Goal: Task Accomplishment & Management: Manage account settings

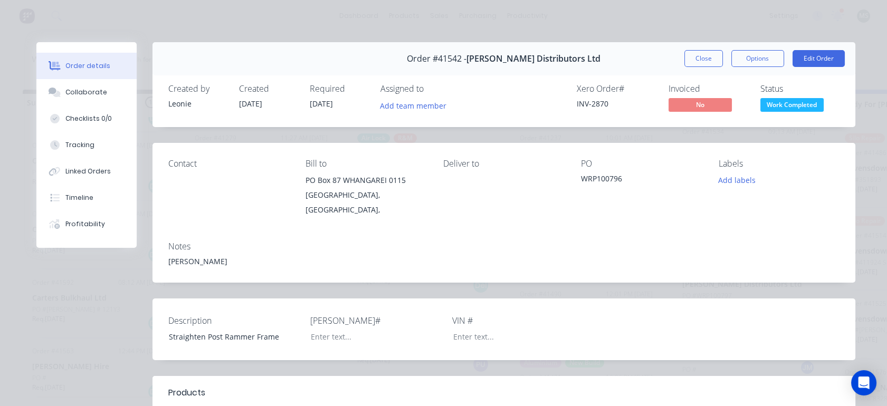
click at [697, 61] on button "Close" at bounding box center [704, 58] width 39 height 17
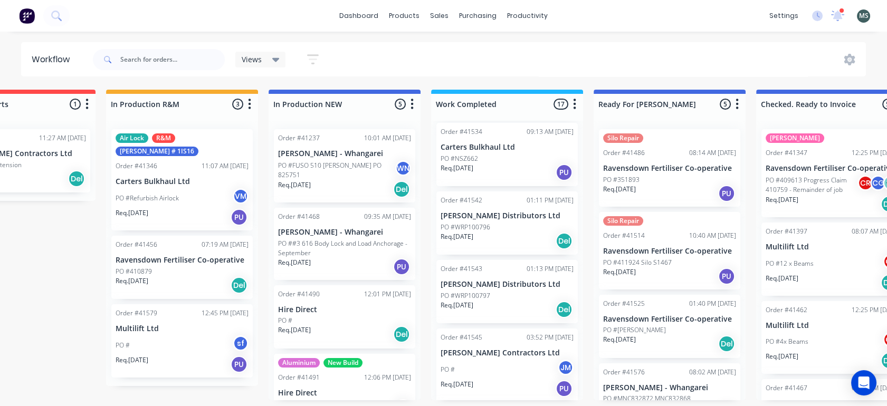
scroll to position [0, 249]
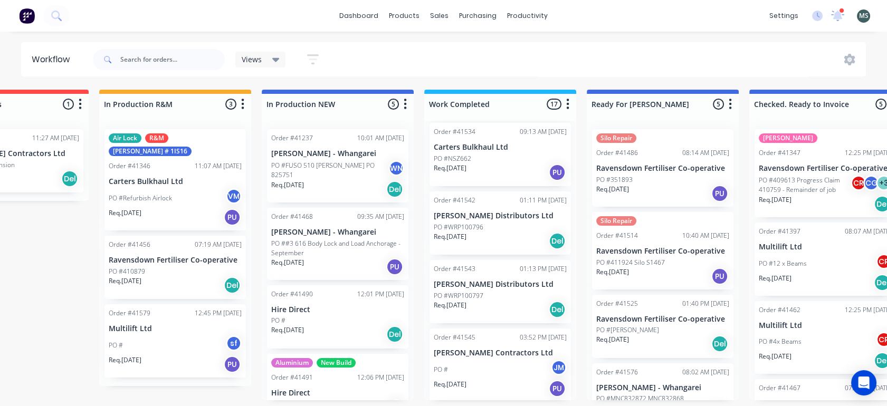
click at [475, 281] on div "Order #41543 01:13 PM 16/09/25 CB Norwood Distributors Ltd PO #WRP100797 Req. 1…" at bounding box center [500, 291] width 141 height 63
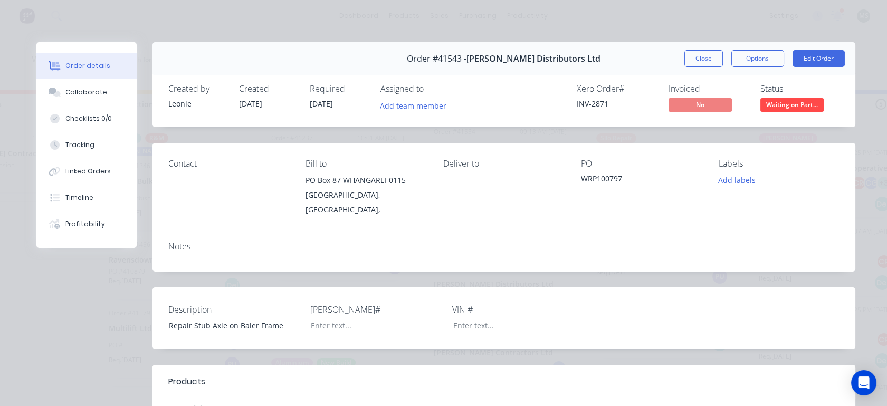
click at [687, 58] on button "Close" at bounding box center [704, 58] width 39 height 17
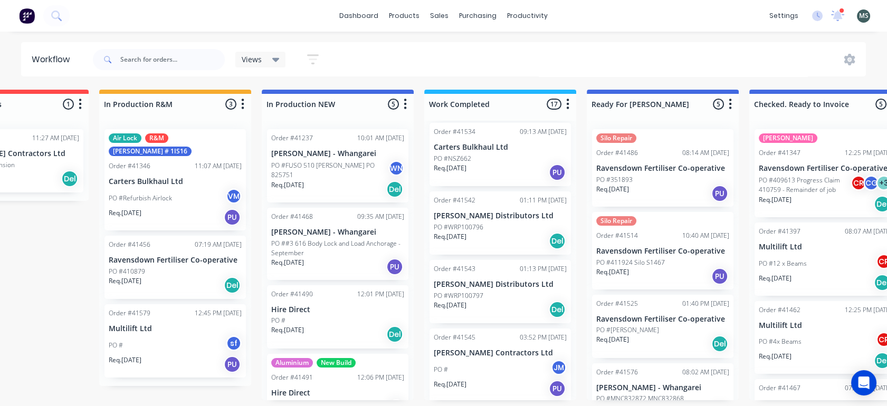
click at [484, 213] on div "Order #41542 01:11 PM 16/09/25 CB Norwood Distributors Ltd PO #WRP100796 Req. 1…" at bounding box center [500, 223] width 141 height 63
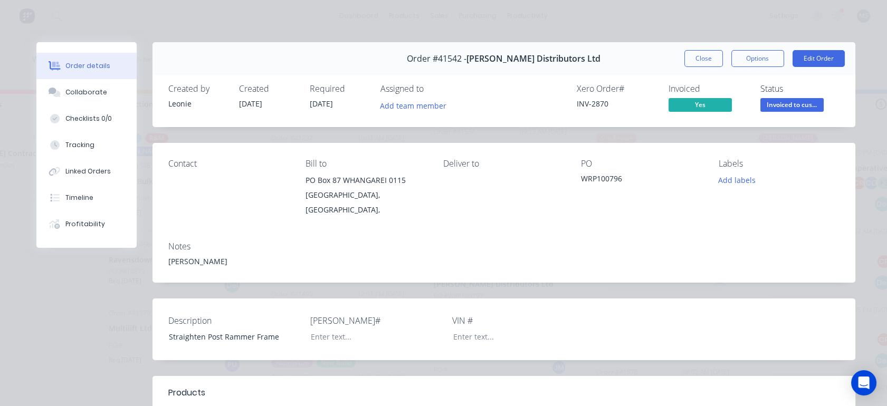
click at [688, 62] on button "Close" at bounding box center [704, 58] width 39 height 17
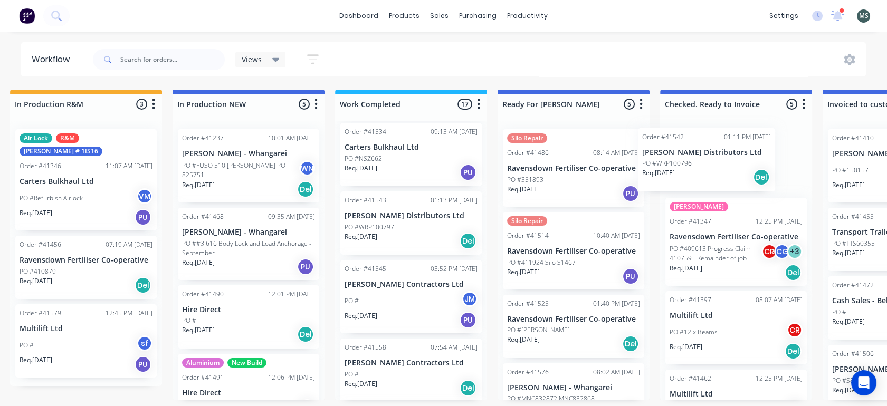
scroll to position [0, 350]
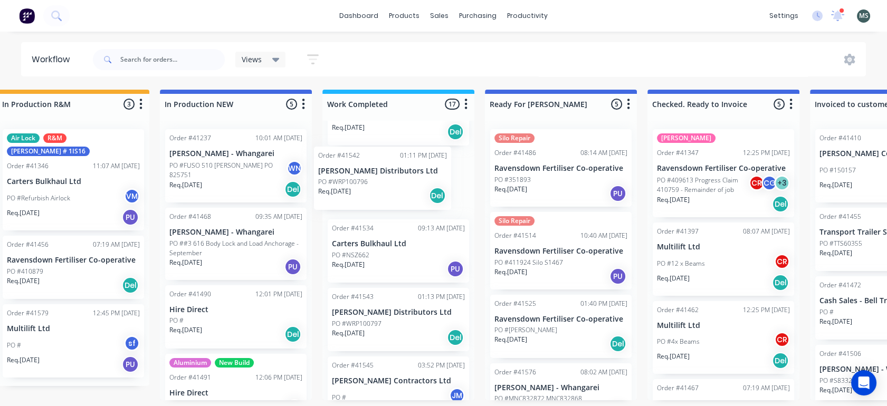
drag, startPoint x: 472, startPoint y: 235, endPoint x: 360, endPoint y: 197, distance: 118.5
click at [360, 197] on div "Order #41449 12:35 PM 21/08/25 Carters Bulkhaul Ltd PO #Truck 12 Req. 21/08/25 …" at bounding box center [399, 261] width 152 height 280
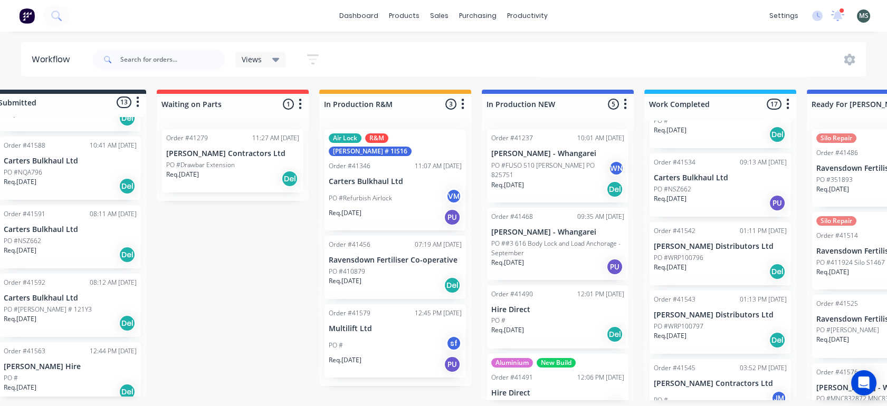
scroll to position [0, 0]
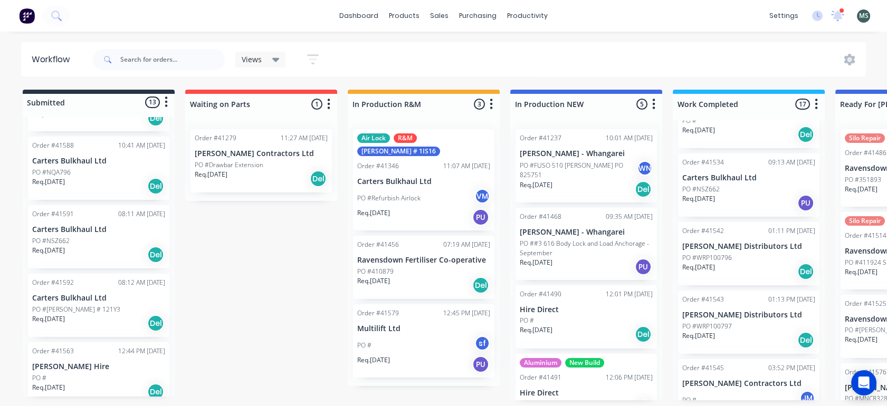
drag, startPoint x: 169, startPoint y: 359, endPoint x: 165, endPoint y: 364, distance: 7.1
click at [165, 364] on div "Order #41374 12:50 PM 29/07/25 Parker Lime Co. Ltd PO #E800N Req. 29/07/25 PU O…" at bounding box center [99, 257] width 152 height 280
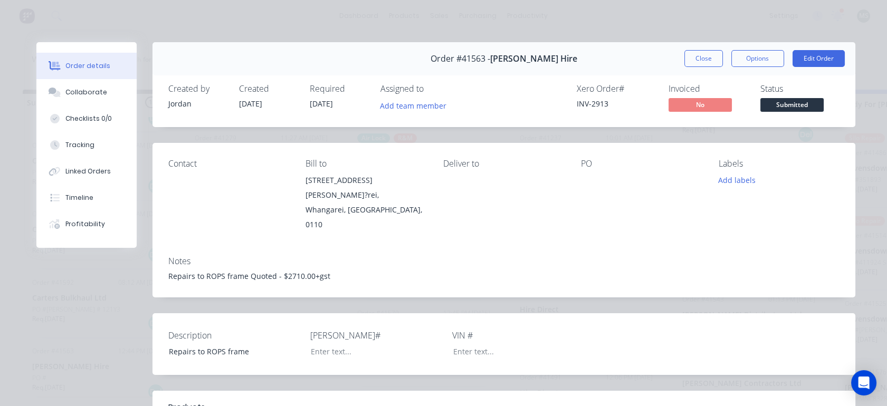
click at [25, 334] on div "Order details Collaborate Checklists 0/0 Tracking Linked Orders Timeline Profit…" at bounding box center [444, 390] width 845 height 697
click at [698, 58] on button "Close" at bounding box center [704, 58] width 39 height 17
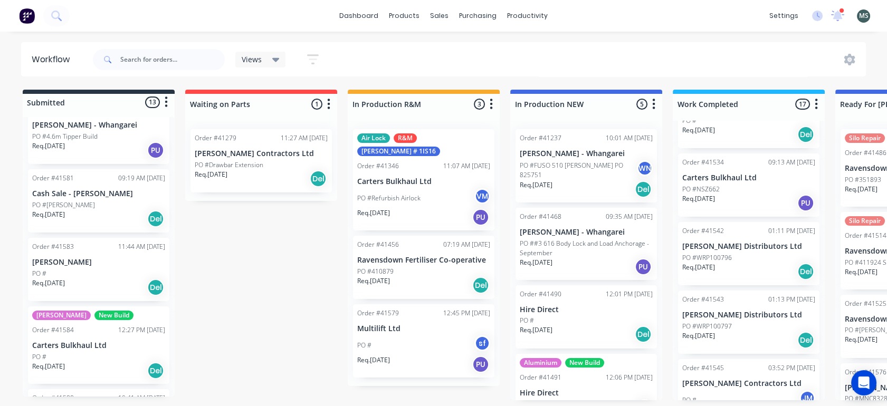
scroll to position [390, 0]
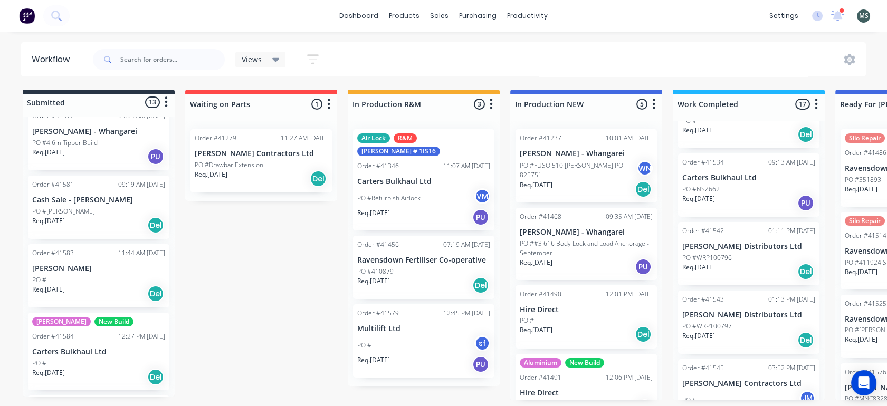
click at [62, 207] on p "PO #[PERSON_NAME]" at bounding box center [63, 212] width 63 height 10
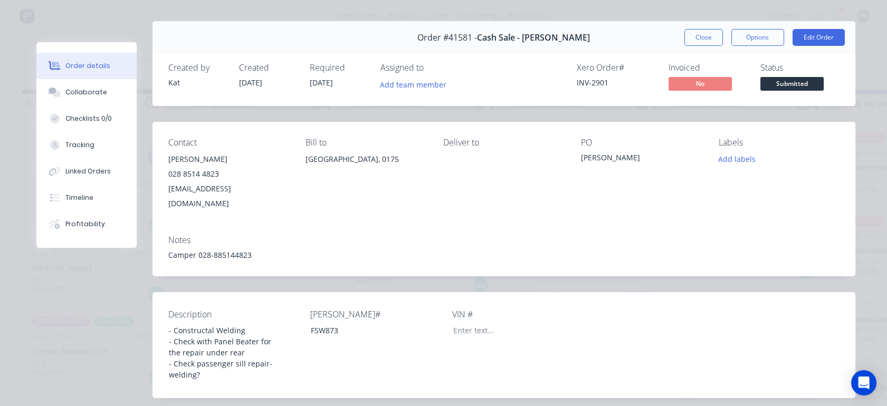
scroll to position [24, 0]
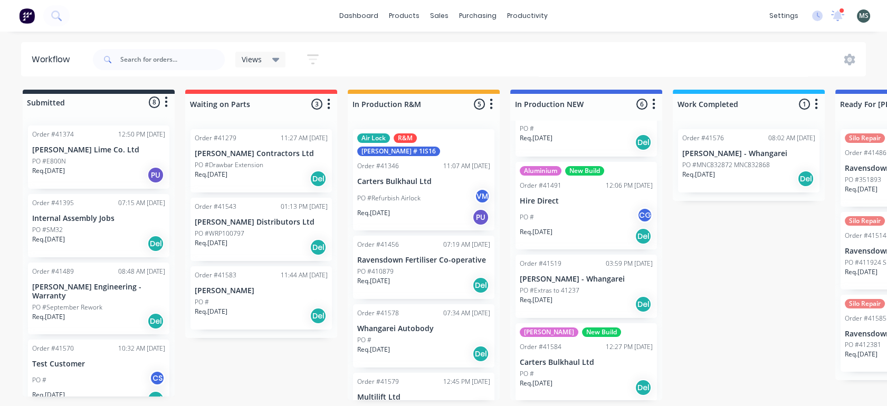
click at [244, 226] on p "[PERSON_NAME] Distributors Ltd" at bounding box center [261, 222] width 133 height 9
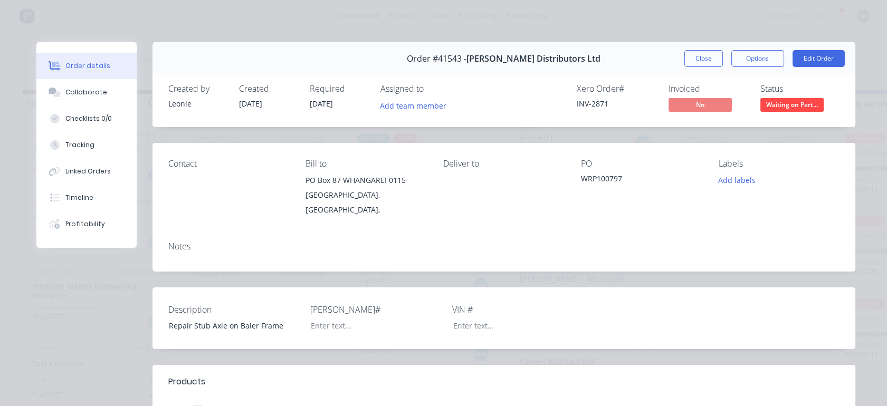
click at [701, 58] on button "Close" at bounding box center [704, 58] width 39 height 17
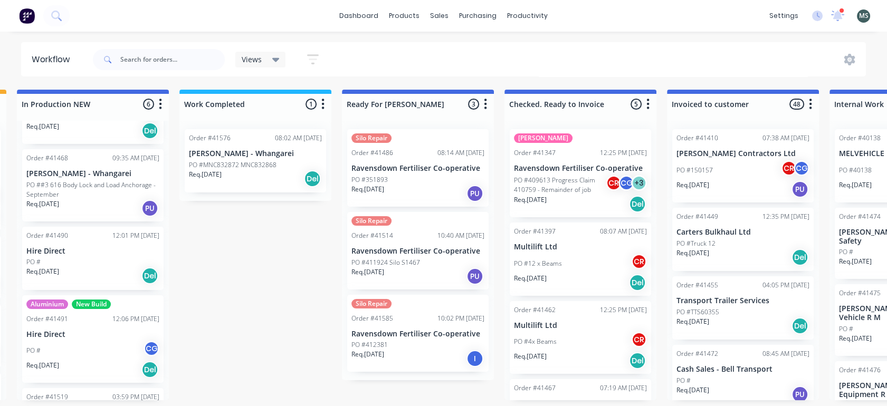
scroll to position [0, 495]
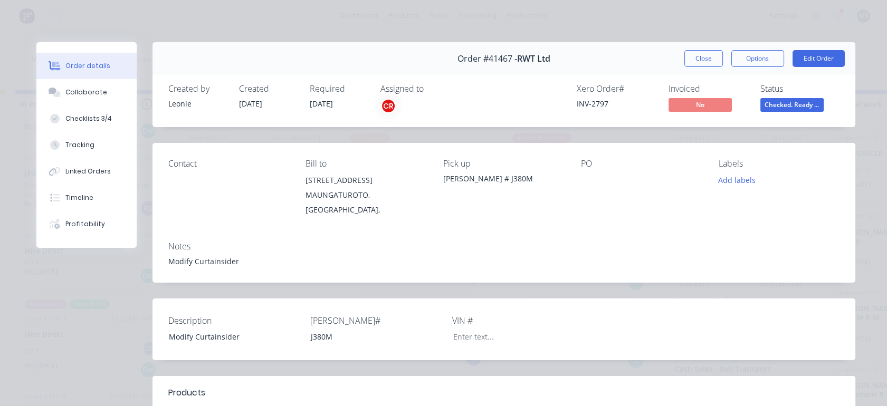
click at [805, 62] on button "Edit Order" at bounding box center [819, 58] width 52 height 17
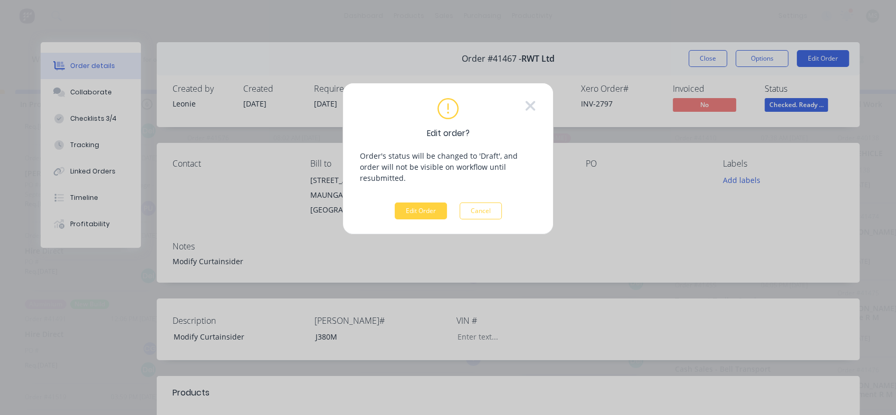
click at [421, 203] on button "Edit Order" at bounding box center [421, 211] width 52 height 17
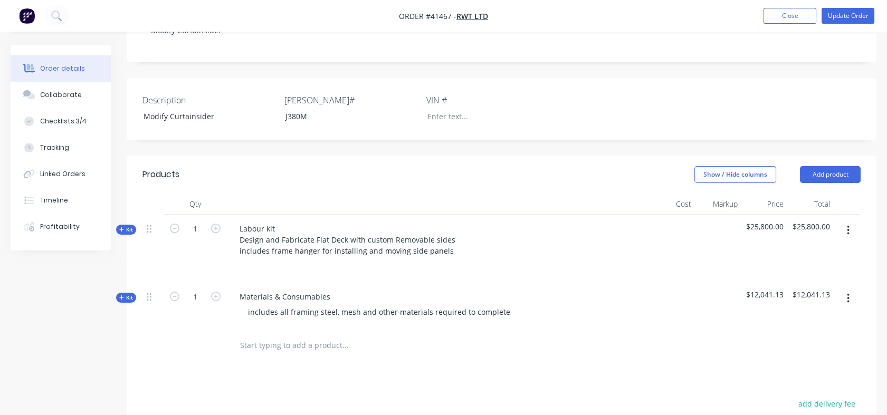
scroll to position [224, 0]
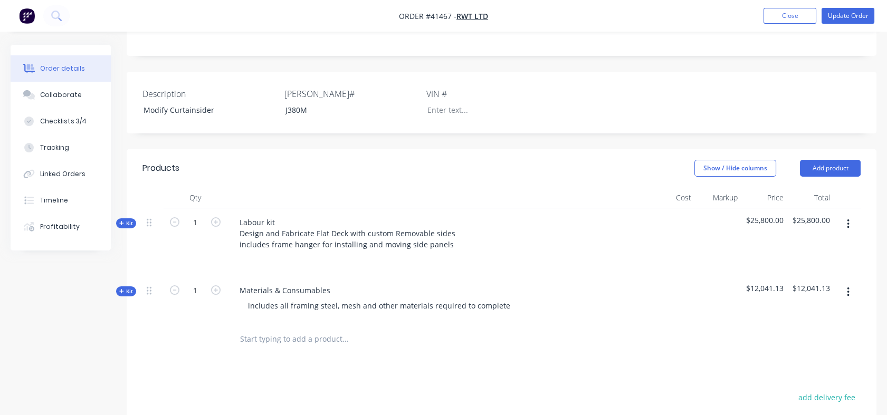
click at [131, 227] on span "Kit" at bounding box center [126, 224] width 14 height 8
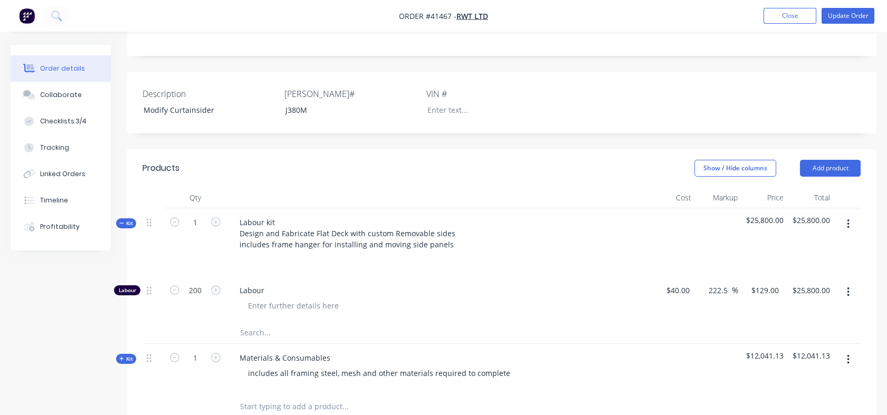
click at [131, 227] on span "Kit" at bounding box center [126, 224] width 14 height 8
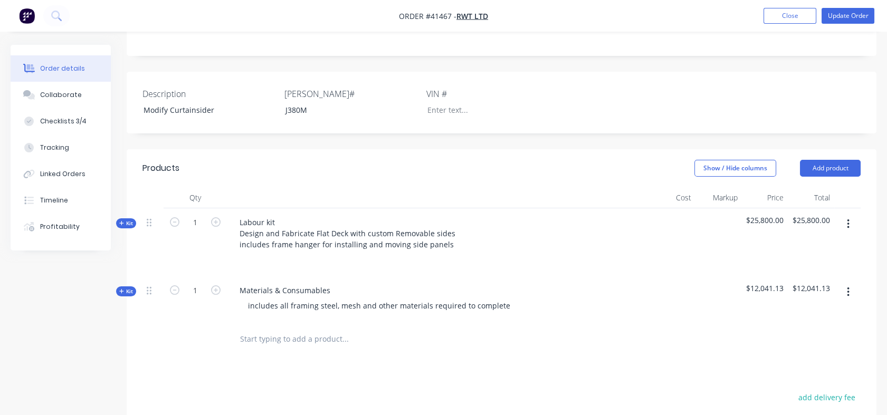
click at [56, 202] on div "Timeline" at bounding box center [54, 201] width 28 height 10
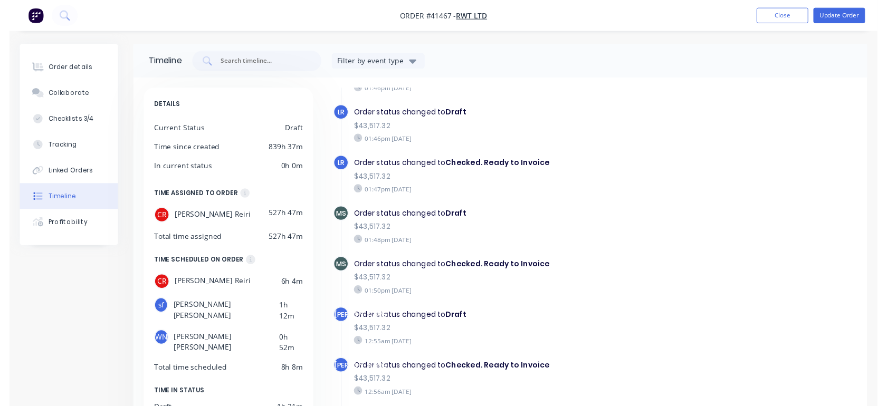
scroll to position [2601, 0]
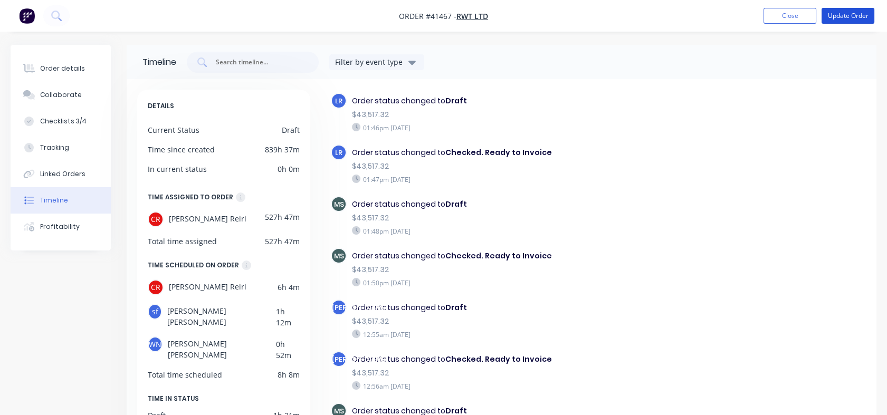
click at [842, 14] on button "Update Order" at bounding box center [848, 16] width 53 height 16
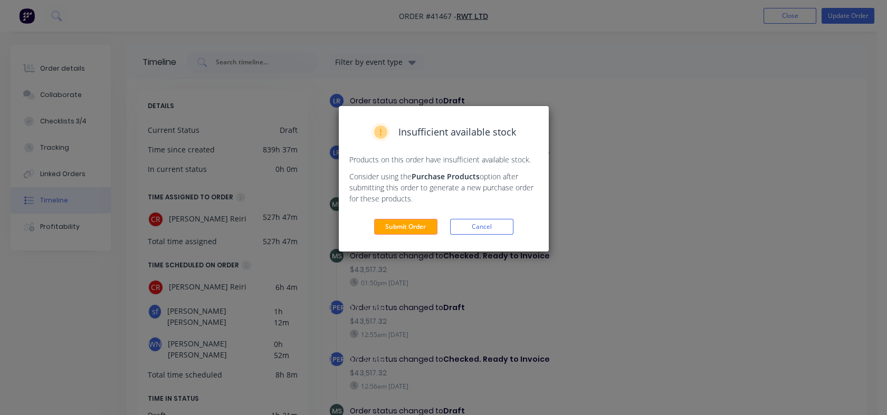
click at [409, 221] on button "Submit Order" at bounding box center [405, 227] width 63 height 16
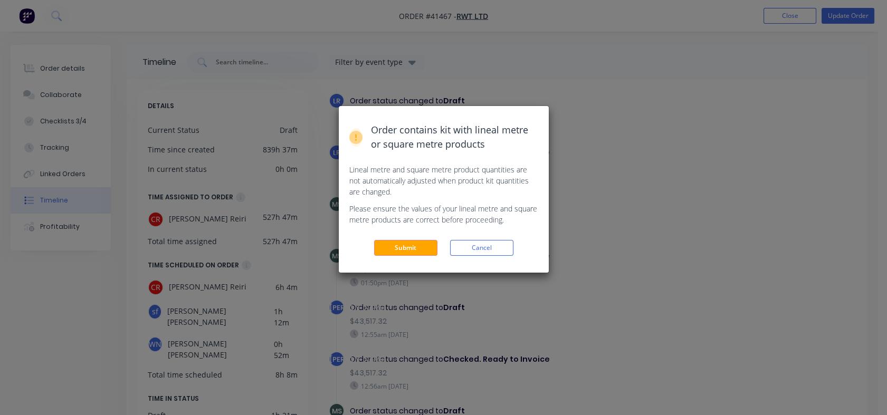
click at [391, 250] on button "Submit" at bounding box center [405, 248] width 63 height 16
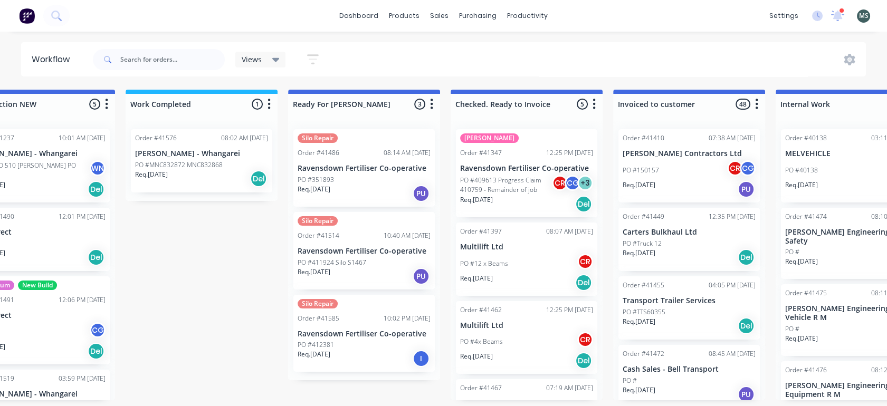
scroll to position [0, 548]
click at [357, 165] on p "Ravensdown Fertiliser Co-operative" at bounding box center [363, 168] width 133 height 9
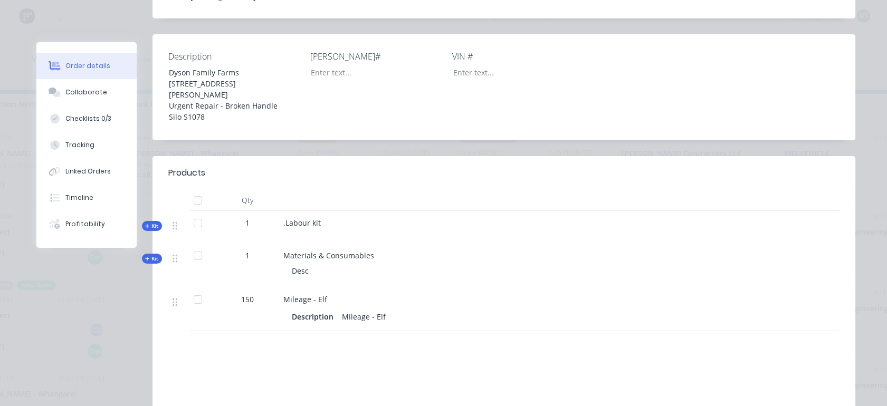
scroll to position [277, 0]
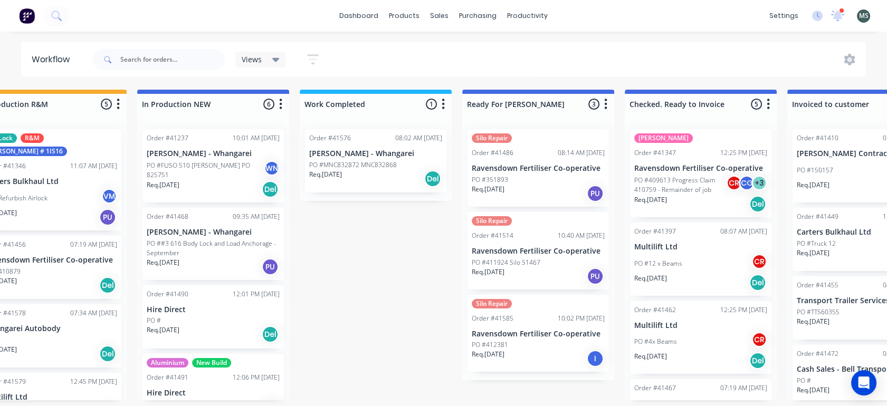
scroll to position [0, 401]
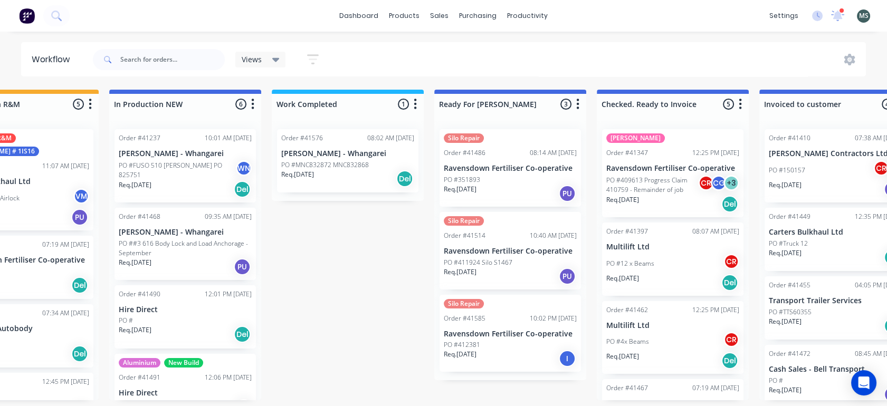
click at [470, 321] on div "Order #41585" at bounding box center [465, 319] width 42 height 10
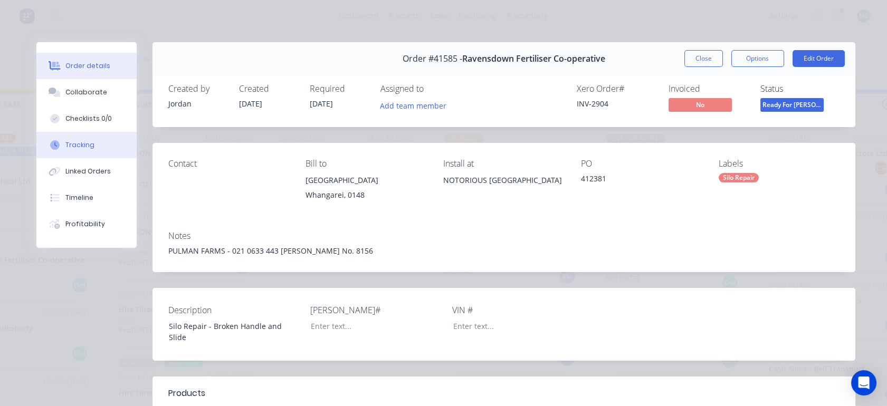
click at [75, 149] on div "Tracking" at bounding box center [79, 145] width 29 height 10
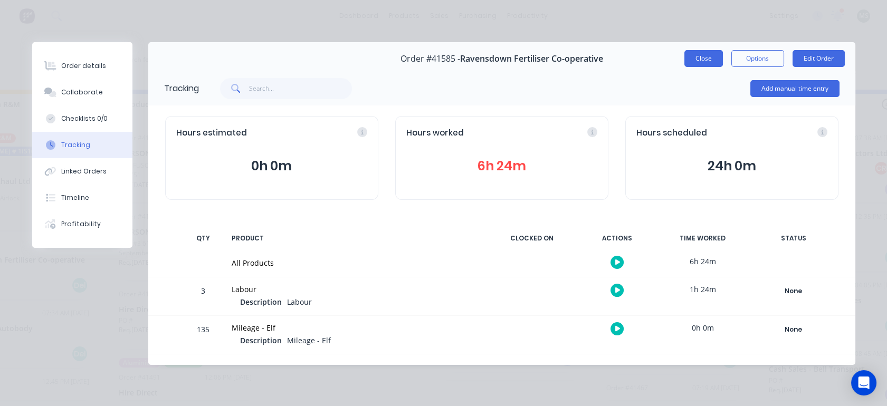
click at [706, 58] on button "Close" at bounding box center [704, 58] width 39 height 17
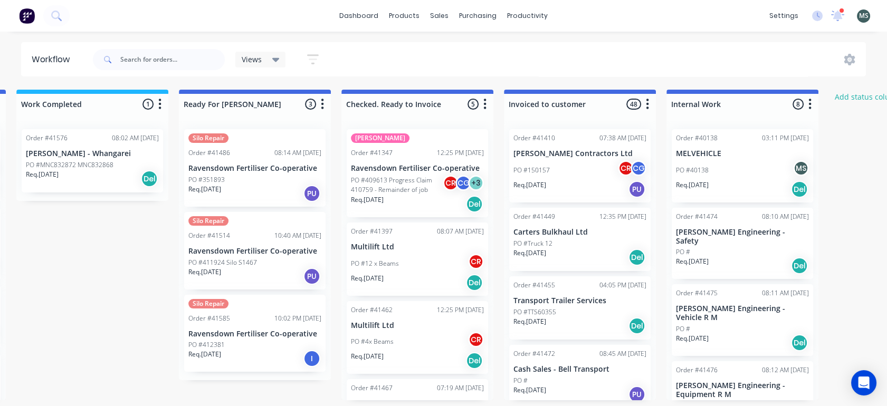
scroll to position [0, 657]
click at [238, 185] on div "Req. 02/09/25 PU" at bounding box center [254, 194] width 133 height 18
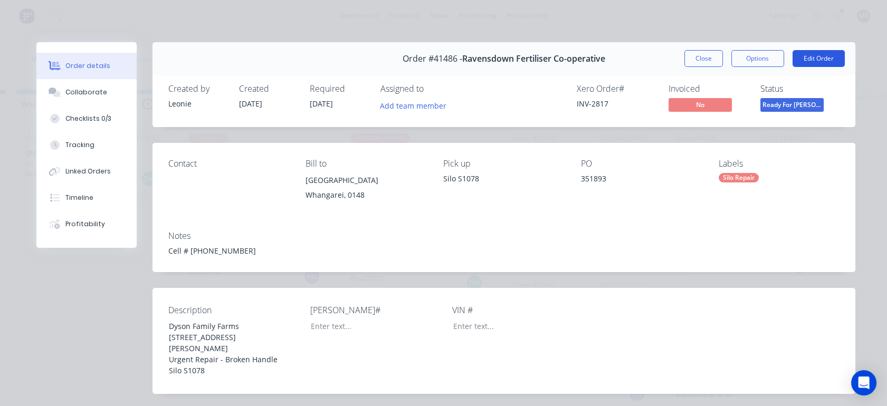
click at [808, 64] on button "Edit Order" at bounding box center [819, 58] width 52 height 17
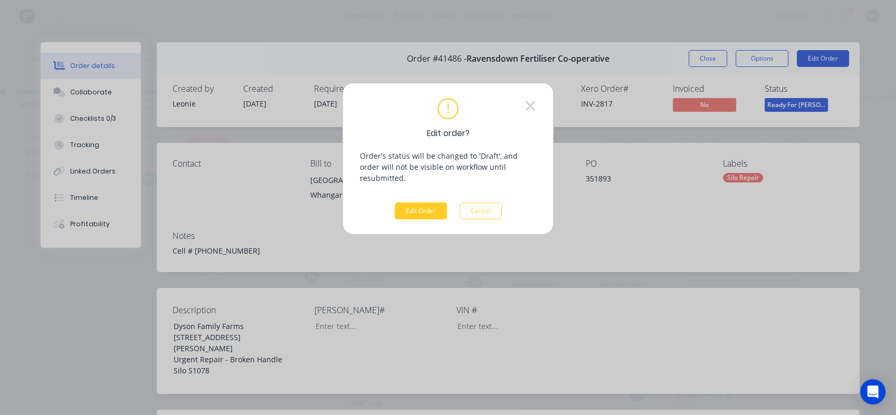
click at [421, 203] on button "Edit Order" at bounding box center [421, 211] width 52 height 17
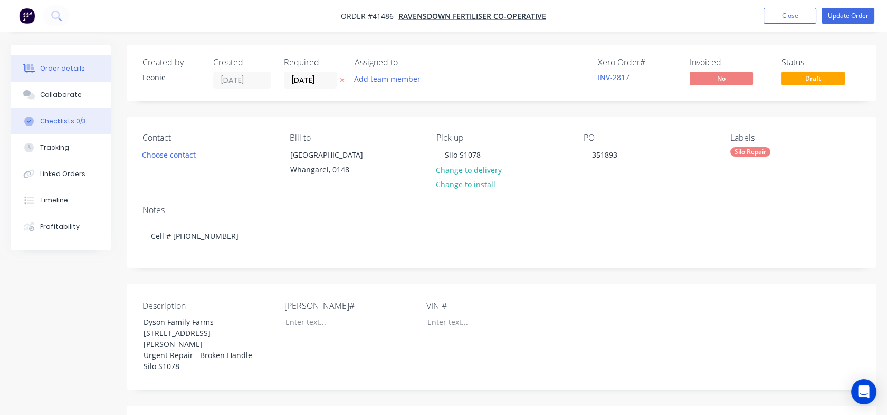
click at [66, 117] on div "Checklists 0/3" at bounding box center [63, 122] width 46 height 10
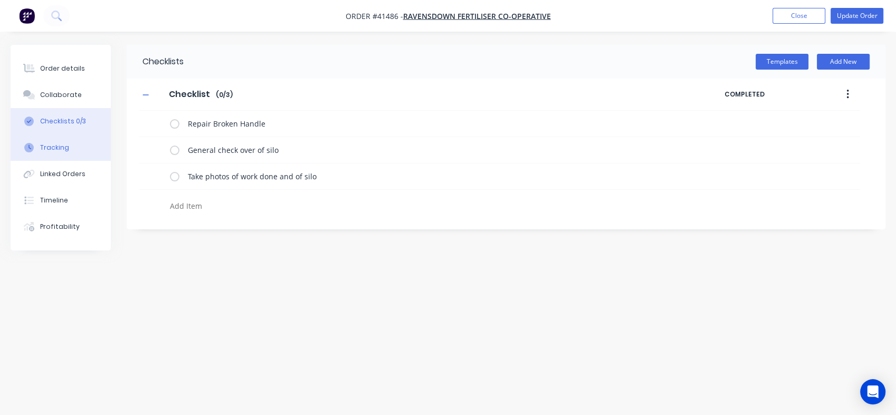
click at [58, 150] on div "Tracking" at bounding box center [54, 148] width 29 height 10
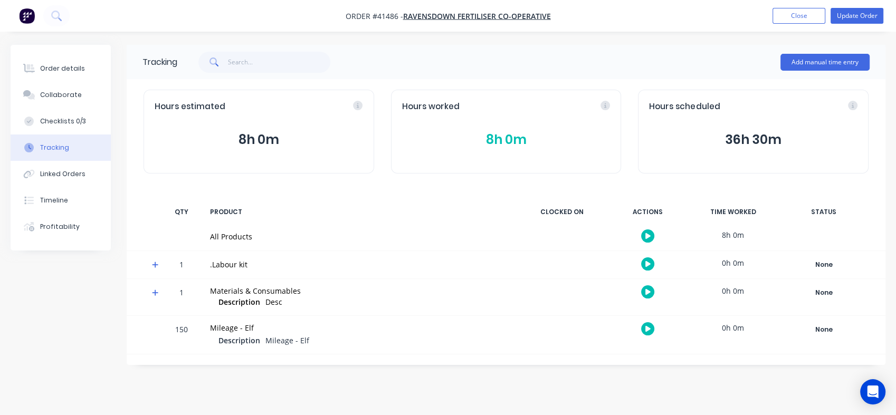
click at [51, 148] on div "Tracking" at bounding box center [54, 148] width 29 height 10
click at [52, 92] on div "Collaborate" at bounding box center [61, 95] width 42 height 10
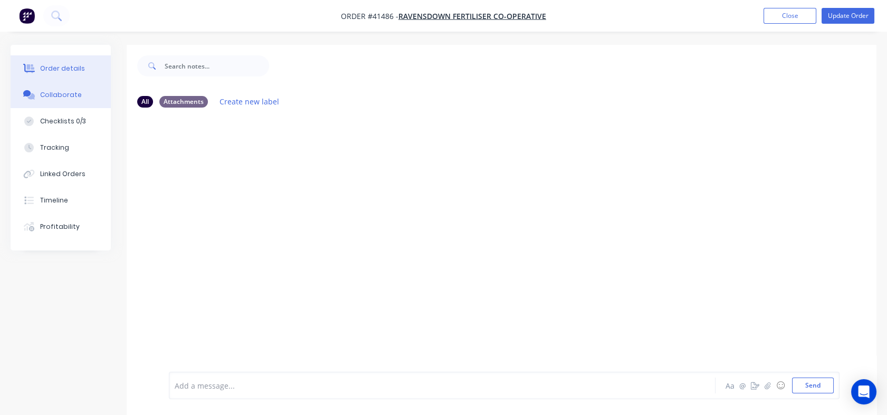
click at [53, 72] on div "Order details" at bounding box center [62, 69] width 45 height 10
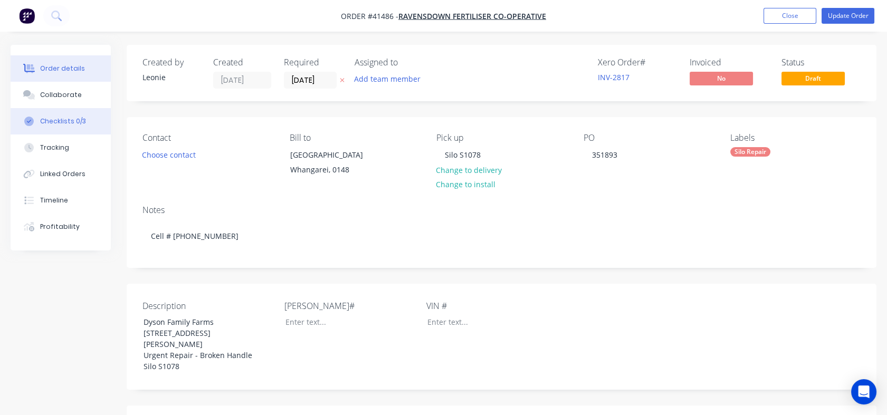
click at [42, 125] on div "Checklists 0/3" at bounding box center [63, 122] width 46 height 10
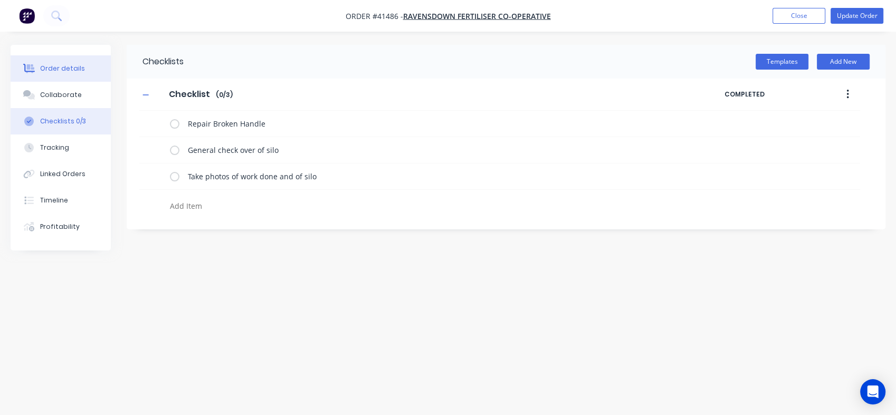
click at [63, 68] on div "Order details" at bounding box center [62, 69] width 45 height 10
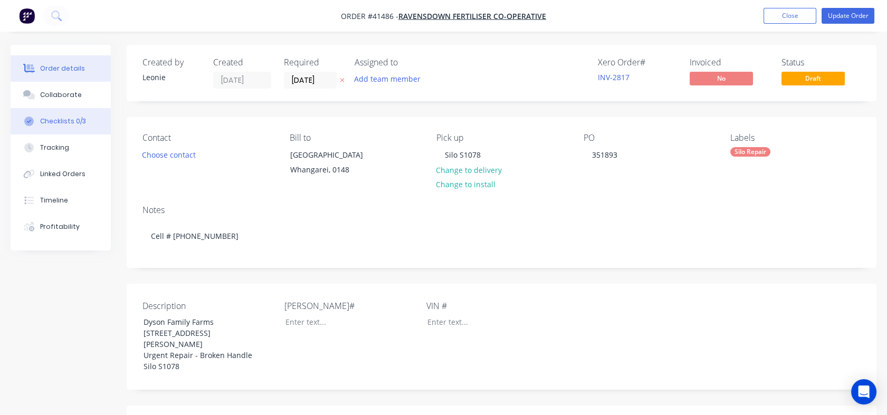
click at [60, 120] on div "Checklists 0/3" at bounding box center [63, 122] width 46 height 10
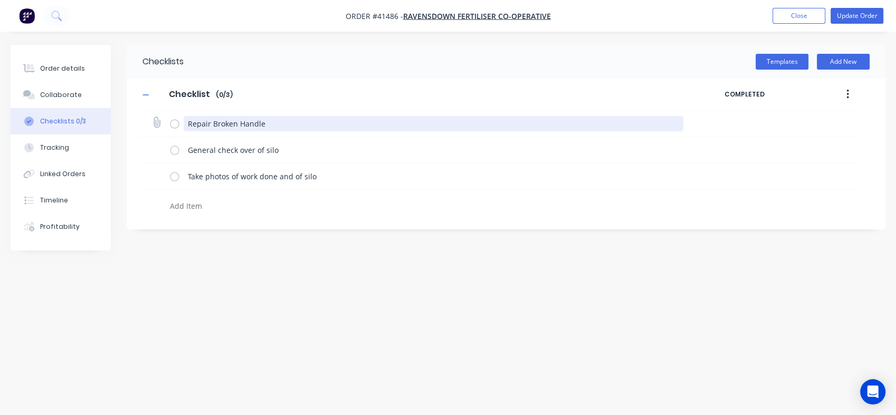
click at [276, 127] on textarea "Repair Broken Handle" at bounding box center [434, 123] width 500 height 15
click at [277, 124] on textarea "Repair Broken Handle" at bounding box center [434, 123] width 500 height 15
type textarea "x"
type textarea "Repair Broken Handle"
type textarea "x"
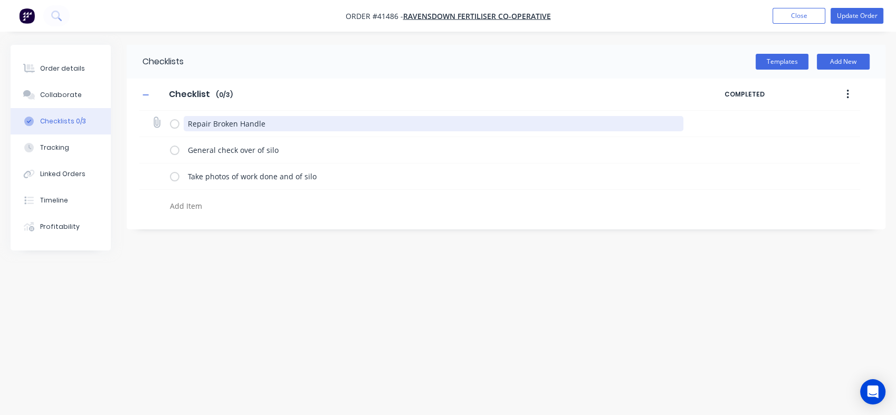
type textarea "Repair Broken Handle -"
type textarea "x"
type textarea "Repair Broken Handle"
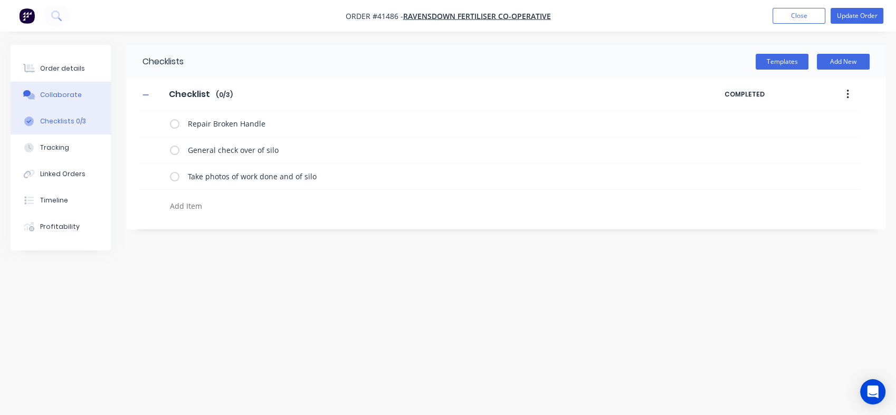
type textarea "x"
click at [66, 96] on div "Collaborate" at bounding box center [61, 95] width 42 height 10
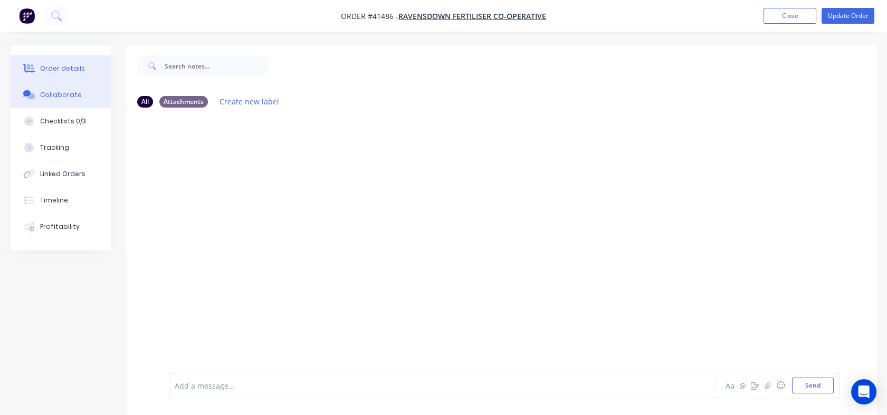
click at [63, 67] on div "Order details" at bounding box center [62, 69] width 45 height 10
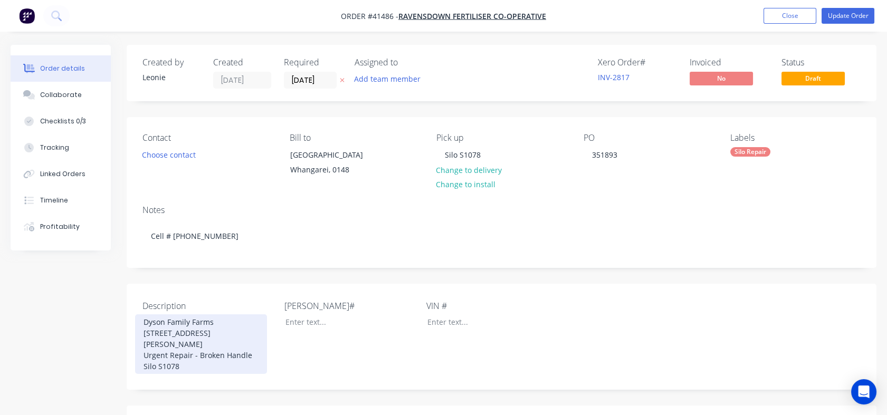
click at [256, 357] on div "Dyson Family Farms 218 Waller Road, Dargaville Urgent Repair - Broken Handle Si…" at bounding box center [201, 345] width 132 height 60
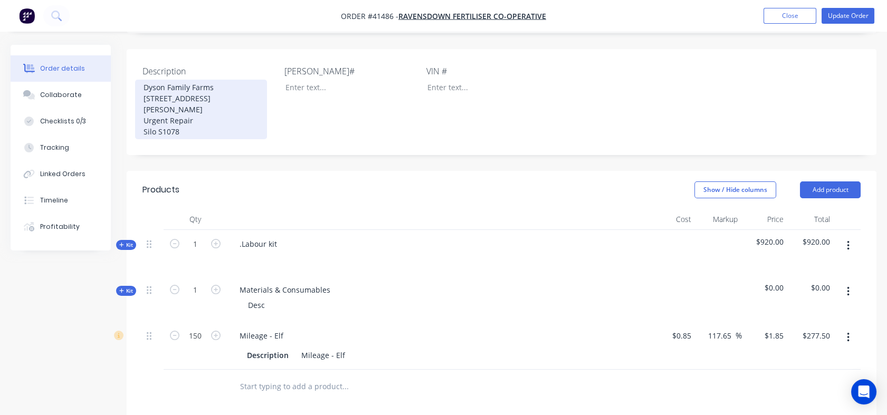
scroll to position [244, 0]
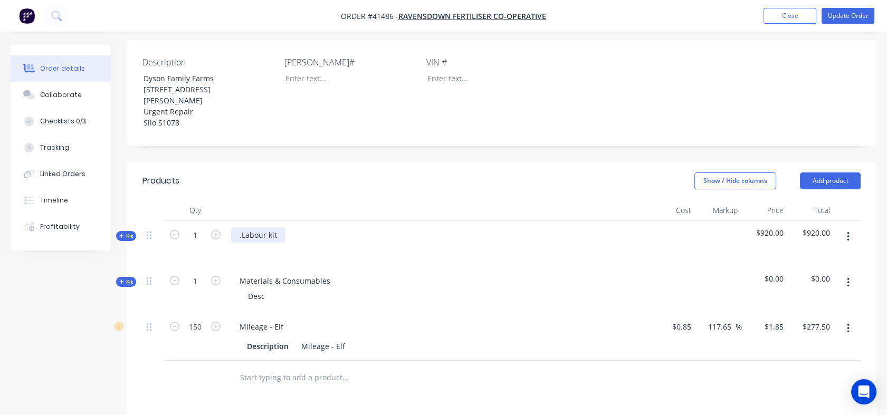
click at [282, 237] on div ".Labour kit" at bounding box center [258, 234] width 54 height 15
drag, startPoint x: 282, startPoint y: 237, endPoint x: 235, endPoint y: 240, distance: 47.6
click at [235, 240] on div ".Labour kit" at bounding box center [258, 234] width 54 height 15
click at [126, 280] on span "Kit" at bounding box center [126, 282] width 14 height 8
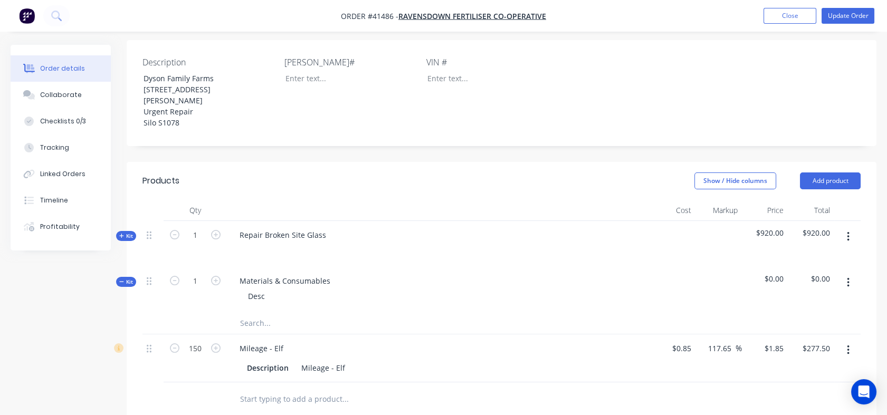
click at [126, 280] on span "Kit" at bounding box center [126, 282] width 14 height 8
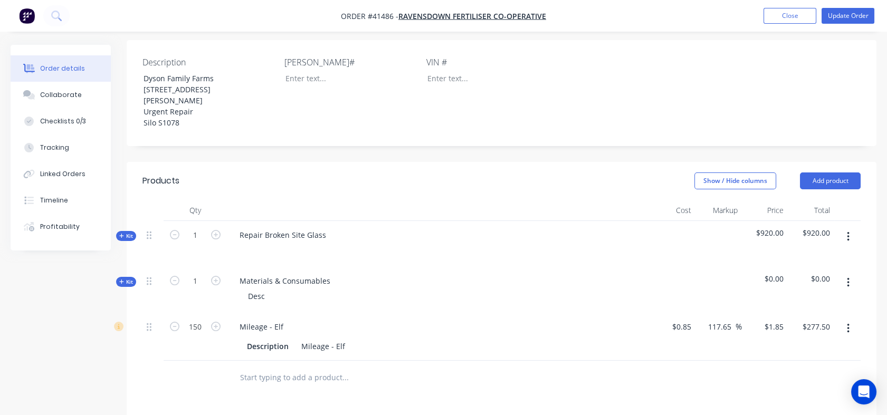
click at [126, 280] on span "Kit" at bounding box center [126, 282] width 14 height 8
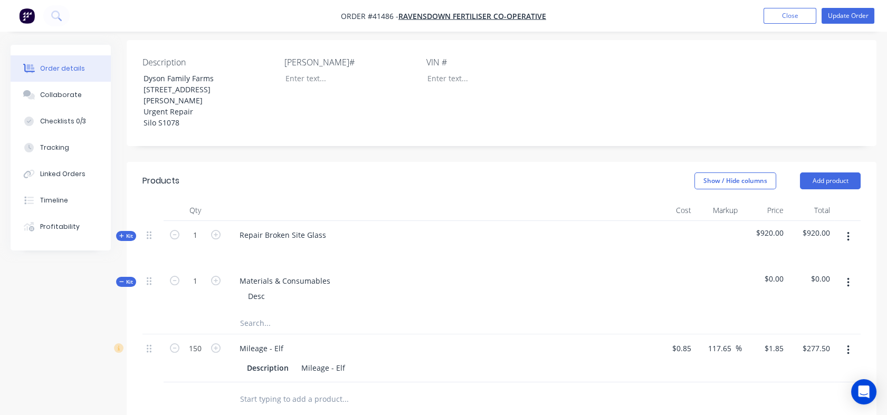
click at [243, 325] on input "text" at bounding box center [345, 323] width 211 height 21
type input "p"
click at [216, 236] on icon "button" at bounding box center [216, 235] width 10 height 10
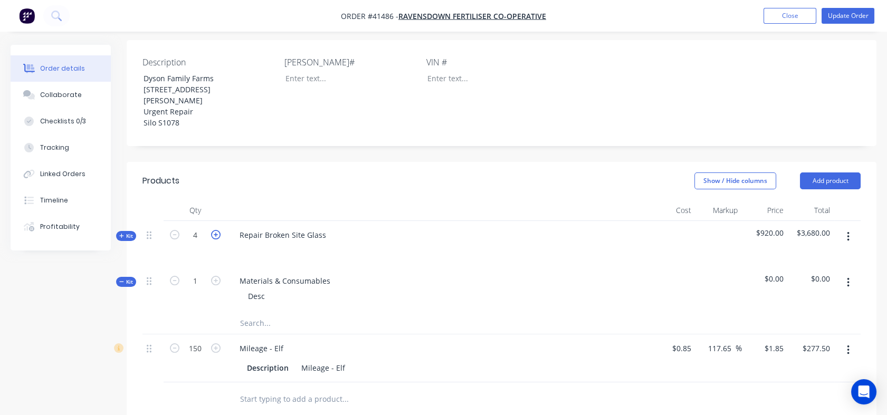
click at [216, 236] on icon "button" at bounding box center [216, 235] width 10 height 10
type input "6"
click at [122, 236] on icon "button" at bounding box center [121, 235] width 5 height 5
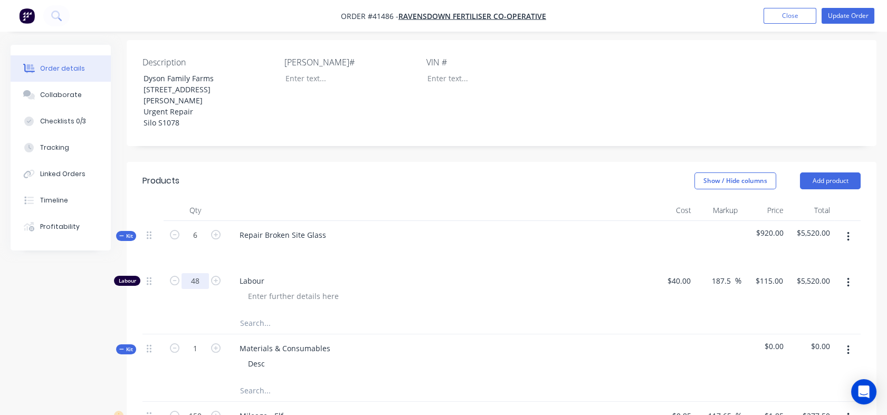
click at [200, 282] on input "48" at bounding box center [195, 281] width 27 height 16
type input "6"
type input "$690.00"
click at [373, 271] on div "Labour" at bounding box center [438, 290] width 422 height 46
click at [780, 276] on input "115" at bounding box center [771, 280] width 33 height 15
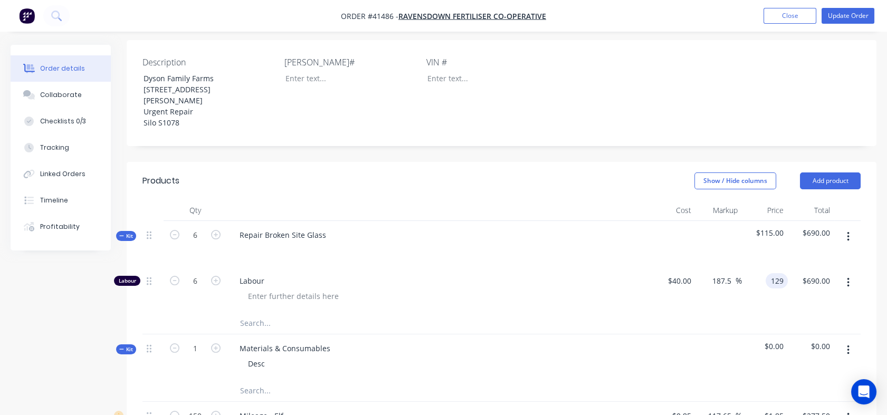
type input "129"
type input "222.5"
type input "$129.00"
type input "$774.00"
click at [760, 307] on div "$129.00 129" at bounding box center [765, 290] width 46 height 46
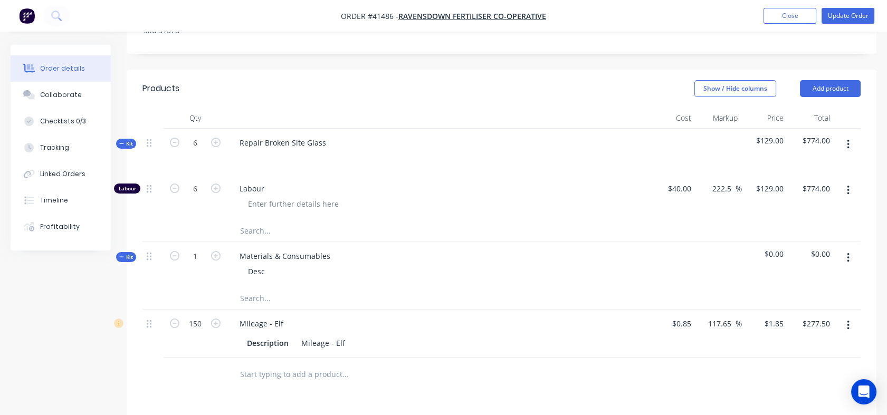
scroll to position [338, 0]
click at [253, 299] on input "text" at bounding box center [345, 297] width 211 height 21
click at [126, 258] on span "Kit" at bounding box center [126, 256] width 14 height 8
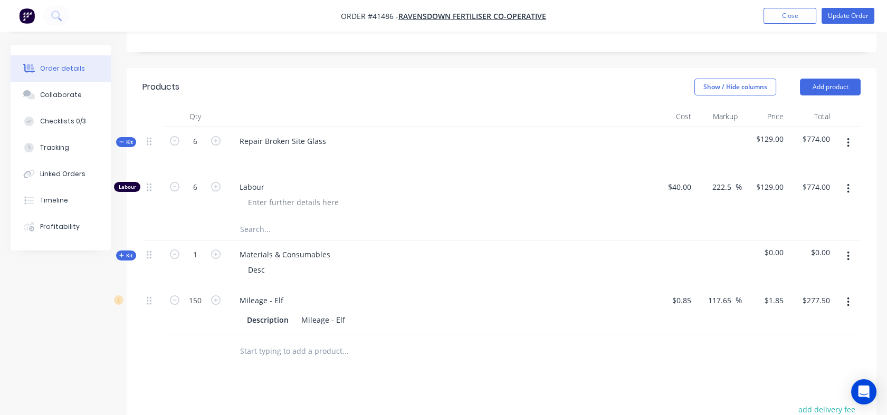
click at [125, 255] on span "Kit" at bounding box center [126, 256] width 14 height 8
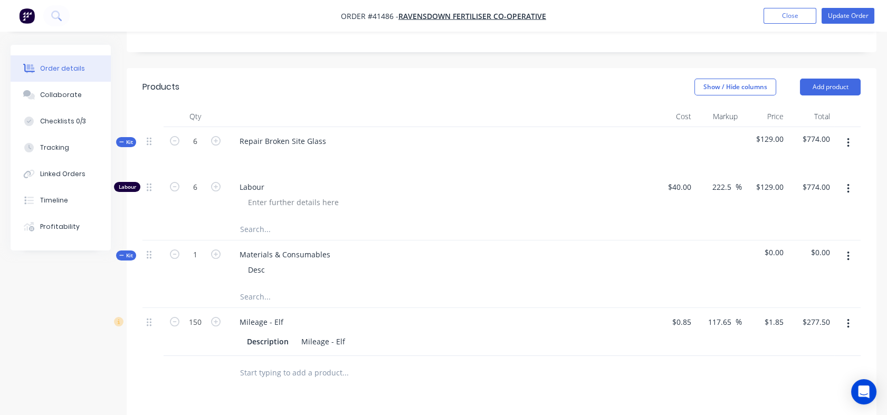
click at [247, 296] on input "text" at bounding box center [345, 297] width 211 height 21
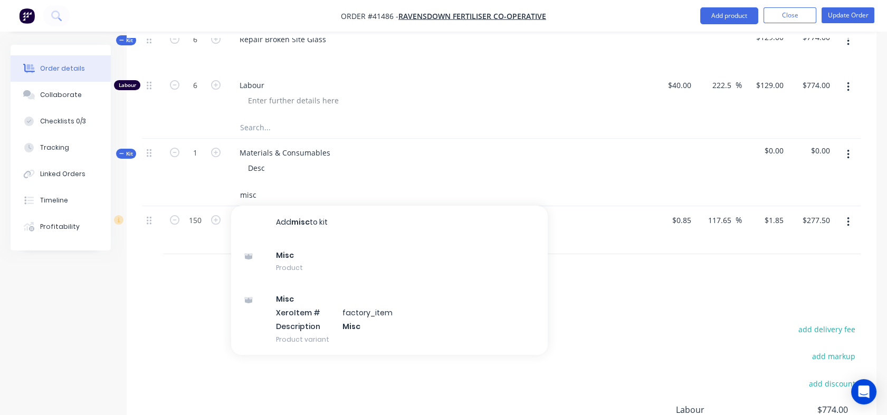
scroll to position [453, 0]
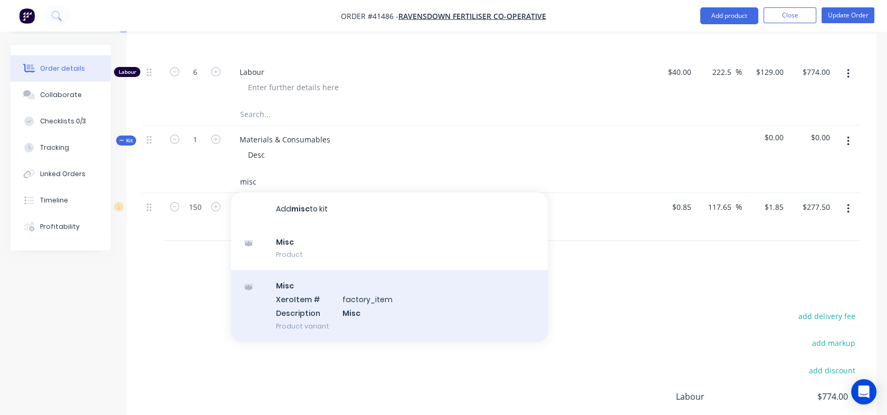
type input "misc"
click at [302, 315] on div "Misc Xero Item # factory_item Description Misc Product variant" at bounding box center [389, 305] width 317 height 71
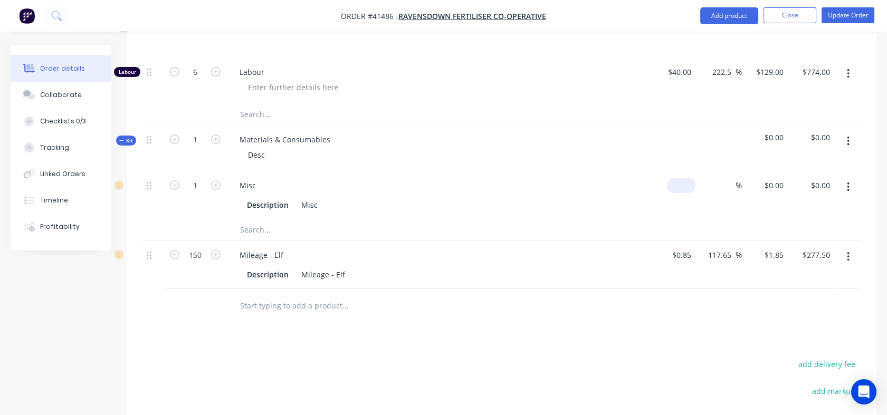
click at [683, 186] on input at bounding box center [683, 185] width 24 height 15
type input "$60.00"
click at [711, 212] on div "%" at bounding box center [719, 196] width 46 height 48
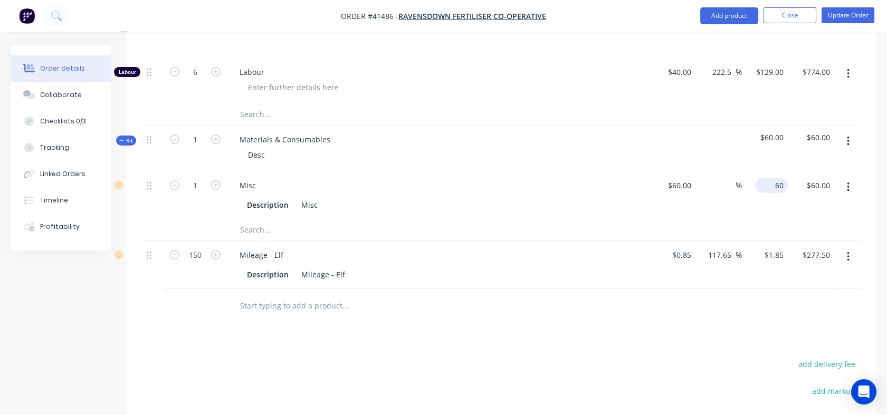
click at [769, 189] on div "60 $60.00" at bounding box center [765, 196] width 46 height 48
type input "115"
type input "91.67"
type input "$115.00"
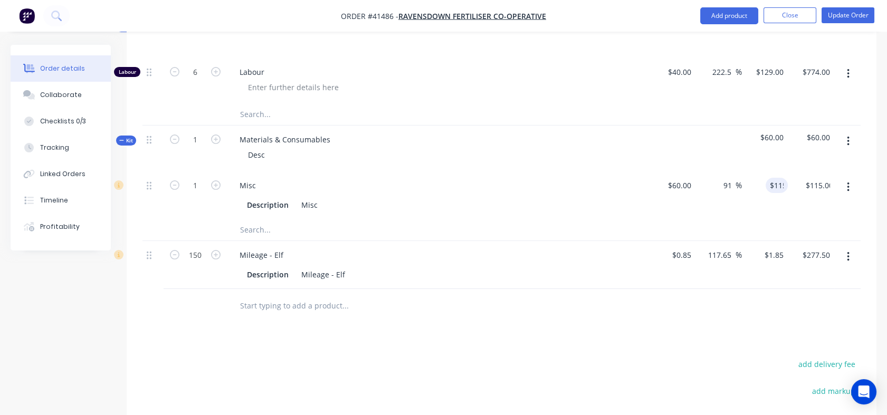
click at [770, 225] on div at bounding box center [502, 231] width 718 height 22
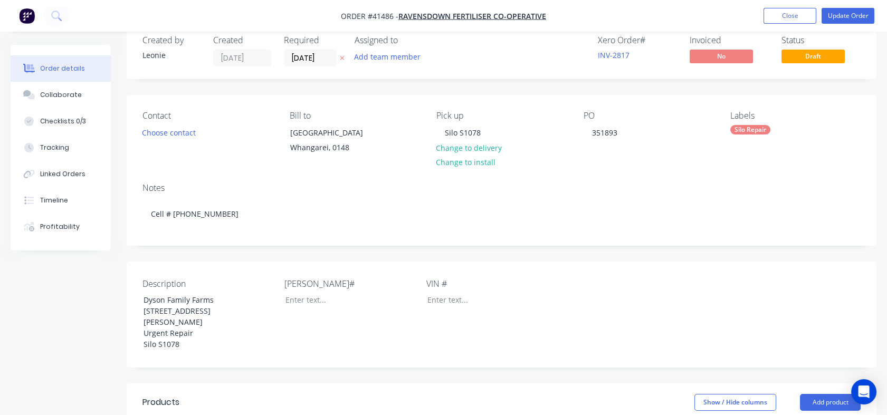
scroll to position [20, 0]
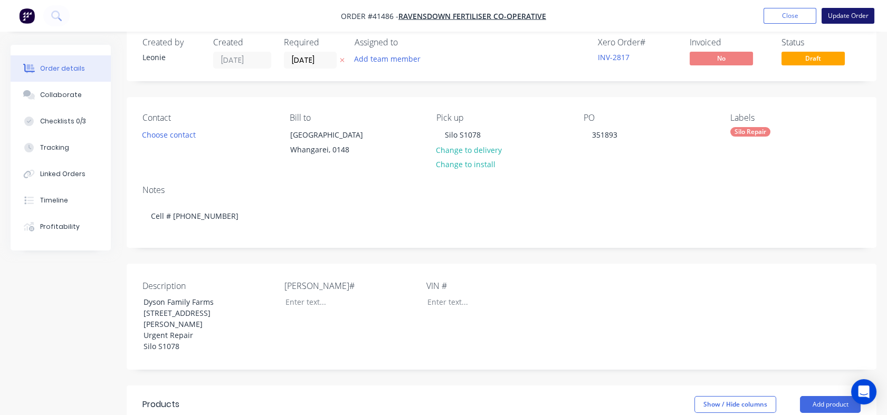
click at [851, 20] on button "Update Order" at bounding box center [848, 16] width 53 height 16
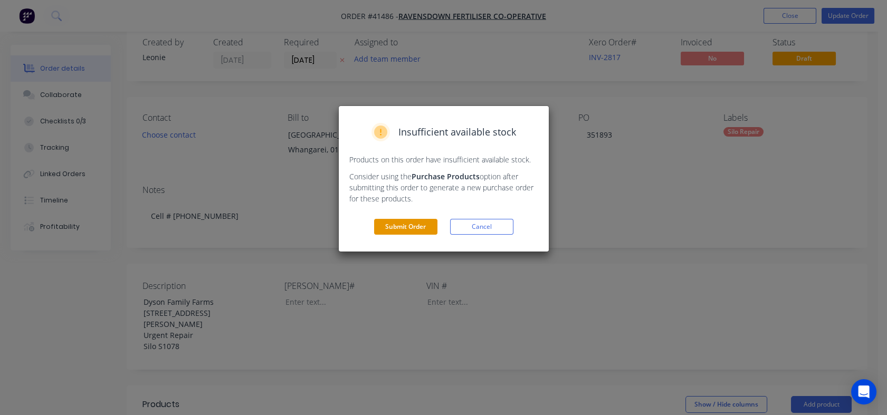
click at [420, 225] on button "Submit Order" at bounding box center [405, 227] width 63 height 16
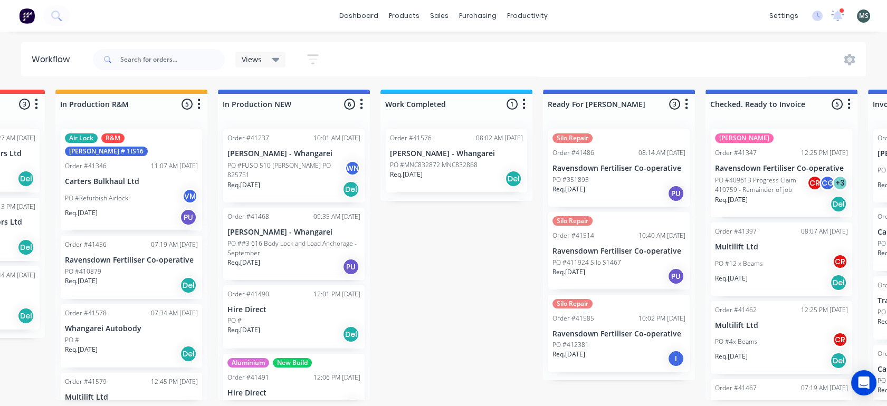
scroll to position [0, 316]
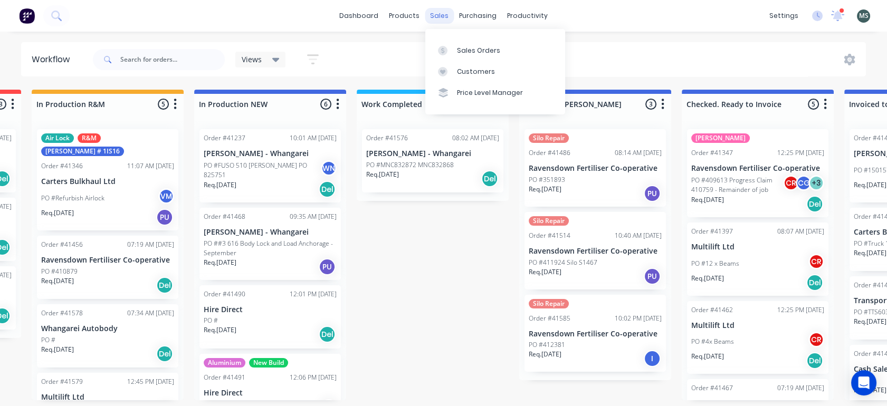
click at [434, 15] on div "sales" at bounding box center [439, 16] width 29 height 16
click at [465, 50] on div "Sales Orders" at bounding box center [478, 51] width 43 height 10
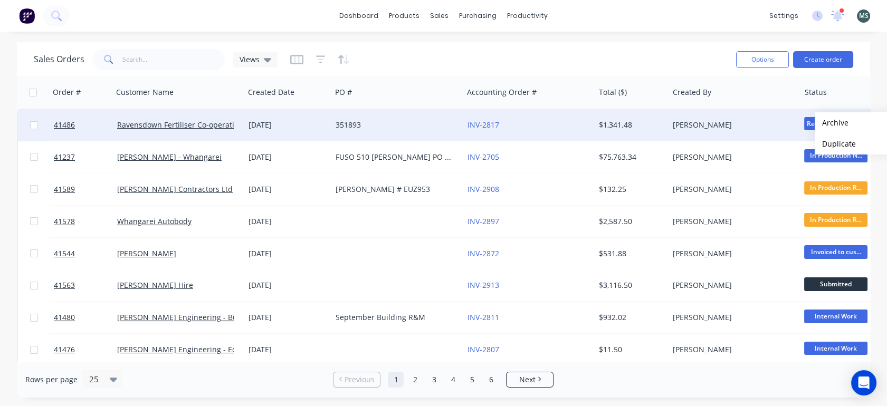
click at [809, 123] on span "Ready For [PERSON_NAME]" at bounding box center [835, 123] width 63 height 13
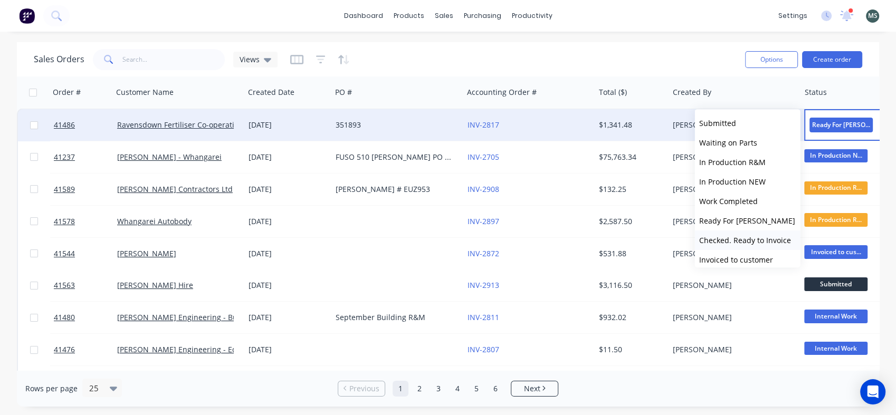
click at [731, 242] on span "Checked. Ready to Invoice" at bounding box center [745, 240] width 92 height 10
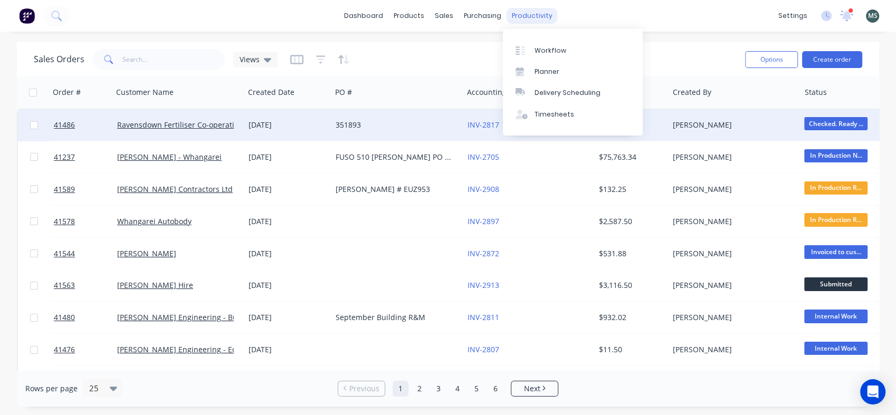
click at [527, 16] on div "productivity" at bounding box center [532, 16] width 51 height 16
click at [545, 47] on div "Workflow" at bounding box center [551, 51] width 32 height 10
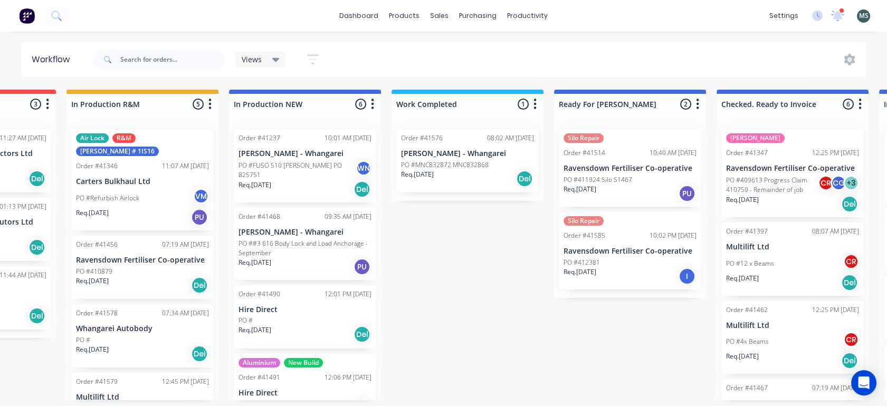
scroll to position [0, 308]
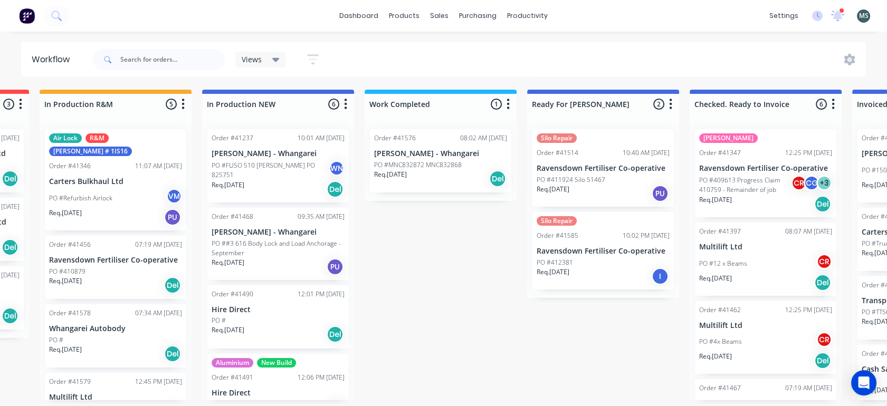
click at [570, 188] on p "Req. 08/09/25" at bounding box center [553, 190] width 33 height 10
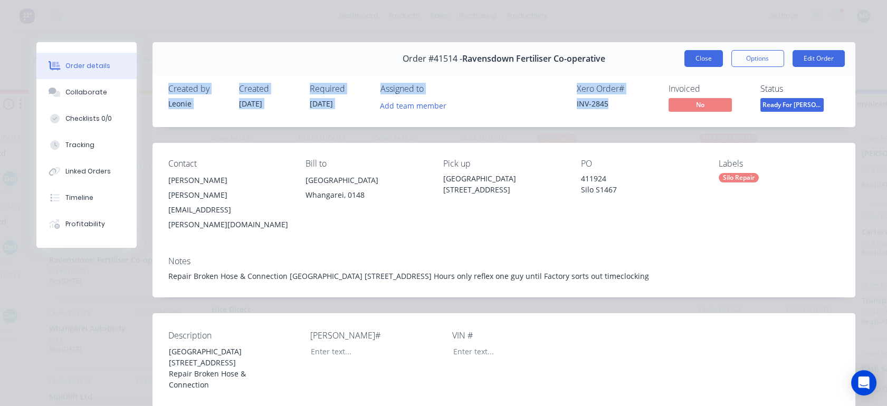
drag, startPoint x: 625, startPoint y: 107, endPoint x: 693, endPoint y: 56, distance: 84.6
click at [691, 57] on button "Close" at bounding box center [704, 58] width 39 height 17
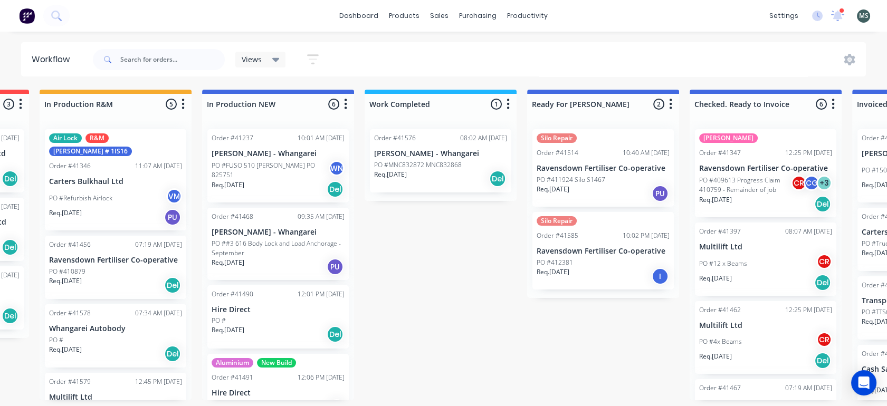
click at [576, 254] on p "Ravensdown Fertiliser Co-operative" at bounding box center [603, 251] width 133 height 9
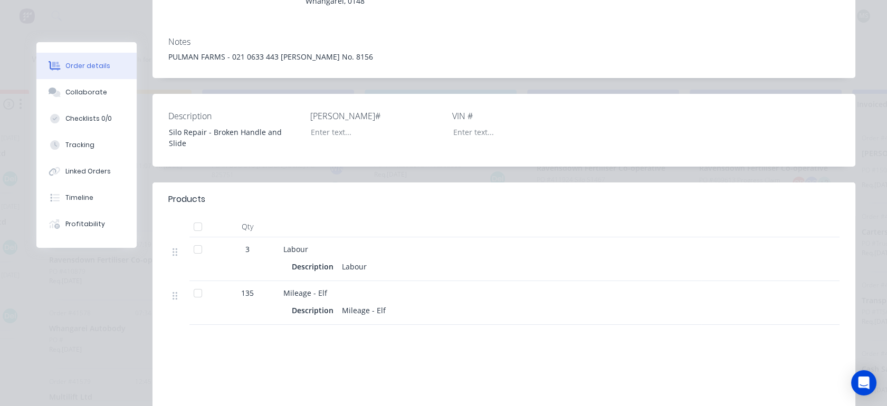
scroll to position [193, 0]
click at [80, 144] on div "Tracking" at bounding box center [79, 145] width 29 height 10
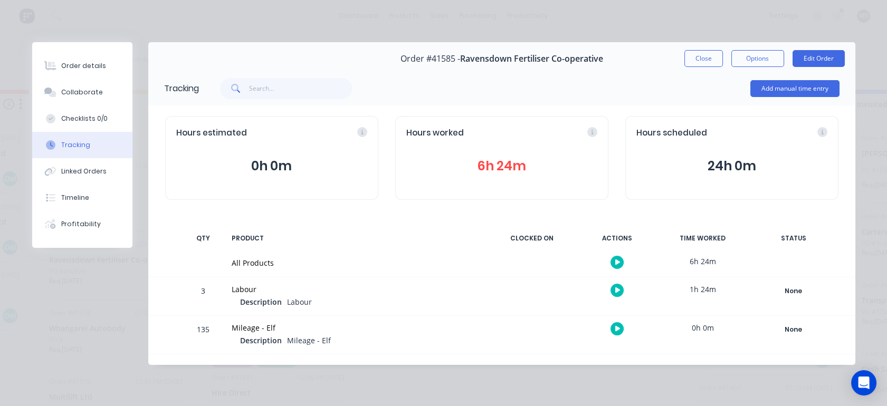
click at [80, 144] on div "Tracking" at bounding box center [75, 145] width 29 height 10
click at [817, 56] on button "Edit Order" at bounding box center [819, 58] width 52 height 17
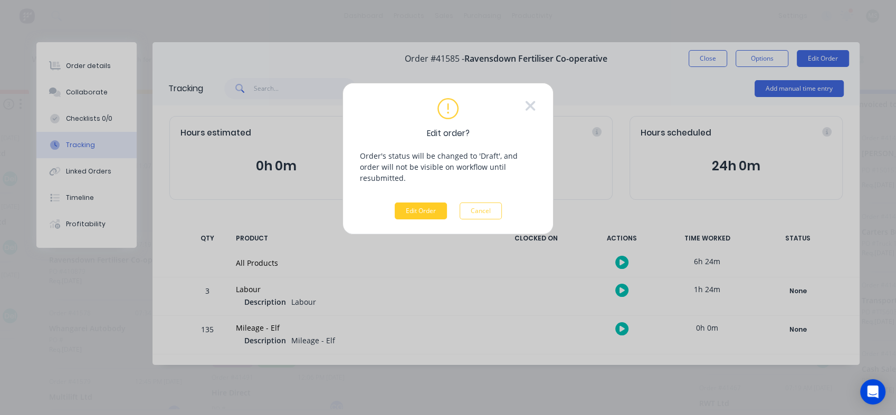
click at [426, 203] on button "Edit Order" at bounding box center [421, 211] width 52 height 17
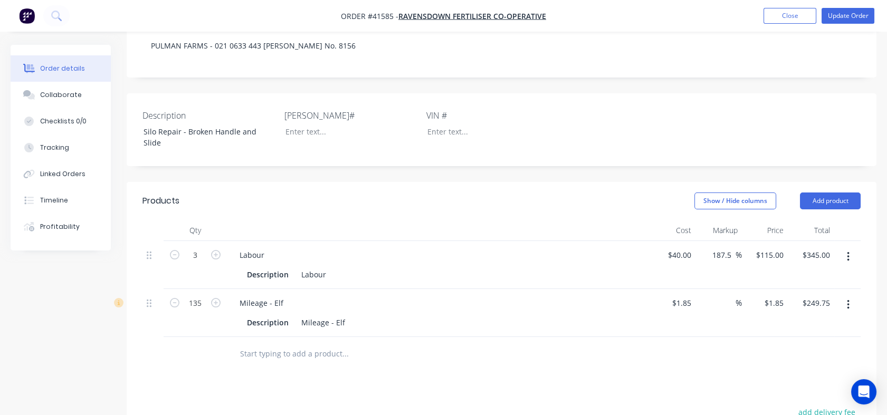
scroll to position [186, 0]
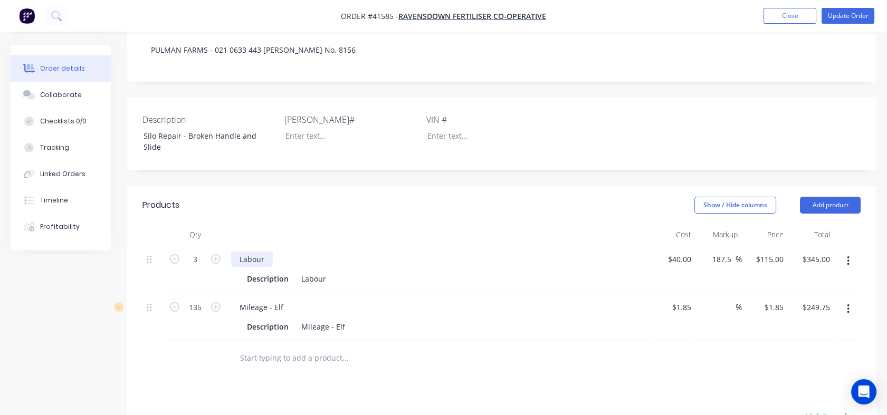
click at [266, 267] on div "Labour" at bounding box center [252, 259] width 42 height 15
drag, startPoint x: 266, startPoint y: 276, endPoint x: 239, endPoint y: 281, distance: 27.9
click at [239, 267] on div "Labour" at bounding box center [252, 259] width 42 height 15
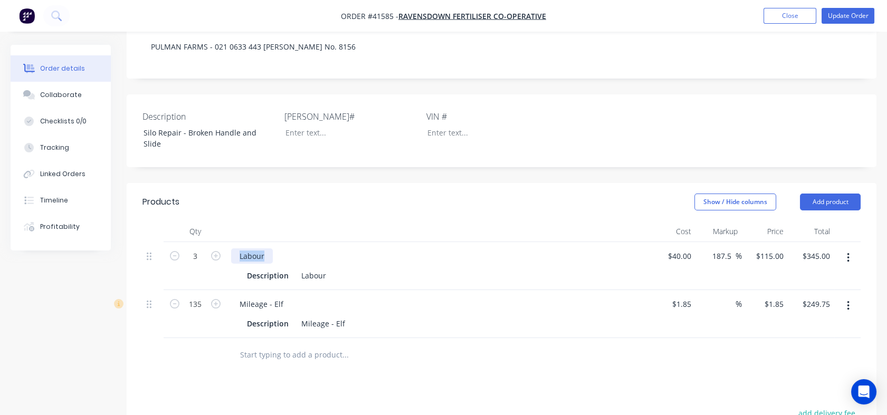
scroll to position [197, 0]
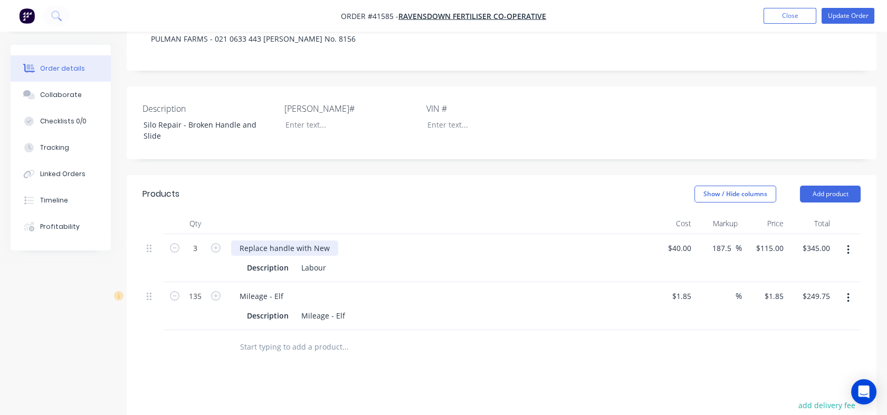
click at [269, 256] on div "Replace handle with New" at bounding box center [284, 248] width 107 height 15
click at [362, 256] on div "Replace unrepairable handle with New" at bounding box center [309, 248] width 156 height 15
click at [375, 256] on div "Replace unrepairable handle with new" at bounding box center [308, 248] width 155 height 15
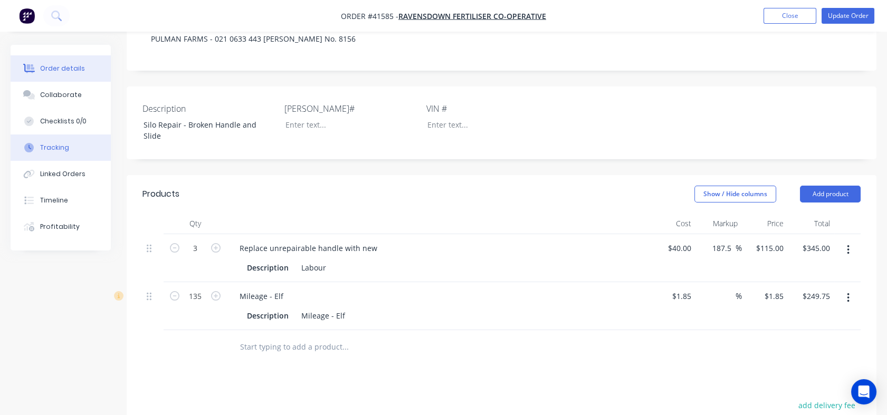
click at [53, 151] on div "Tracking" at bounding box center [54, 148] width 29 height 10
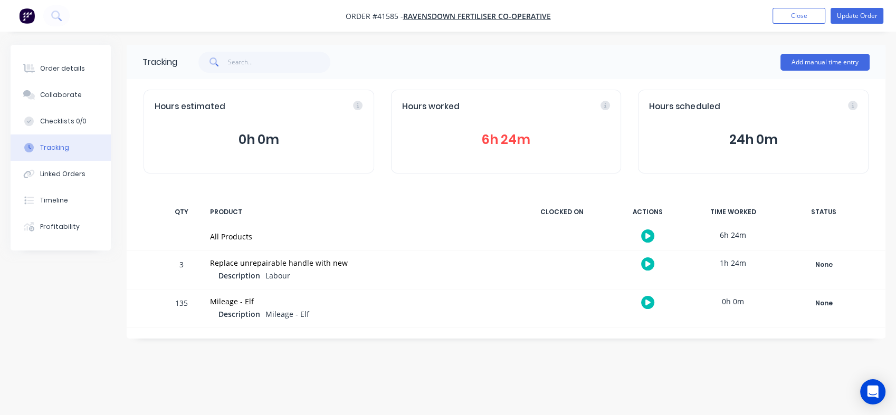
click at [490, 139] on button "6h 24m" at bounding box center [506, 140] width 208 height 20
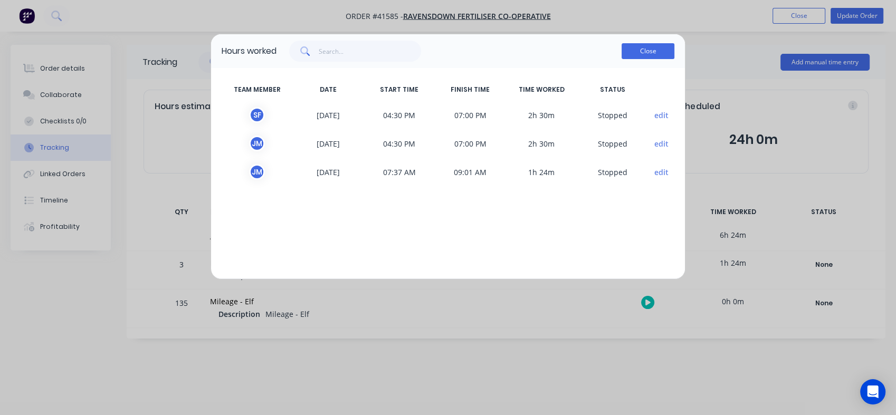
click at [649, 55] on button "Close" at bounding box center [648, 51] width 53 height 16
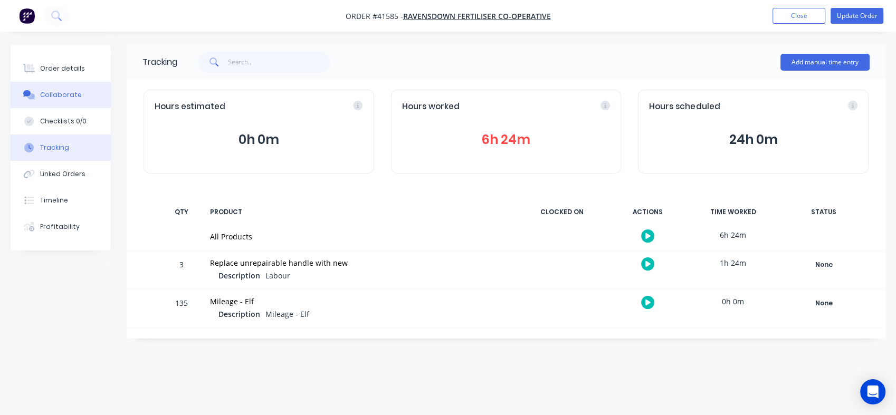
click at [58, 84] on button "Collaborate" at bounding box center [61, 95] width 100 height 26
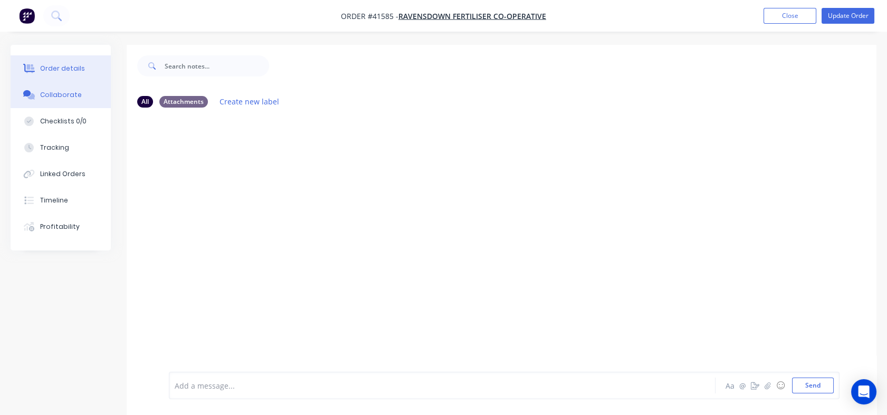
click at [58, 71] on div "Order details" at bounding box center [62, 69] width 45 height 10
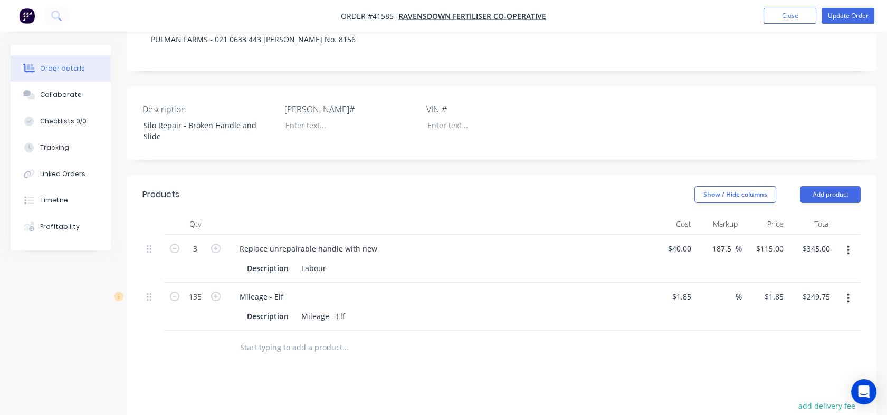
scroll to position [200, 0]
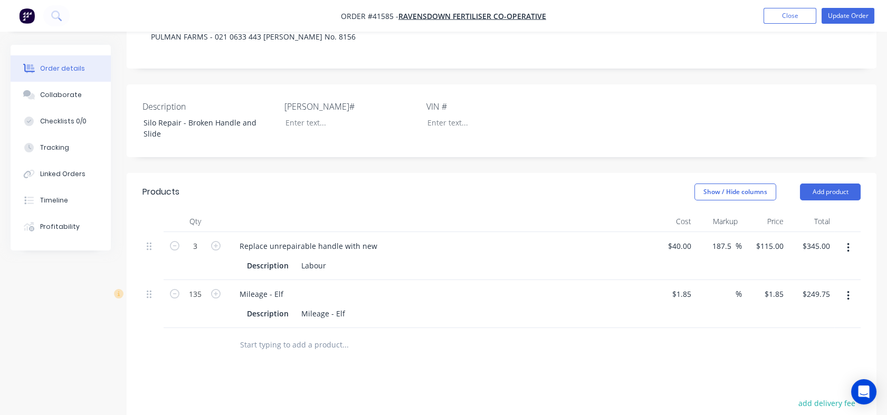
click at [270, 232] on div at bounding box center [438, 221] width 422 height 21
click at [261, 273] on div "Description" at bounding box center [268, 265] width 50 height 15
drag, startPoint x: 375, startPoint y: 264, endPoint x: 219, endPoint y: 261, distance: 156.3
click at [219, 261] on div "3 Replace unrepairable handle with new Description Labour $40.00 $40.00 187.5 1…" at bounding box center [502, 256] width 718 height 48
copy div "Replace unrepairable handle with new"
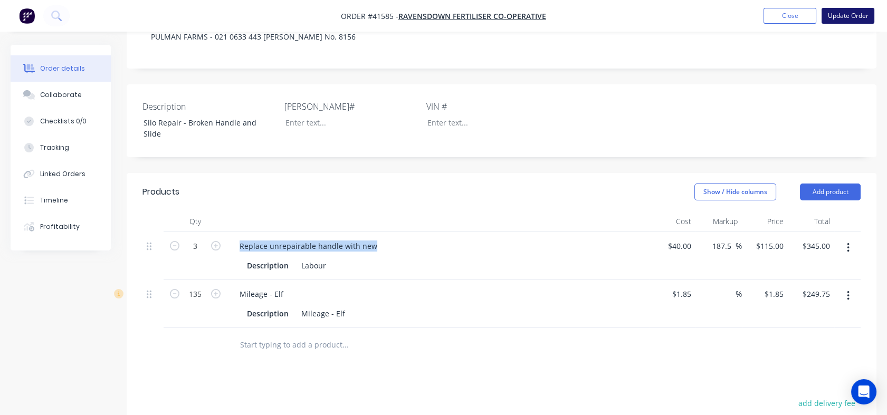
click at [845, 14] on button "Update Order" at bounding box center [848, 16] width 53 height 16
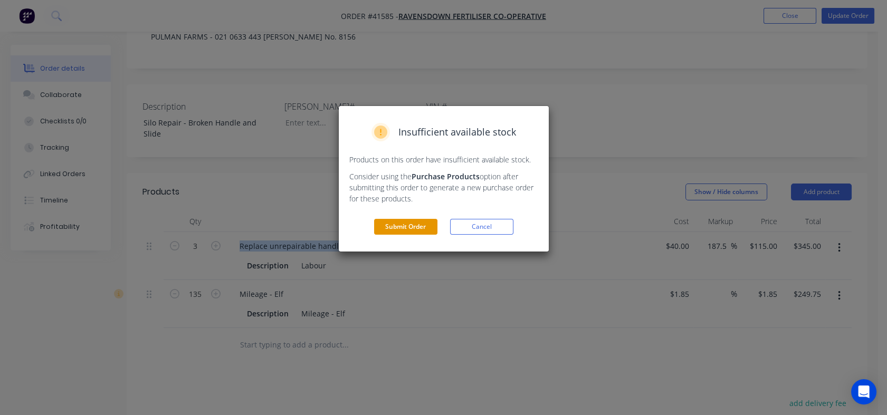
click at [410, 230] on button "Submit Order" at bounding box center [405, 227] width 63 height 16
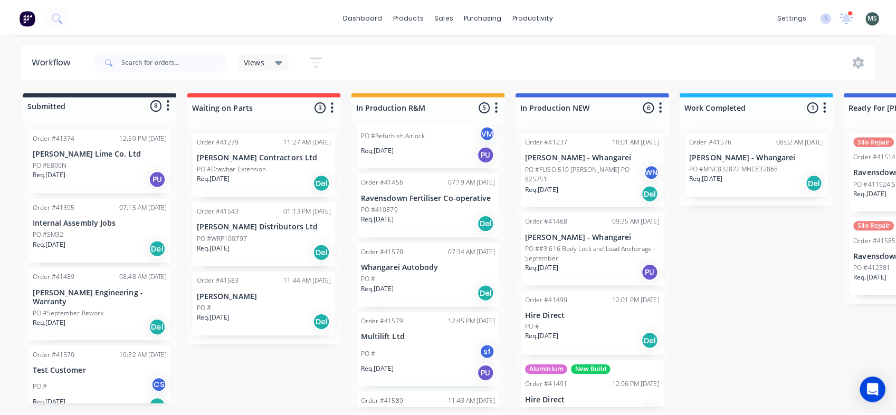
scroll to position [101, 0]
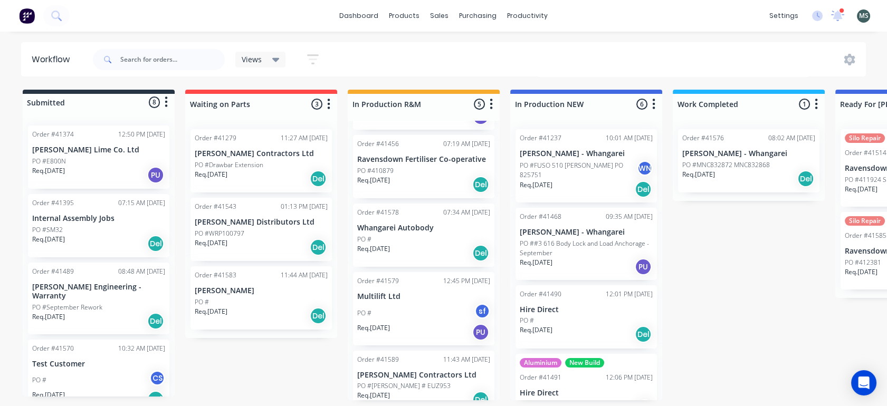
click at [409, 382] on p "PO #[PERSON_NAME] # EUZ953" at bounding box center [403, 387] width 93 height 10
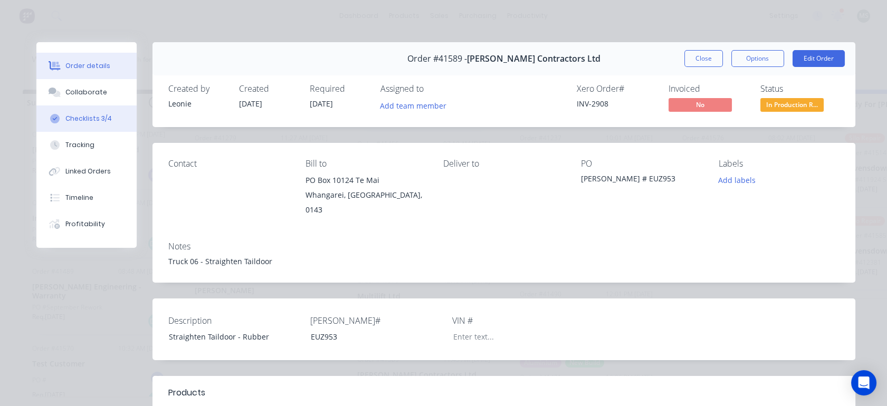
click at [93, 117] on div "Checklists 3/4" at bounding box center [88, 119] width 46 height 10
type textarea "x"
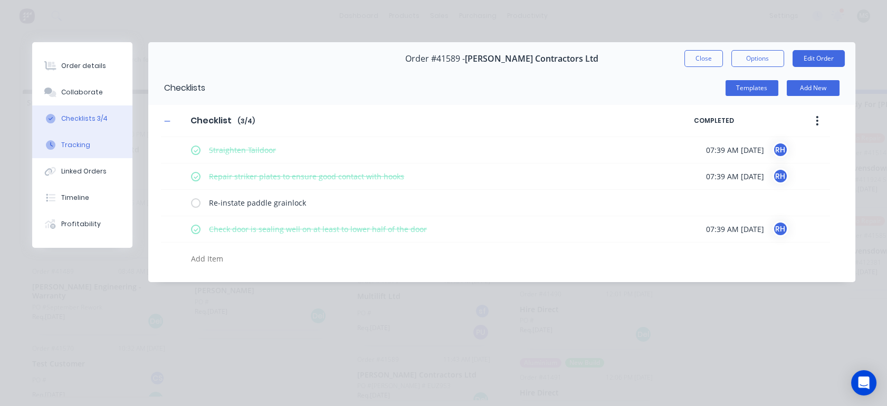
click at [70, 144] on div "Tracking" at bounding box center [75, 145] width 29 height 10
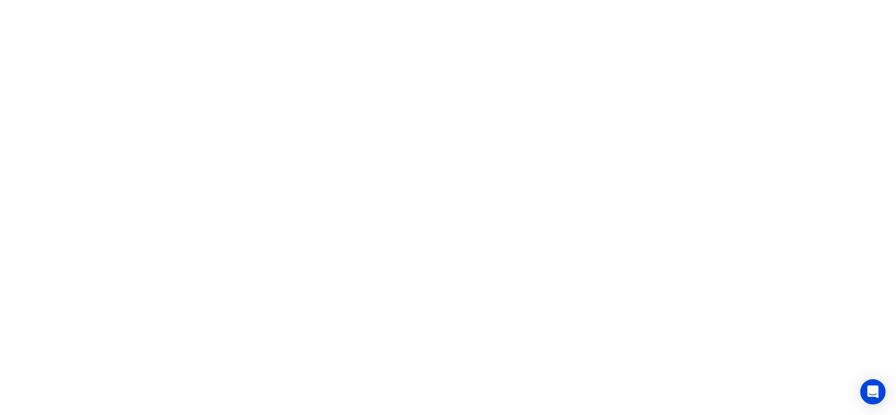
click at [586, 0] on html "x" at bounding box center [448, 0] width 896 height 0
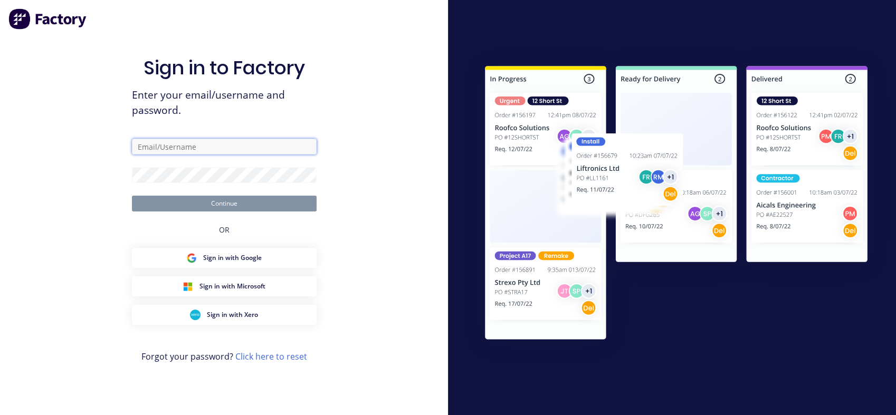
type input "[PERSON_NAME][EMAIL_ADDRESS][DOMAIN_NAME]"
click at [214, 205] on button "Continue" at bounding box center [224, 204] width 185 height 16
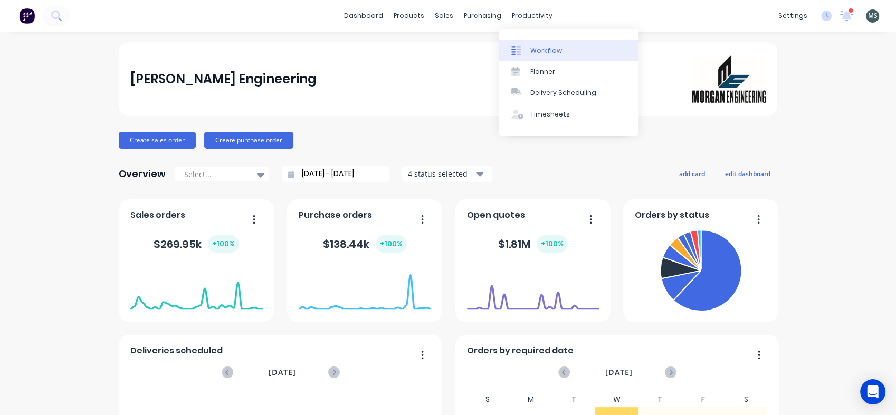
click at [538, 43] on link "Workflow" at bounding box center [569, 50] width 140 height 21
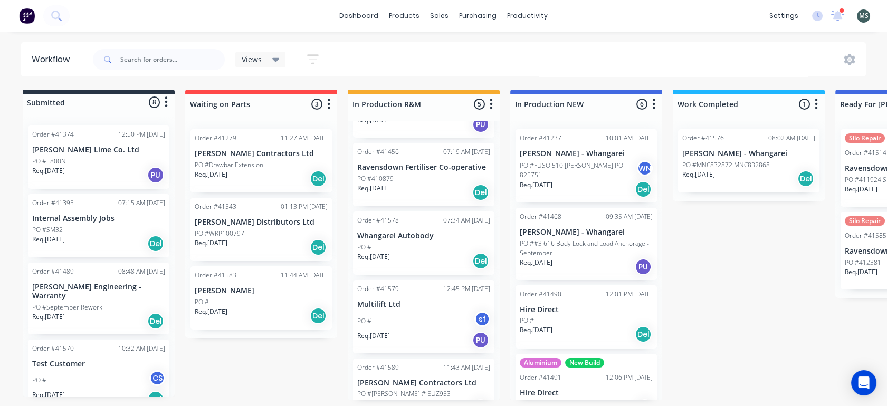
scroll to position [101, 0]
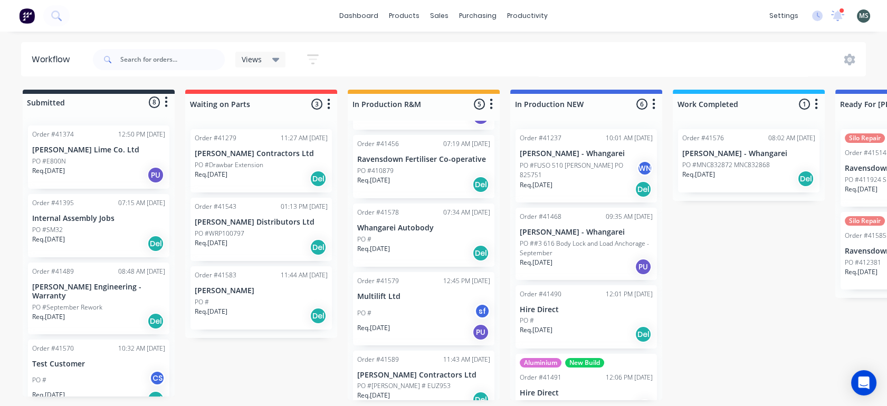
click at [390, 371] on p "[PERSON_NAME] Contractors Ltd" at bounding box center [423, 375] width 133 height 9
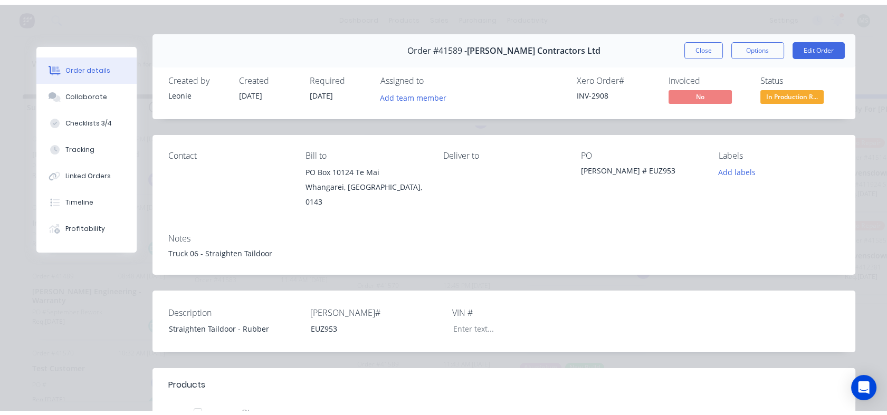
scroll to position [13, 0]
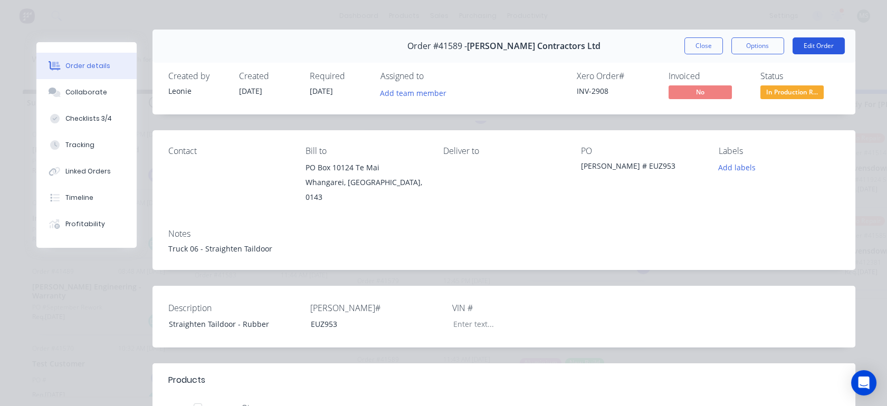
click at [807, 46] on button "Edit Order" at bounding box center [819, 45] width 52 height 17
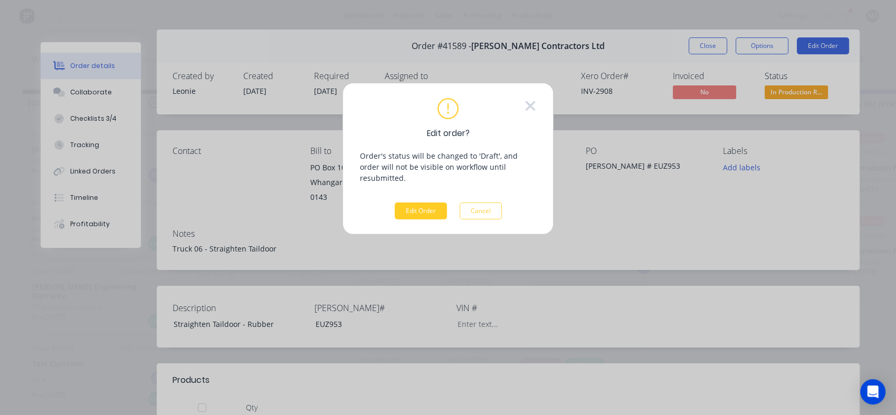
click at [415, 203] on button "Edit Order" at bounding box center [421, 211] width 52 height 17
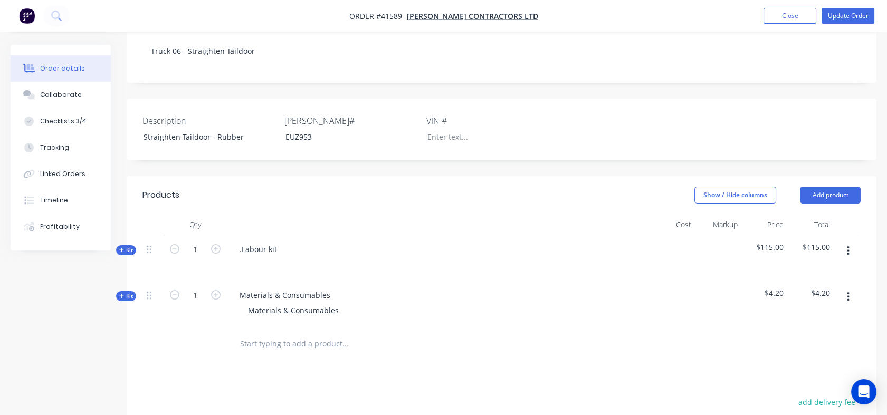
scroll to position [239, 0]
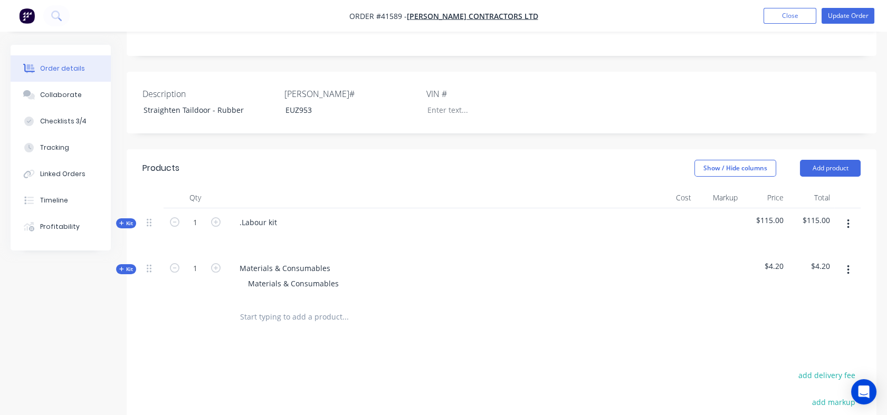
click at [127, 220] on span "Kit" at bounding box center [126, 224] width 14 height 8
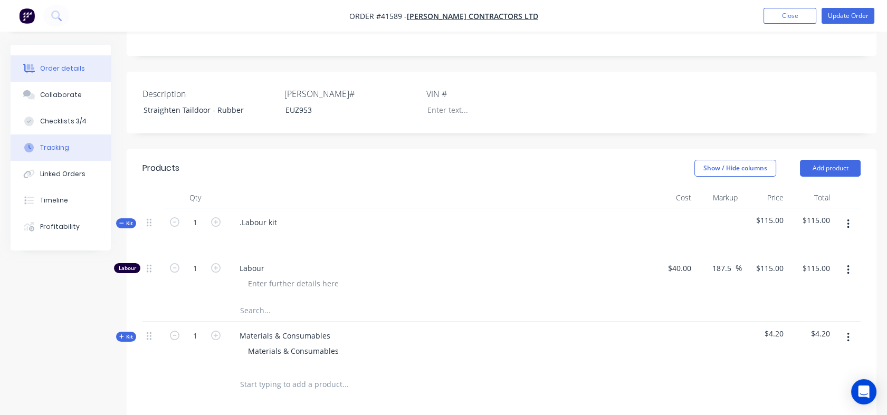
click at [52, 149] on div "Tracking" at bounding box center [54, 148] width 29 height 10
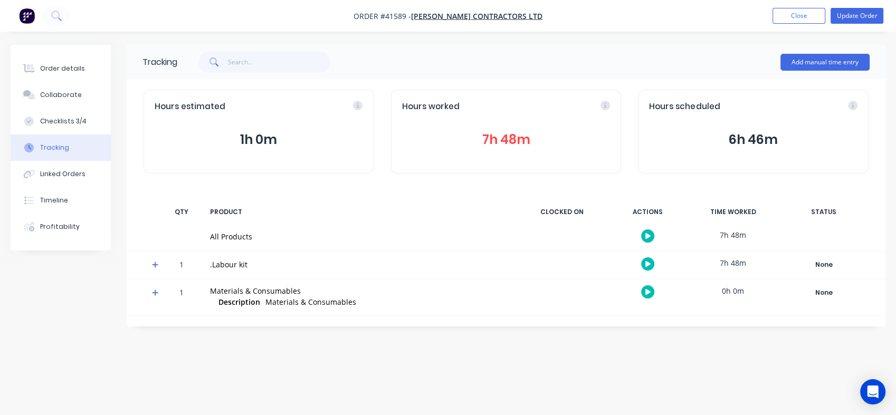
click at [52, 149] on div "Tracking" at bounding box center [54, 148] width 29 height 10
click at [56, 69] on div "Order details" at bounding box center [62, 69] width 45 height 10
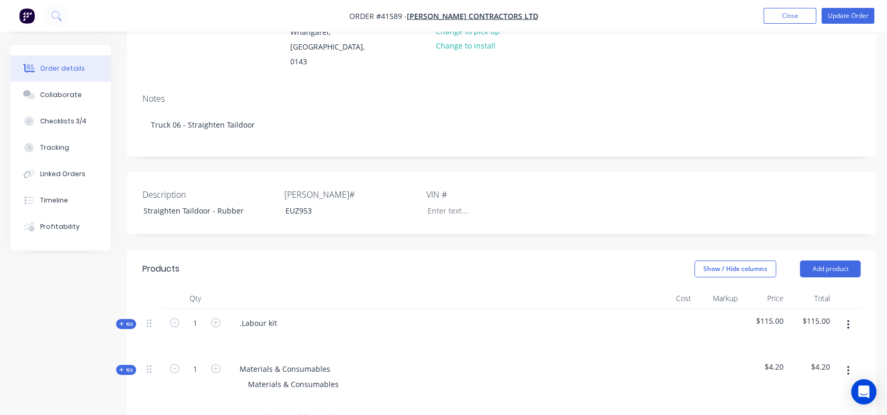
scroll to position [205, 0]
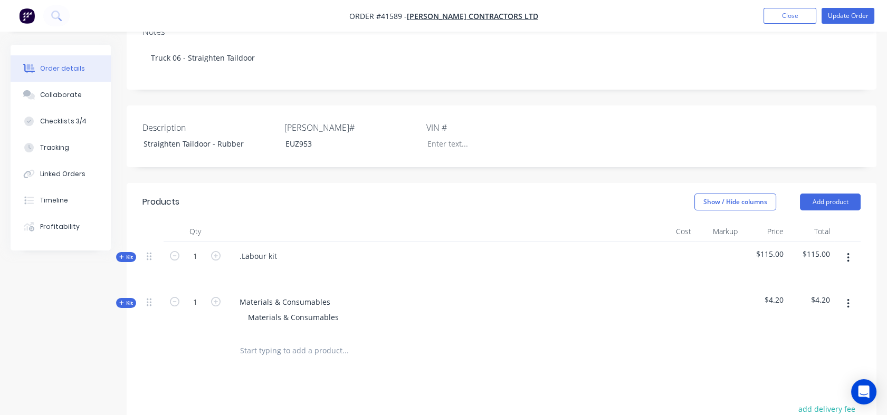
click at [119, 254] on icon "button" at bounding box center [121, 256] width 5 height 5
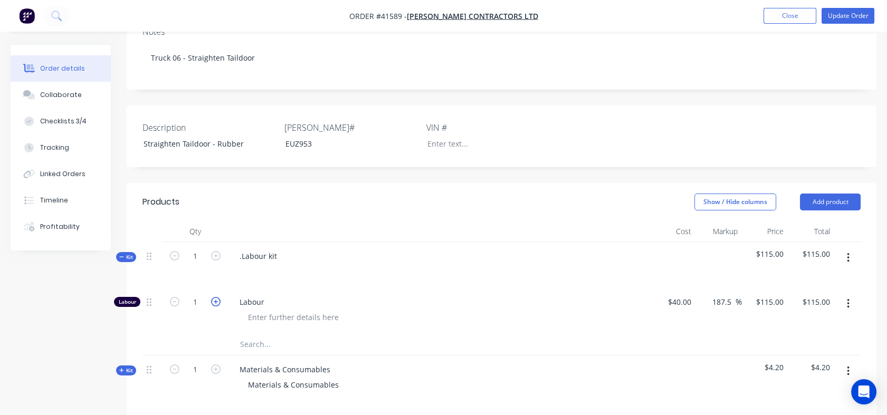
click at [215, 297] on icon "button" at bounding box center [216, 302] width 10 height 10
type input "2"
type input "$230.00"
click at [215, 297] on icon "button" at bounding box center [216, 302] width 10 height 10
type input "3"
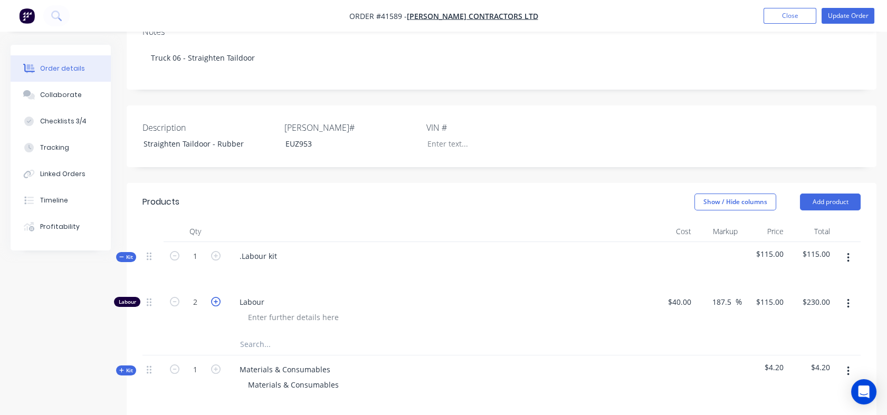
type input "$345.00"
click at [215, 297] on icon "button" at bounding box center [216, 302] width 10 height 10
type input "4"
type input "$460.00"
click at [215, 297] on icon "button" at bounding box center [216, 302] width 10 height 10
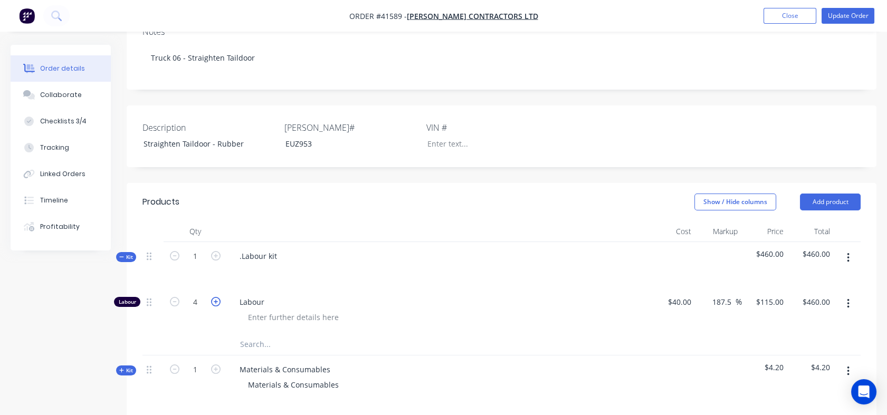
type input "5"
type input "$575.00"
click at [215, 297] on icon "button" at bounding box center [216, 302] width 10 height 10
type input "6"
type input "$690.00"
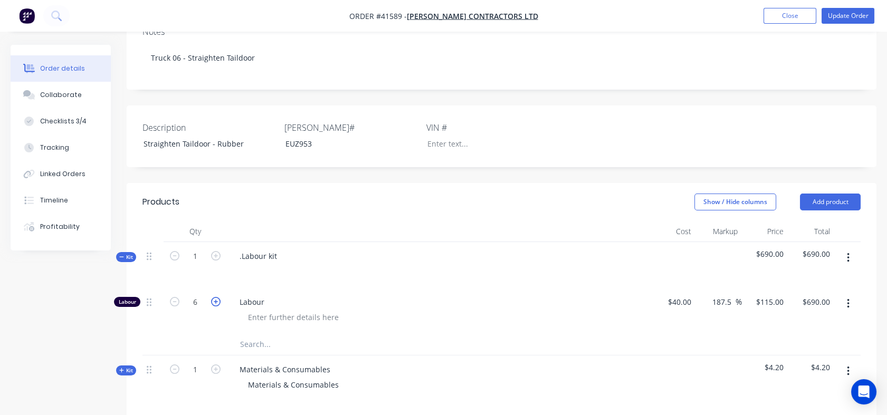
click at [215, 297] on icon "button" at bounding box center [216, 302] width 10 height 10
type input "7"
type input "$805.00"
click at [215, 297] on icon "button" at bounding box center [216, 302] width 10 height 10
type input "8"
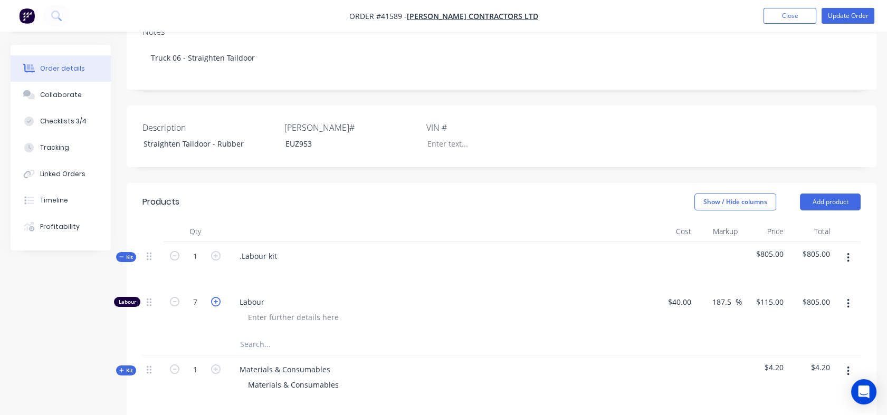
type input "$920.00"
click at [215, 297] on icon "button" at bounding box center [216, 302] width 10 height 10
type input "9"
type input "$1,035.00"
click at [266, 249] on div ".Labour kit" at bounding box center [258, 256] width 54 height 15
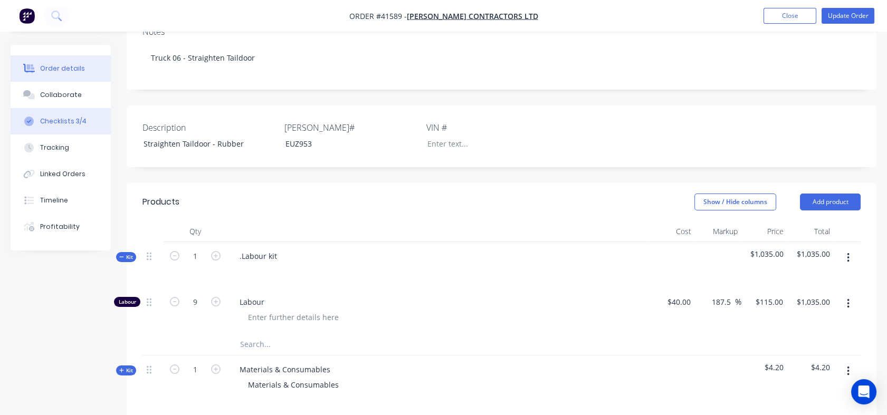
click at [63, 121] on div "Checklists 3/4" at bounding box center [63, 122] width 46 height 10
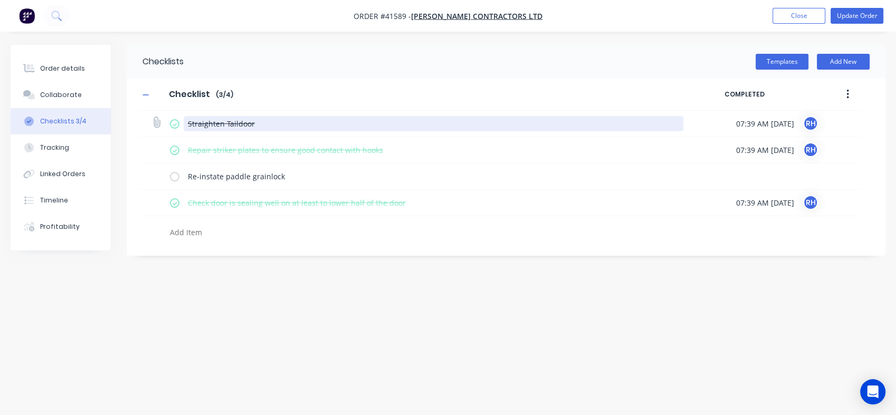
drag, startPoint x: 186, startPoint y: 121, endPoint x: 181, endPoint y: 129, distance: 9.7
click at [181, 129] on div "Straighten Taildoor" at bounding box center [429, 123] width 518 height 21
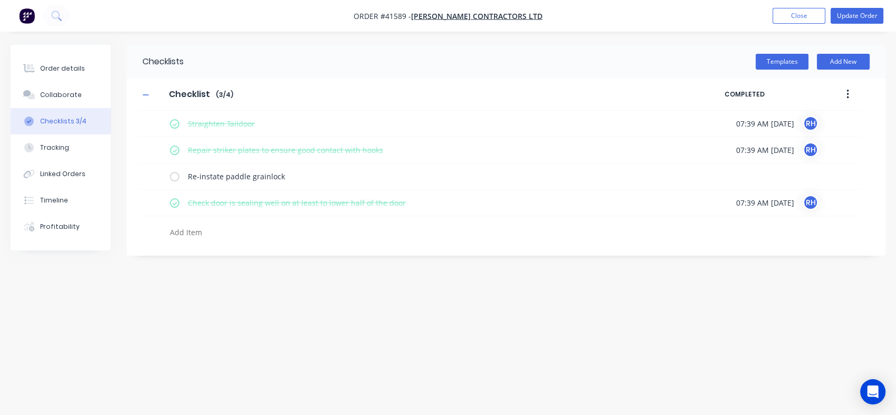
type textarea "x"
click at [291, 309] on div "Checklists Templates Add New Checklist Checklist Enter Checklist name ( 3 / 4 )…" at bounding box center [448, 188] width 875 height 286
click at [51, 66] on div "Order details" at bounding box center [62, 69] width 45 height 10
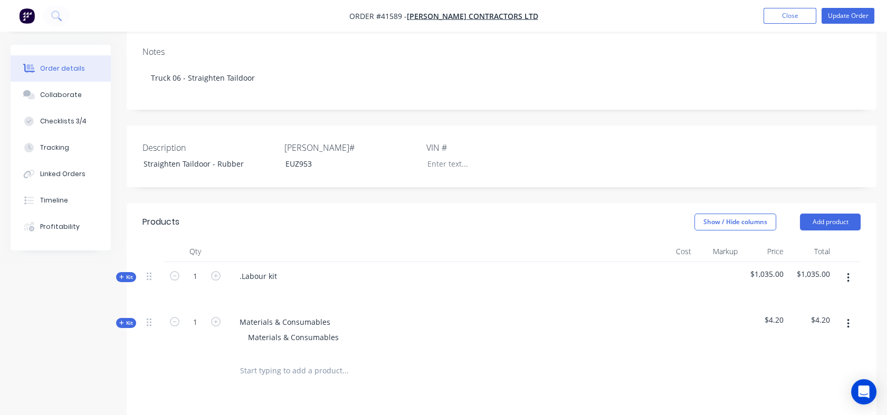
scroll to position [204, 0]
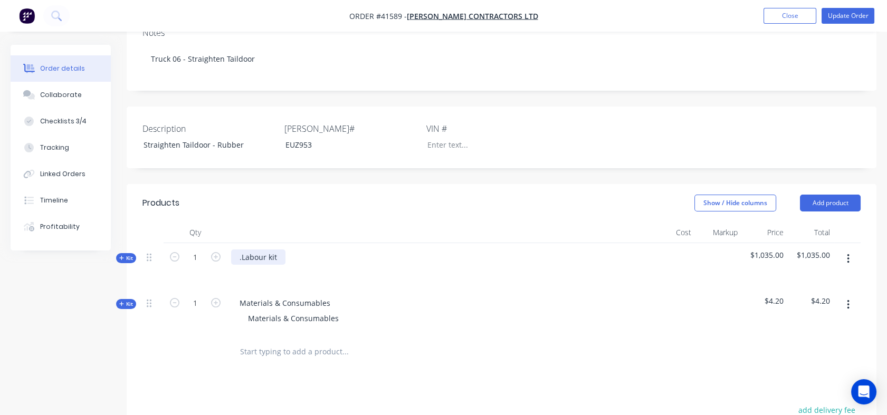
click at [278, 250] on div ".Labour kit" at bounding box center [258, 257] width 54 height 15
drag, startPoint x: 278, startPoint y: 244, endPoint x: 232, endPoint y: 243, distance: 45.4
click at [232, 250] on div ".Labour kit" at bounding box center [258, 257] width 54 height 15
click at [54, 91] on div "Collaborate" at bounding box center [61, 95] width 42 height 10
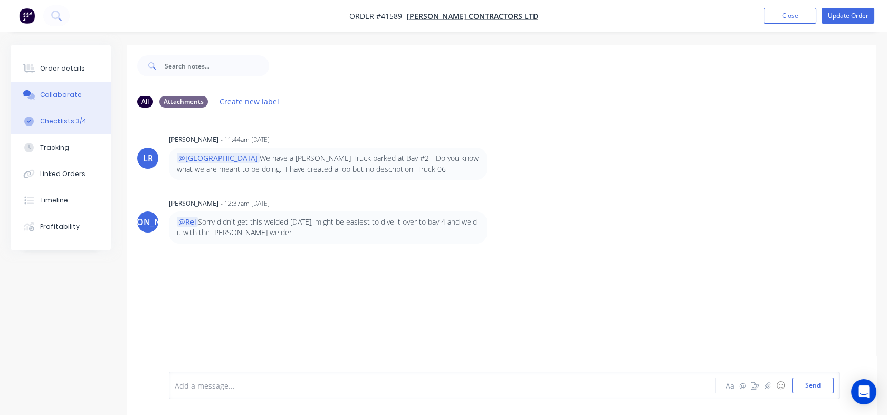
click at [52, 123] on div "Checklists 3/4" at bounding box center [63, 122] width 46 height 10
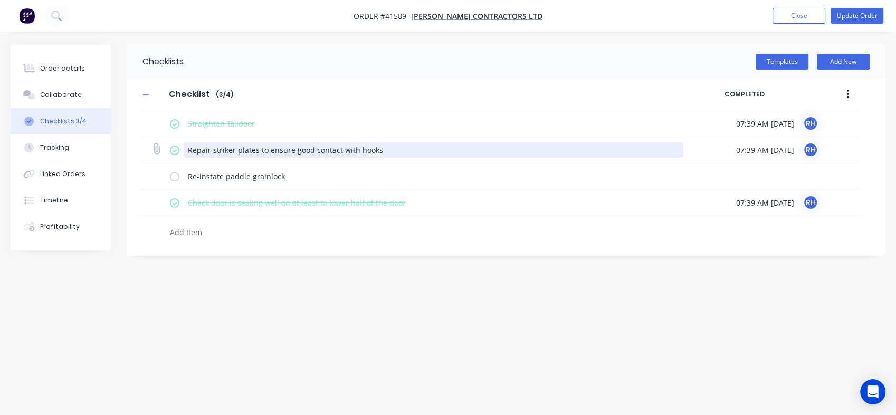
drag, startPoint x: 380, startPoint y: 151, endPoint x: 185, endPoint y: 157, distance: 194.8
click at [185, 157] on div "Repair striker plates to ensure good contact with hooks" at bounding box center [434, 152] width 500 height 18
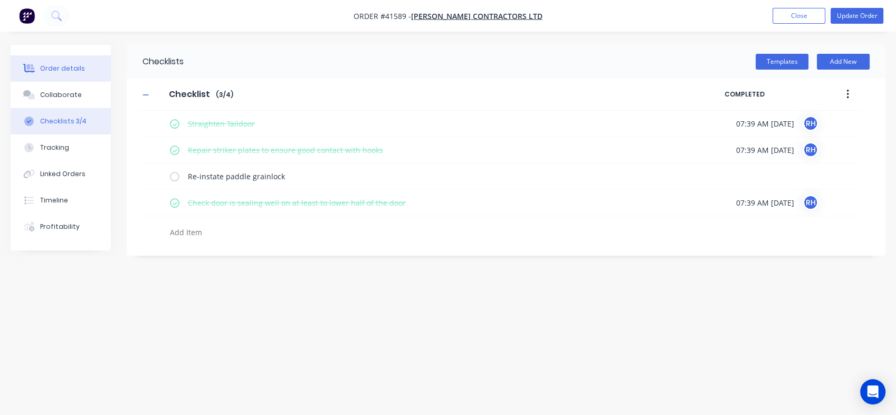
type textarea "x"
click at [58, 65] on div "Order details" at bounding box center [62, 69] width 45 height 10
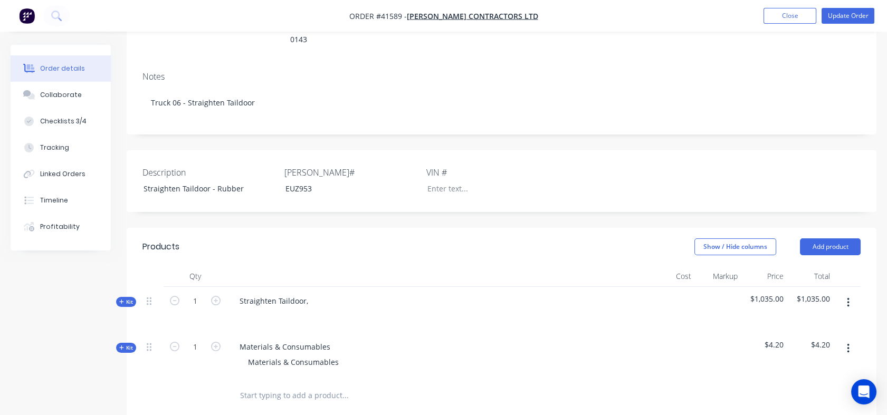
scroll to position [164, 0]
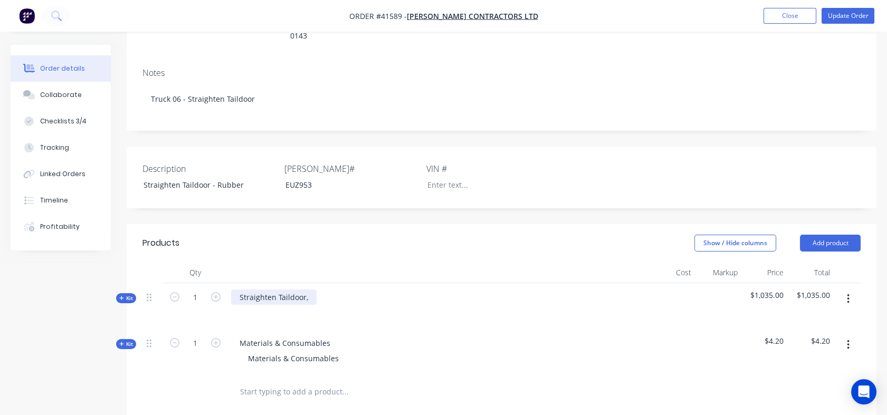
click at [312, 290] on div "Straighten Taildoor," at bounding box center [274, 297] width 86 height 15
click at [241, 290] on div "Straighten Taildoor" at bounding box center [273, 297] width 84 height 15
click at [271, 290] on div "Labour for the following Straighten Taildoor" at bounding box center [316, 297] width 171 height 15
click at [264, 290] on div "Labour for the following Straighten Taildoor" at bounding box center [316, 297] width 171 height 15
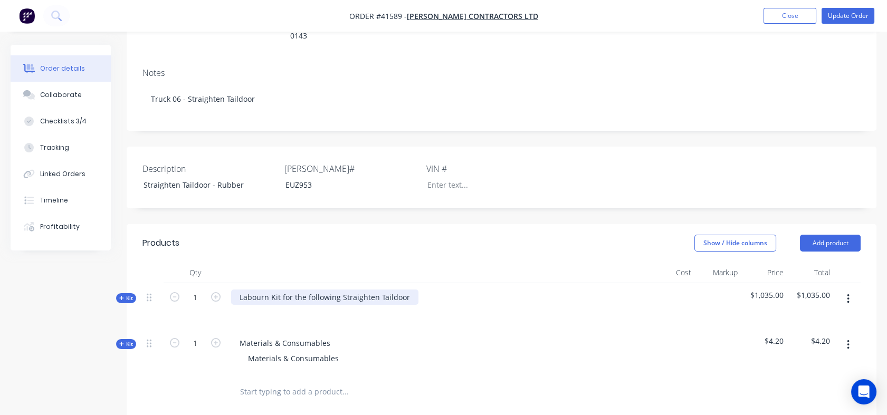
click at [340, 290] on div "Labourn Kit for the following Straighten Taildoor" at bounding box center [324, 297] width 187 height 15
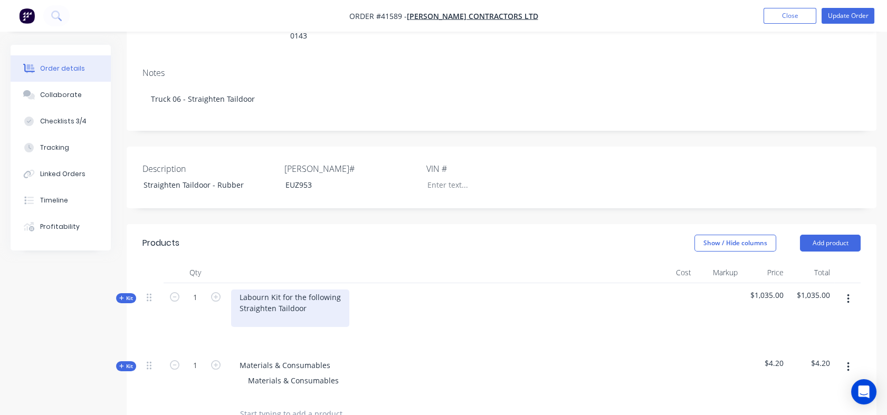
click at [237, 293] on div "Labourn Kit for the following Straighten Taildoor" at bounding box center [290, 308] width 118 height 37
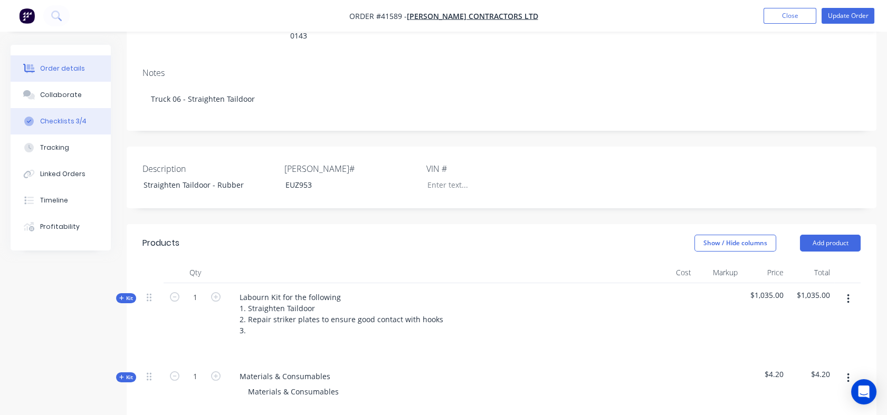
click at [53, 119] on div "Checklists 3/4" at bounding box center [63, 122] width 46 height 10
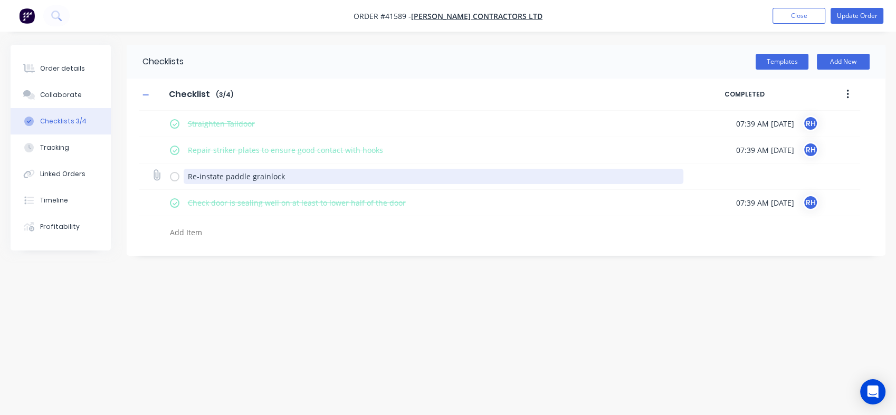
drag, startPoint x: 279, startPoint y: 181, endPoint x: 186, endPoint y: 185, distance: 92.5
click at [186, 185] on div "Re-instate paddle grainlock" at bounding box center [434, 178] width 500 height 18
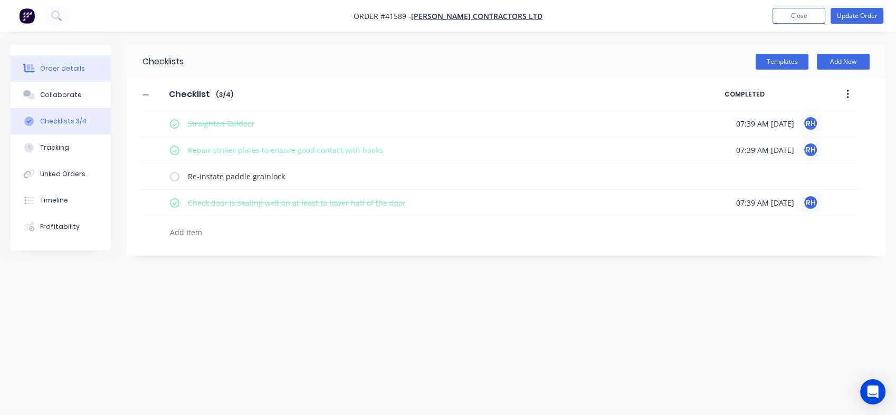
type textarea "x"
click at [66, 65] on div "Order details" at bounding box center [62, 69] width 45 height 10
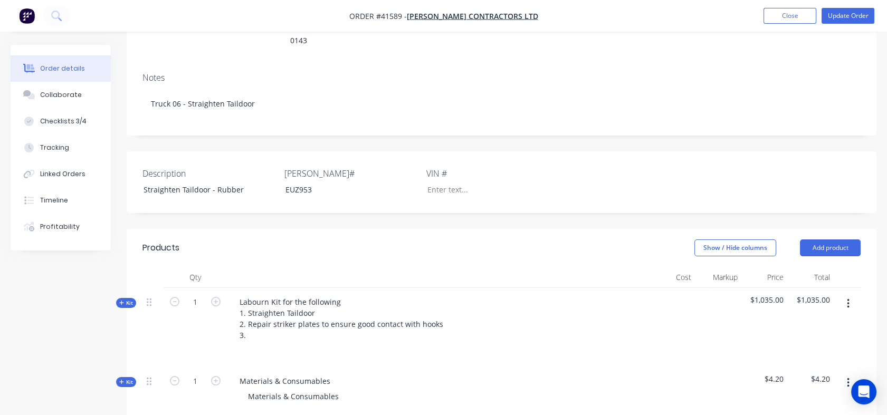
scroll to position [181, 0]
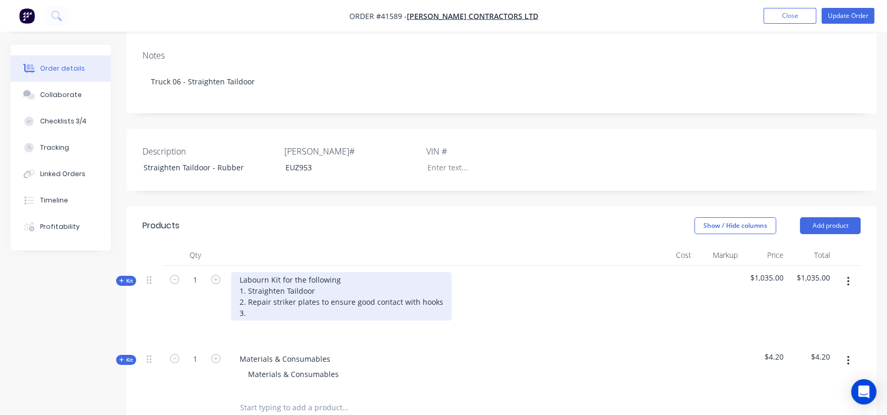
click at [257, 300] on div "Labourn Kit for the following 1. Straighten Taildoor 2. Repair striker plates t…" at bounding box center [341, 296] width 221 height 49
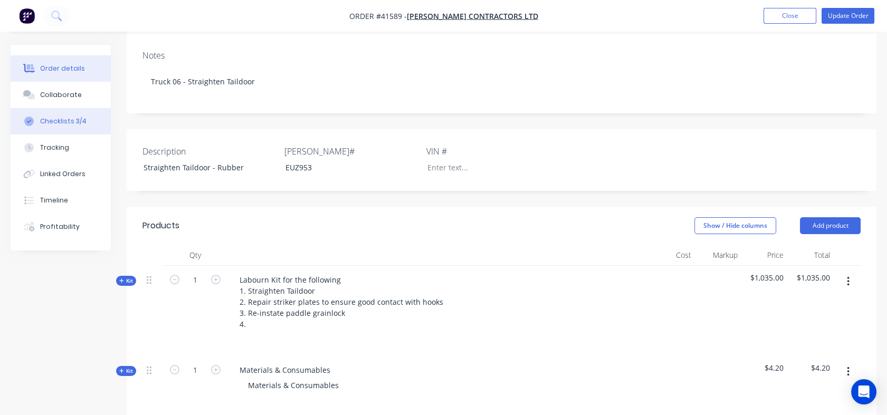
click at [55, 113] on button "Checklists 3/4" at bounding box center [61, 121] width 100 height 26
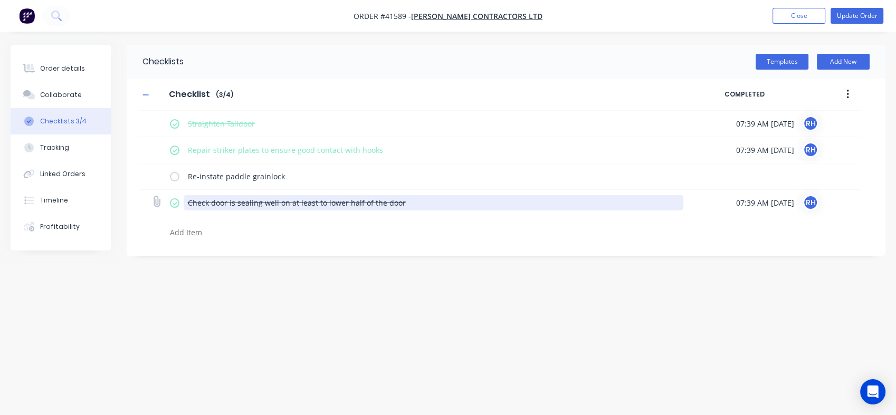
drag, startPoint x: 405, startPoint y: 202, endPoint x: 188, endPoint y: 207, distance: 217.0
click at [188, 207] on textarea "Check door is sealing well on at least to lower half of the door" at bounding box center [434, 202] width 500 height 15
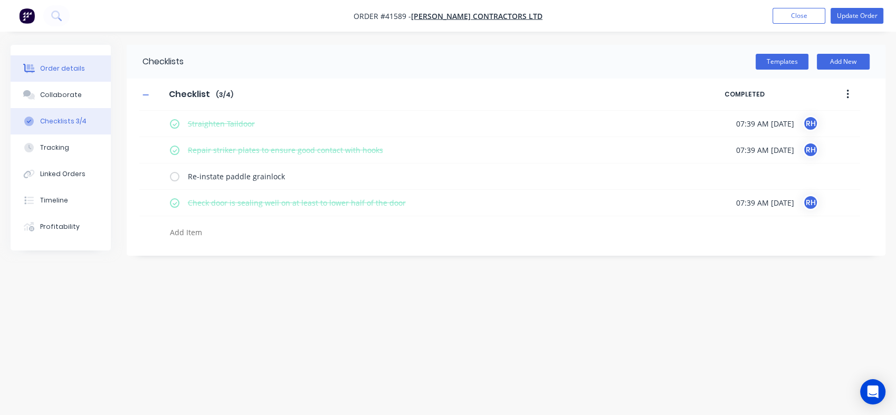
type textarea "x"
click at [58, 65] on div "Order details" at bounding box center [62, 69] width 45 height 10
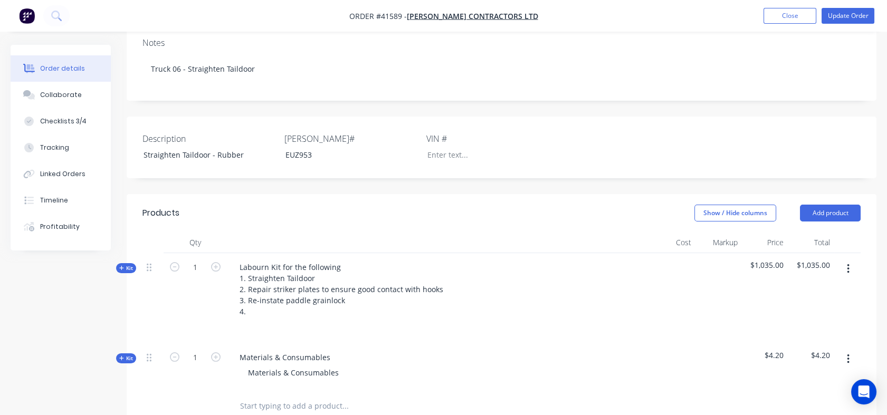
scroll to position [198, 0]
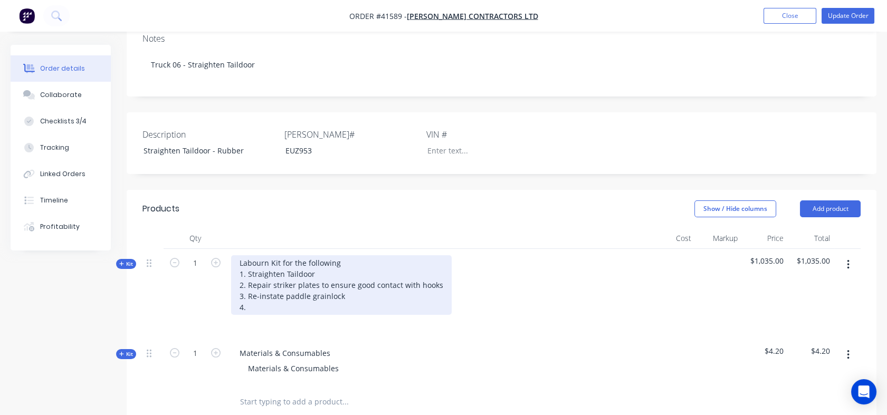
click at [254, 286] on div "Labourn Kit for the following 1. Straighten Taildoor 2. Repair striker plates t…" at bounding box center [341, 285] width 221 height 60
click at [252, 296] on div "Labourn Kit for the following 1. Straighten Taildoor 2. Repair striker plates t…" at bounding box center [341, 285] width 221 height 60
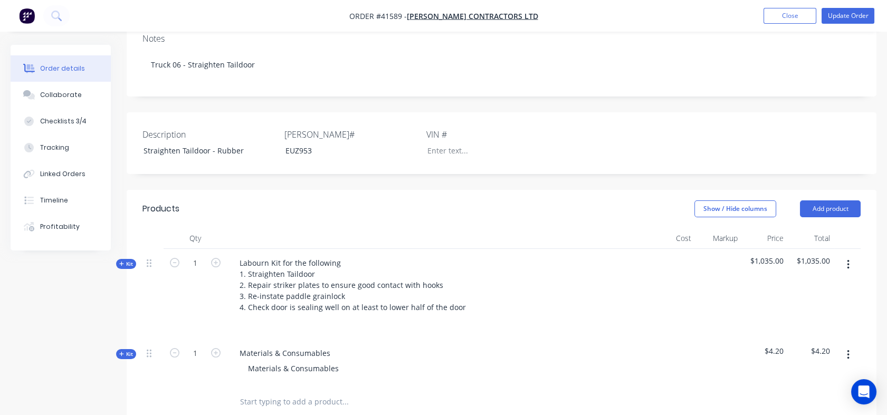
click at [127, 350] on span "Kit" at bounding box center [126, 354] width 14 height 8
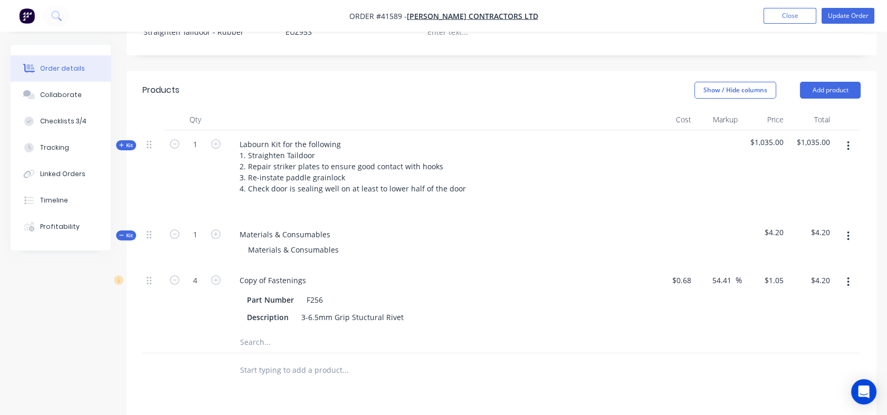
scroll to position [318, 0]
click at [132, 230] on span "Kit" at bounding box center [126, 234] width 14 height 8
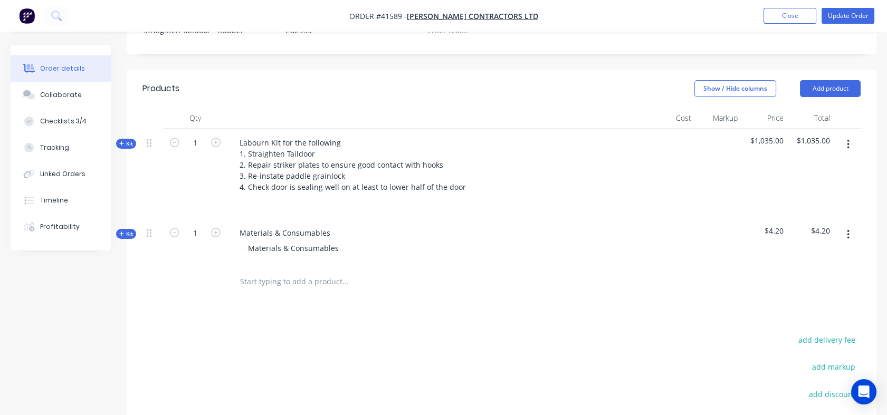
click at [132, 230] on span "Kit" at bounding box center [126, 234] width 14 height 8
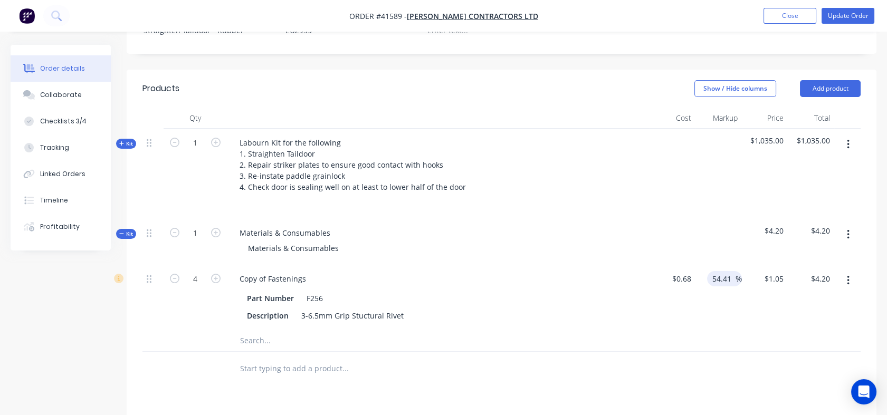
click at [717, 271] on input "54.41" at bounding box center [724, 278] width 24 height 15
drag, startPoint x: 713, startPoint y: 262, endPoint x: 731, endPoint y: 263, distance: 18.0
click at [731, 271] on input "54.41" at bounding box center [724, 278] width 24 height 15
type input "130"
type input "$1.564"
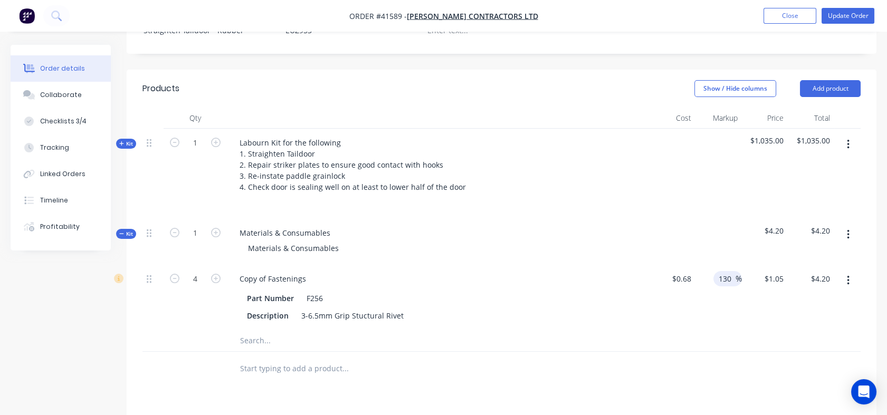
type input "$6.26"
click at [722, 330] on div at bounding box center [502, 341] width 718 height 22
click at [259, 330] on input "text" at bounding box center [345, 340] width 211 height 21
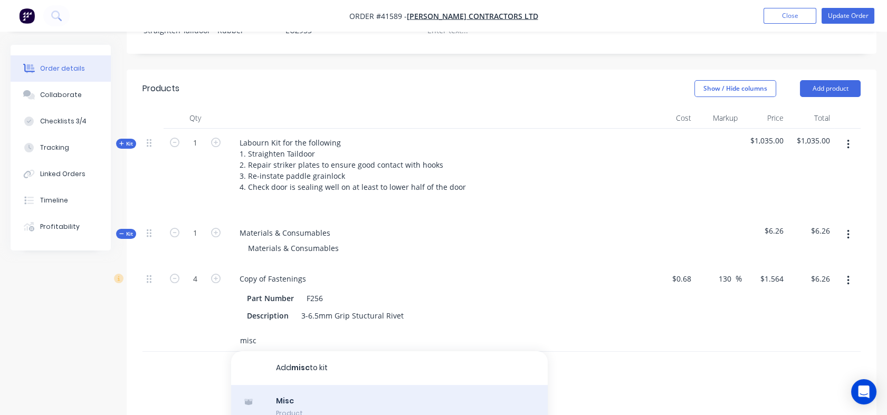
type input "misc"
click at [294, 400] on div "Misc Product" at bounding box center [389, 407] width 317 height 44
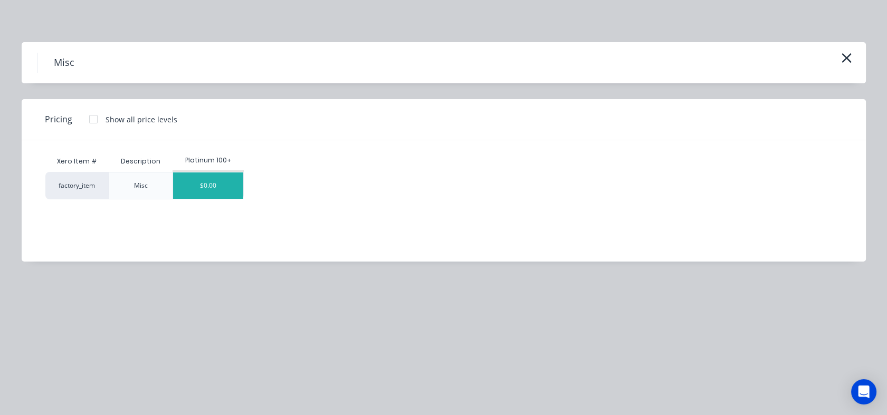
click at [203, 189] on div "$0.00" at bounding box center [208, 186] width 70 height 26
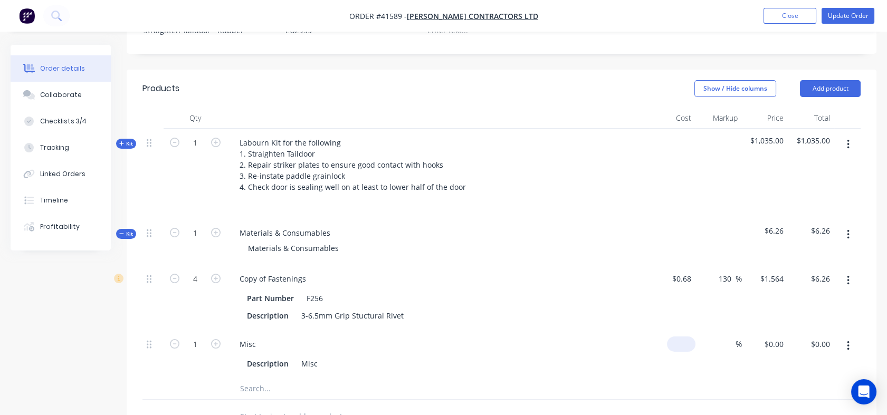
click at [672, 335] on div "$0.00" at bounding box center [672, 354] width 46 height 48
type input "$60.00"
type input "60"
type input "$60.00"
click at [763, 330] on div "60 60" at bounding box center [765, 354] width 46 height 48
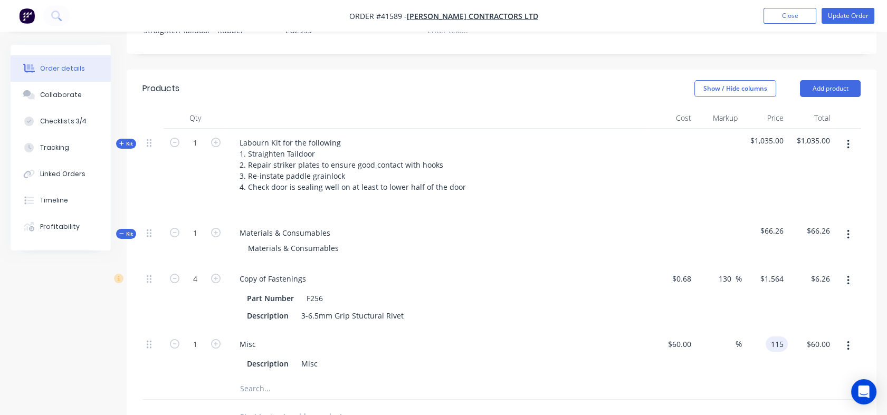
type input "115"
type input "91.67"
type input "$115.00"
click at [762, 362] on div "$115.00 115" at bounding box center [765, 354] width 46 height 48
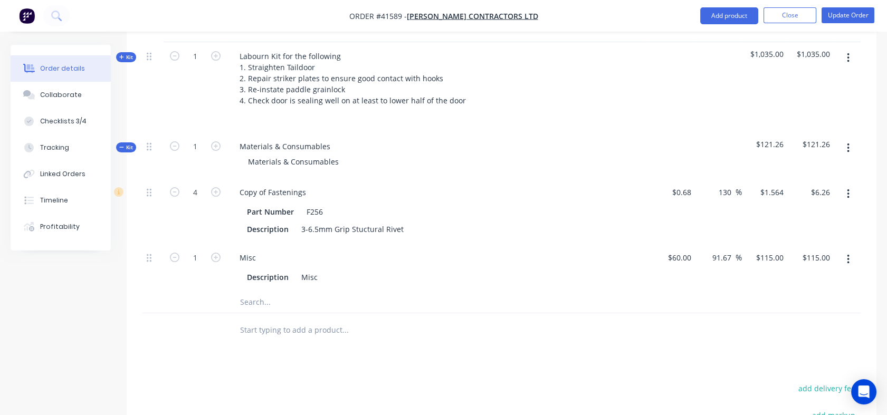
scroll to position [418, 0]
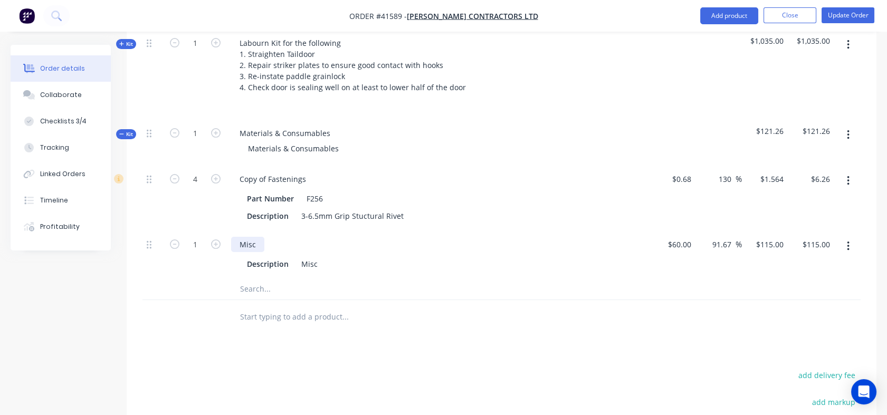
click at [263, 237] on div "Misc" at bounding box center [247, 244] width 33 height 15
drag, startPoint x: 262, startPoint y: 226, endPoint x: 232, endPoint y: 227, distance: 30.1
click at [232, 237] on div "Misc" at bounding box center [247, 244] width 33 height 15
click at [243, 257] on div "Description" at bounding box center [268, 264] width 50 height 15
click at [849, 17] on button "Update Order" at bounding box center [848, 15] width 53 height 16
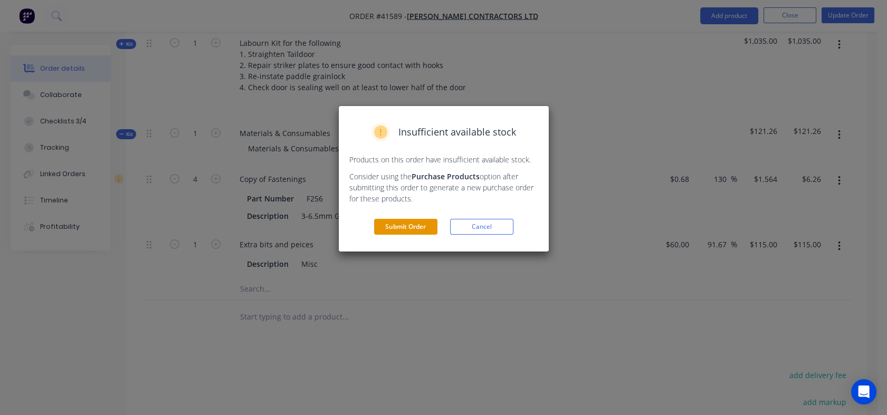
click at [391, 229] on button "Submit Order" at bounding box center [405, 227] width 63 height 16
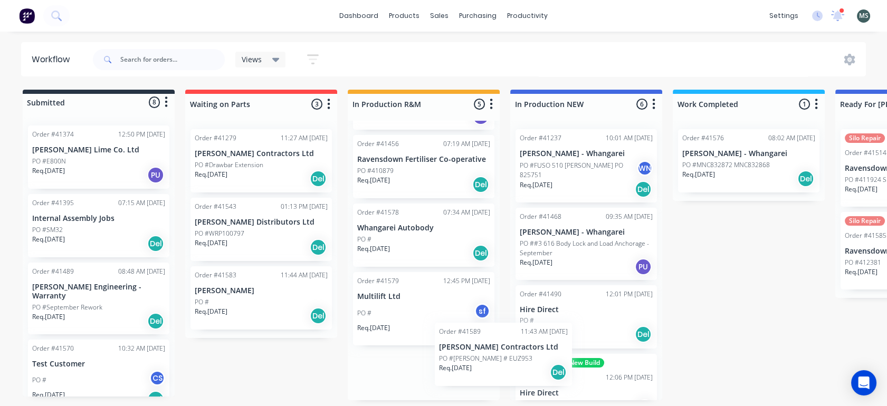
scroll to position [1, 0]
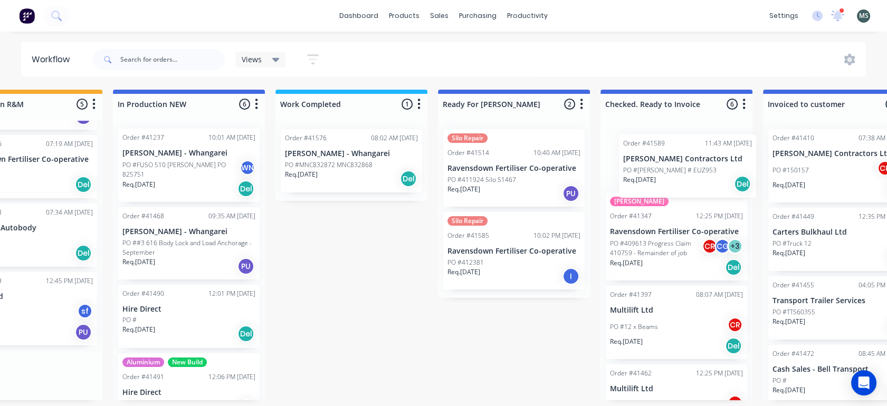
drag, startPoint x: 431, startPoint y: 400, endPoint x: 696, endPoint y: 188, distance: 338.8
click at [696, 188] on div "Submitted 8 Status colour #273444 hex #273444 Save Cancel Summaries Total order…" at bounding box center [475, 245] width 1760 height 311
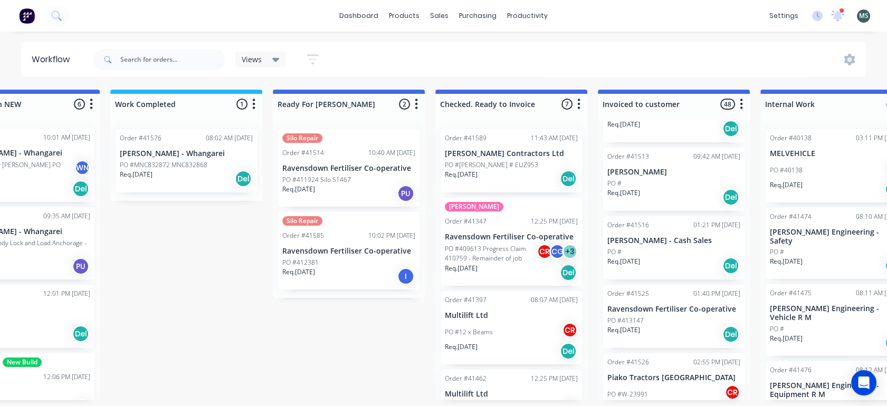
scroll to position [0, 0]
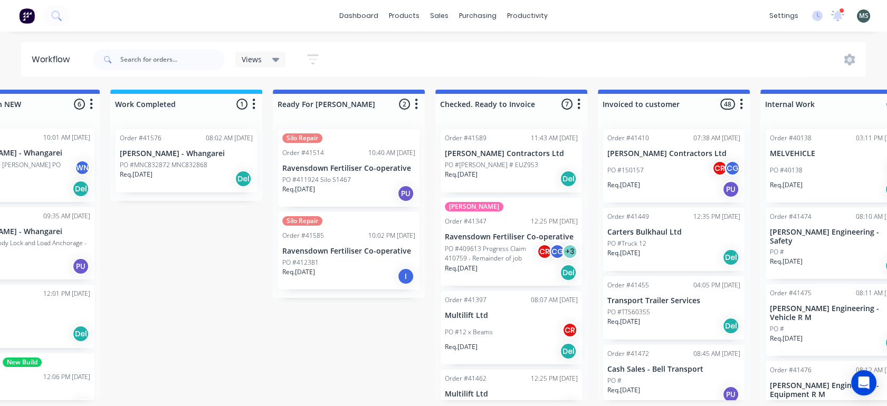
click at [635, 172] on p "PO #150157" at bounding box center [626, 171] width 36 height 10
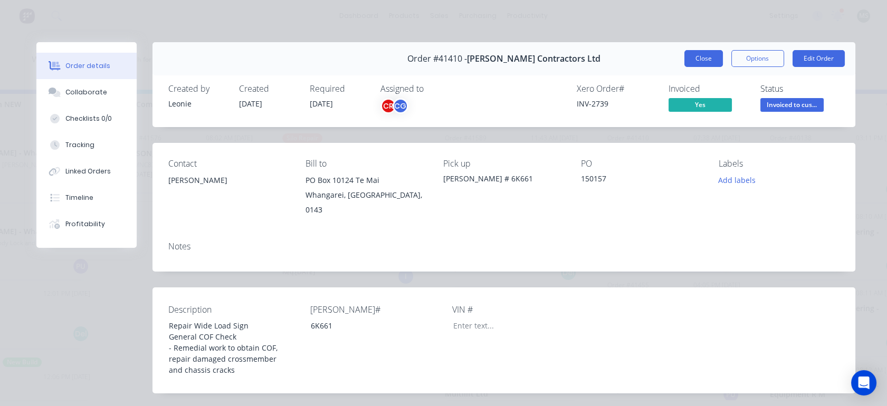
click at [699, 61] on button "Close" at bounding box center [704, 58] width 39 height 17
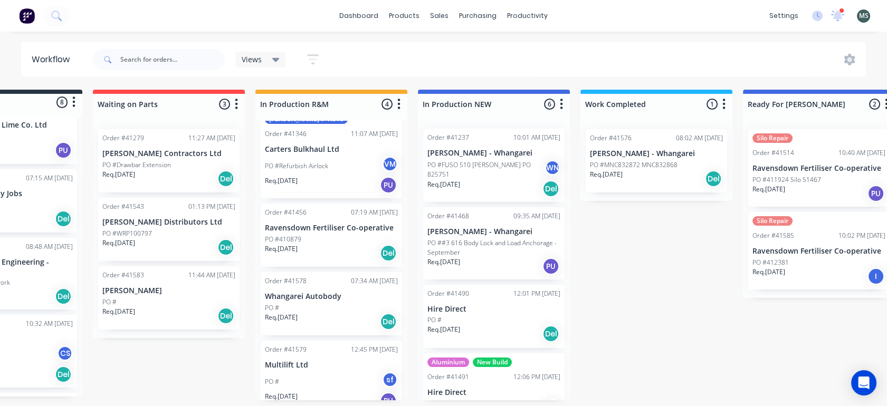
scroll to position [3, 87]
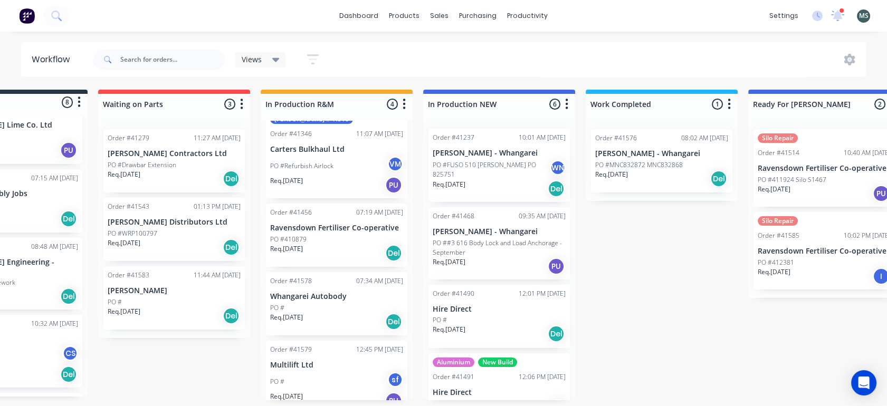
click at [324, 313] on div "Req. [DATE] Del" at bounding box center [336, 322] width 133 height 18
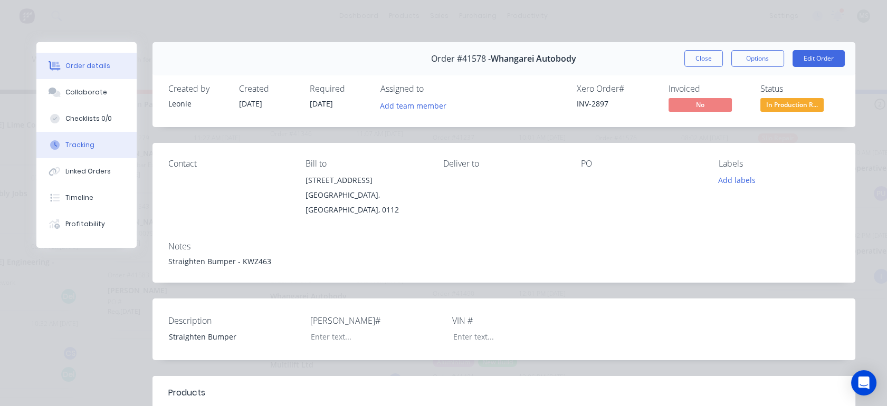
click at [72, 146] on div "Tracking" at bounding box center [79, 145] width 29 height 10
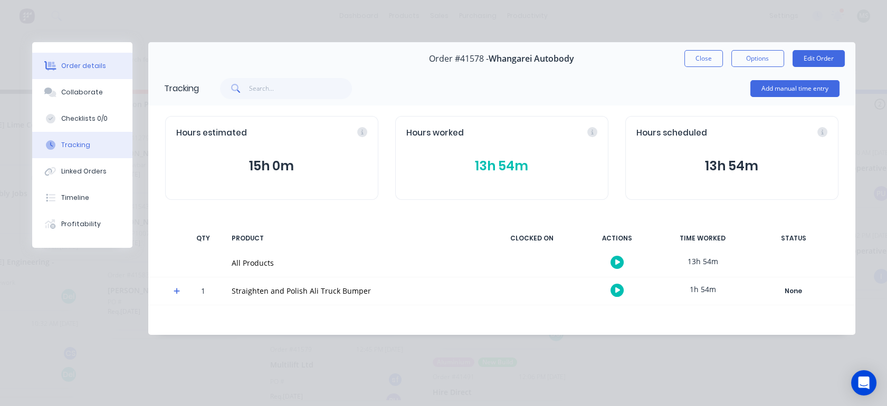
click at [74, 70] on div "Order details" at bounding box center [83, 66] width 45 height 10
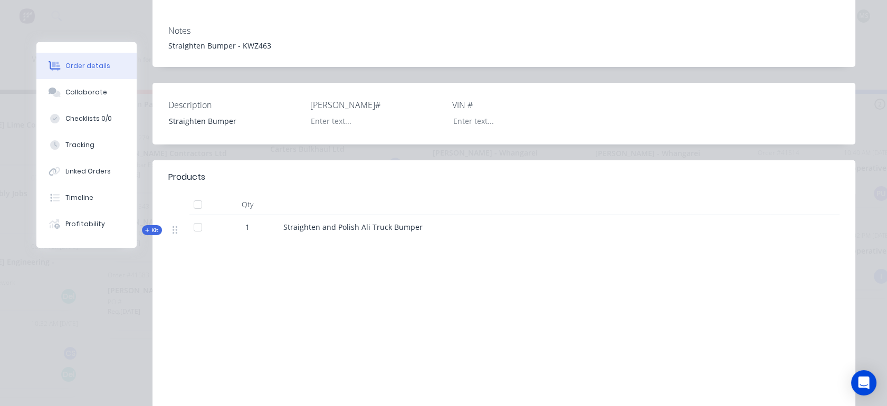
scroll to position [222, 0]
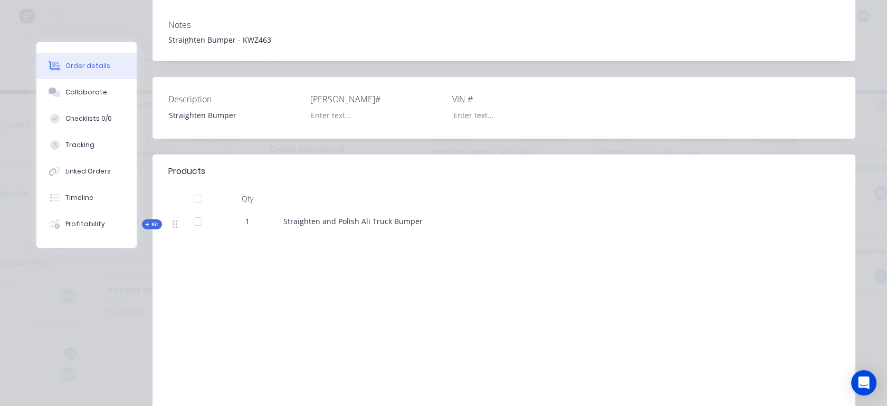
click at [150, 221] on span "Kit" at bounding box center [152, 225] width 14 height 8
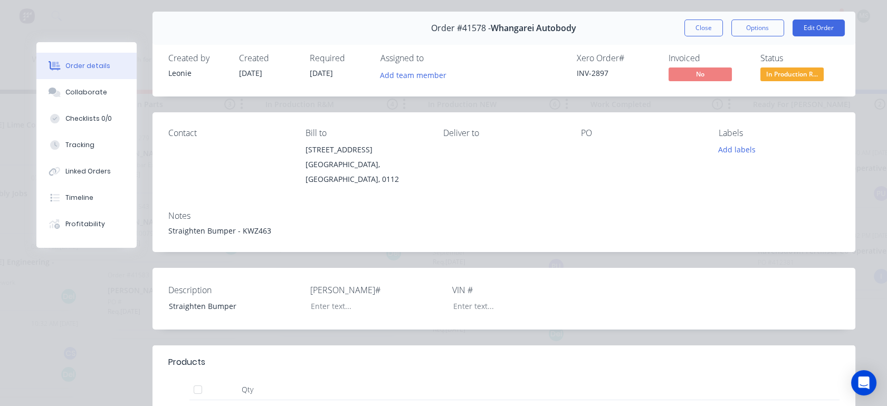
scroll to position [25, 0]
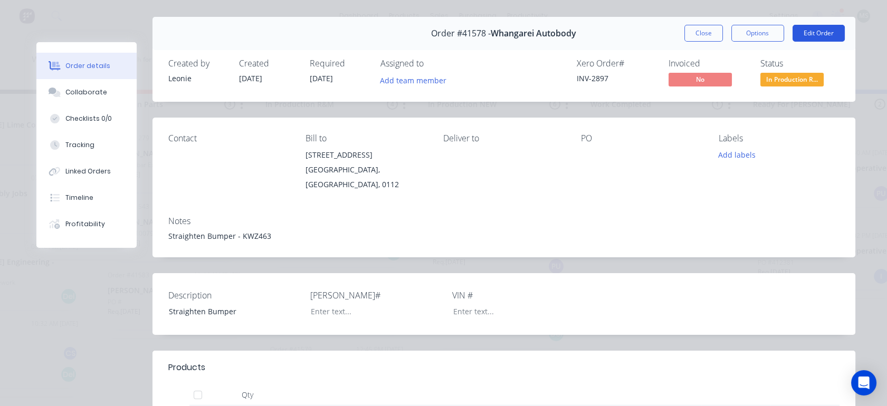
click at [816, 40] on button "Edit Order" at bounding box center [819, 33] width 52 height 17
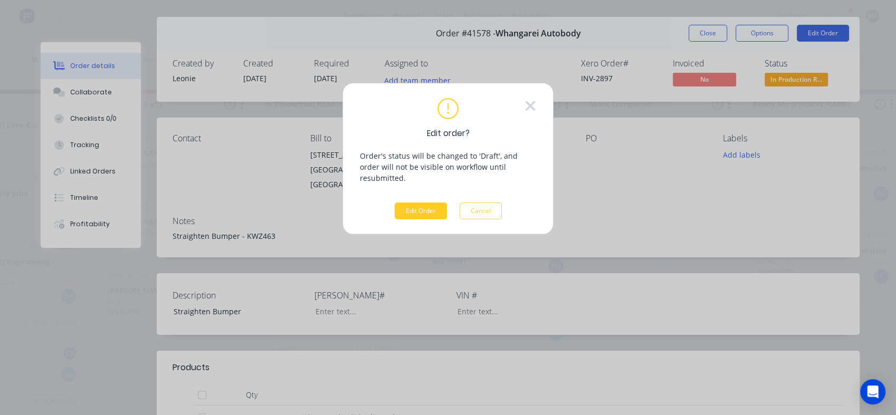
click at [425, 203] on button "Edit Order" at bounding box center [421, 211] width 52 height 17
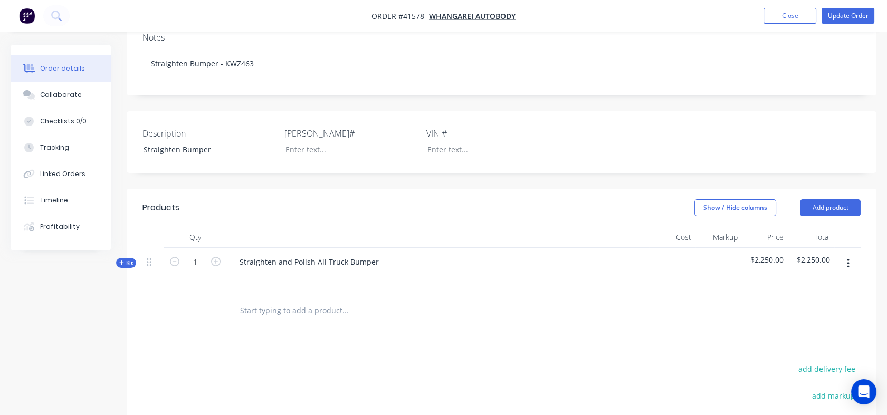
scroll to position [202, 0]
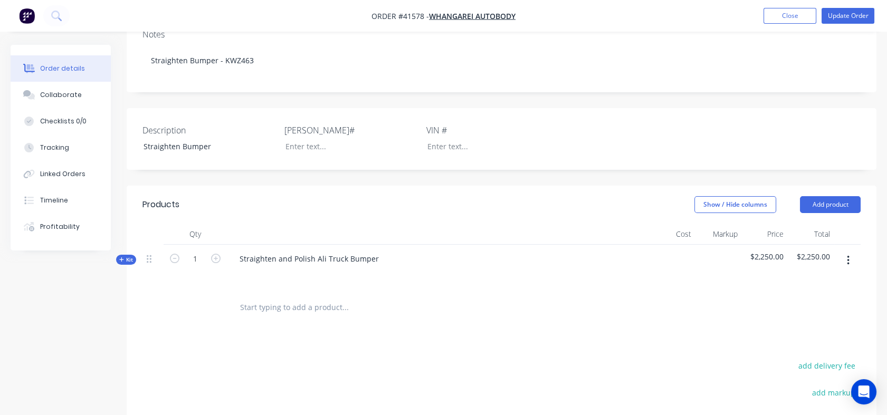
click at [127, 256] on span "Kit" at bounding box center [126, 260] width 14 height 8
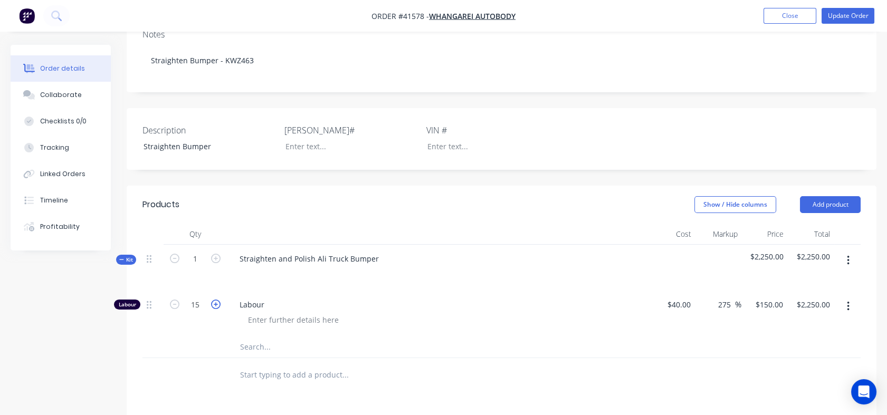
click at [215, 300] on icon "button" at bounding box center [216, 305] width 10 height 10
type input "16"
type input "$2,400.00"
click at [836, 15] on button "Update Order" at bounding box center [848, 16] width 53 height 16
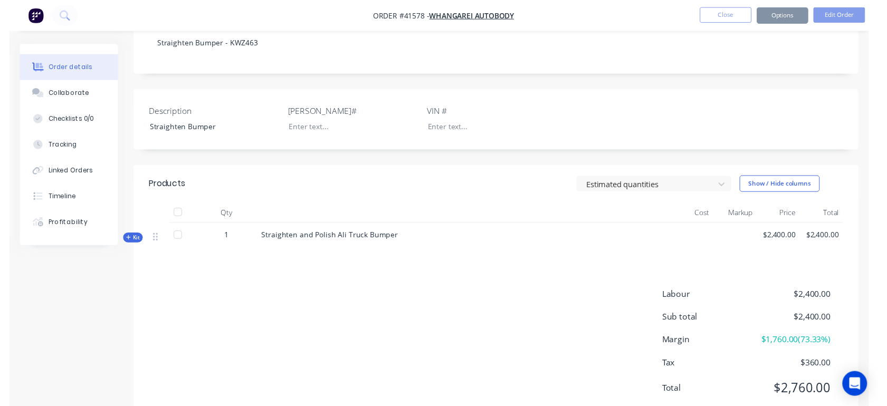
scroll to position [0, 0]
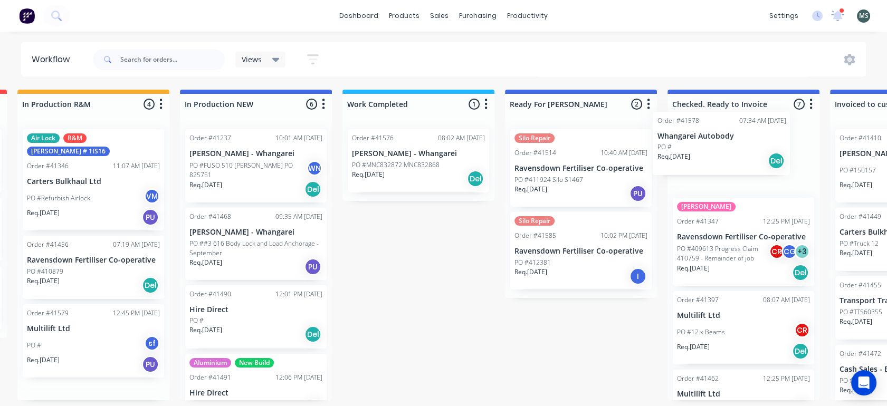
scroll to position [3, 349]
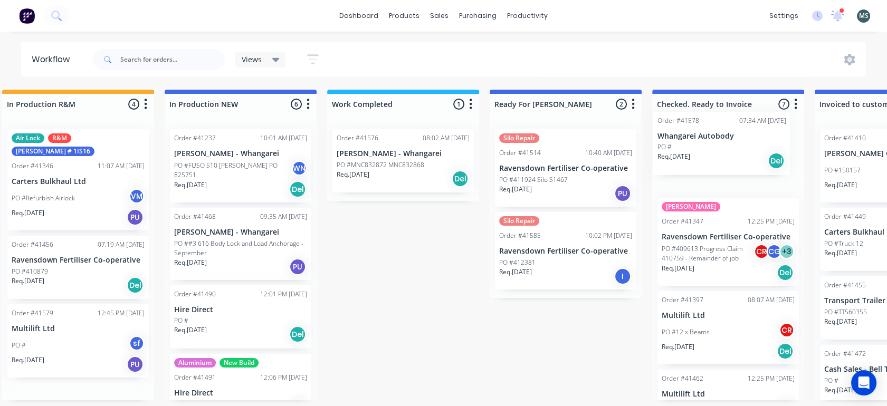
drag, startPoint x: 337, startPoint y: 323, endPoint x: 701, endPoint y: 140, distance: 407.0
click at [701, 140] on div "Submitted 8 Status colour #273444 hex #273444 Save Cancel Summaries Total order…" at bounding box center [526, 245] width 1760 height 311
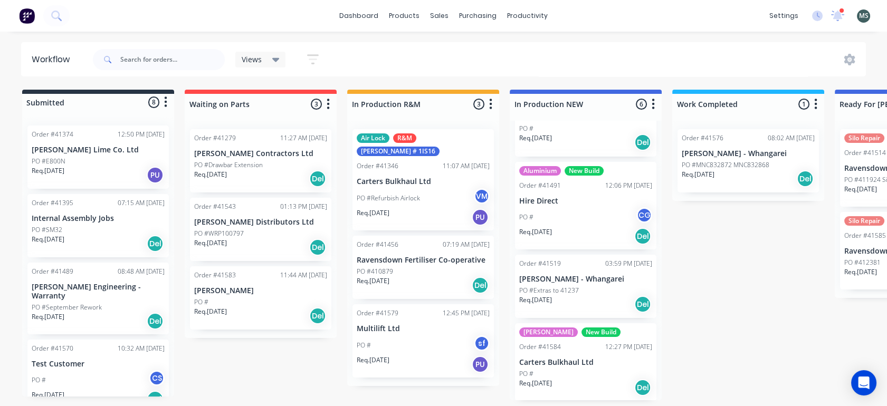
scroll to position [3, 0]
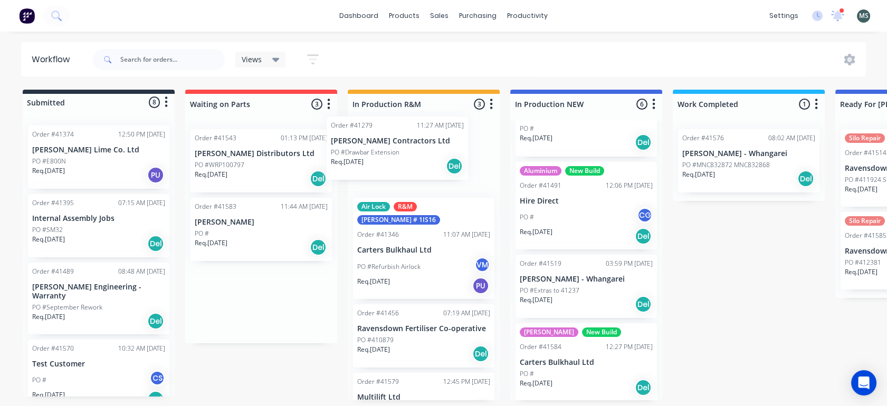
drag, startPoint x: 252, startPoint y: 155, endPoint x: 396, endPoint y: 144, distance: 144.0
click at [396, 144] on div "Submitted 8 Status colour #273444 hex #273444 Save Cancel Summaries Total order…" at bounding box center [872, 245] width 1760 height 311
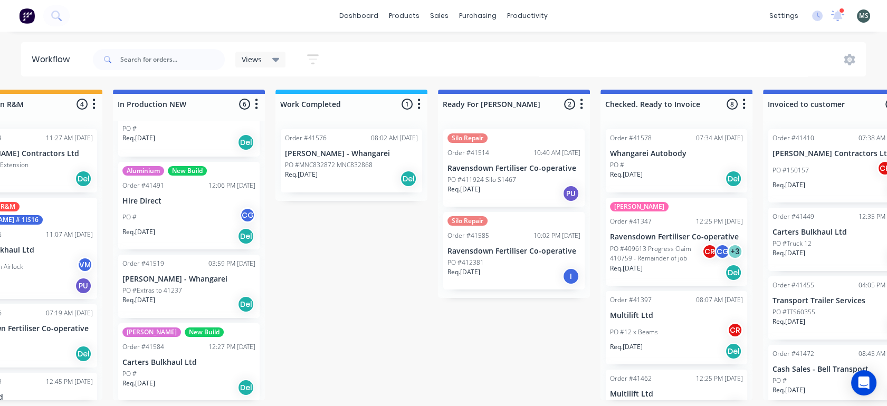
scroll to position [3, 409]
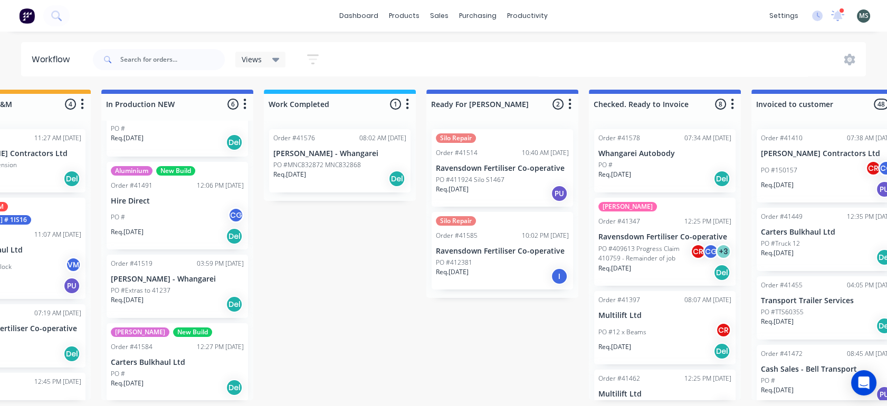
click at [487, 169] on p "Ravensdown Fertiliser Co-operative" at bounding box center [502, 168] width 133 height 9
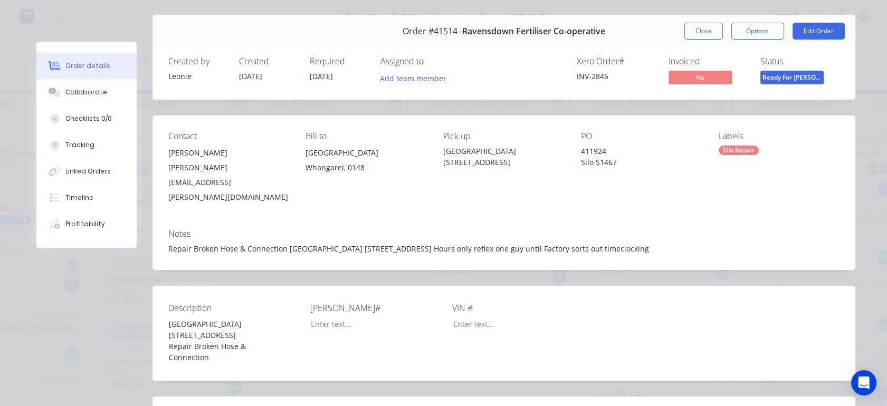
scroll to position [0, 0]
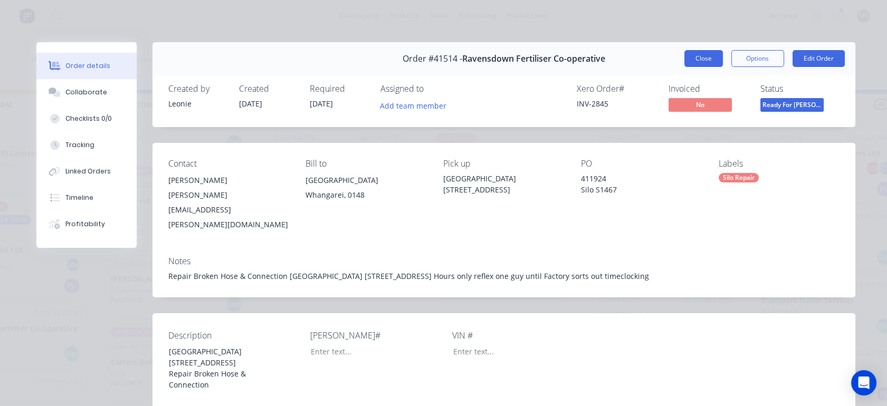
click at [690, 50] on button "Close" at bounding box center [704, 58] width 39 height 17
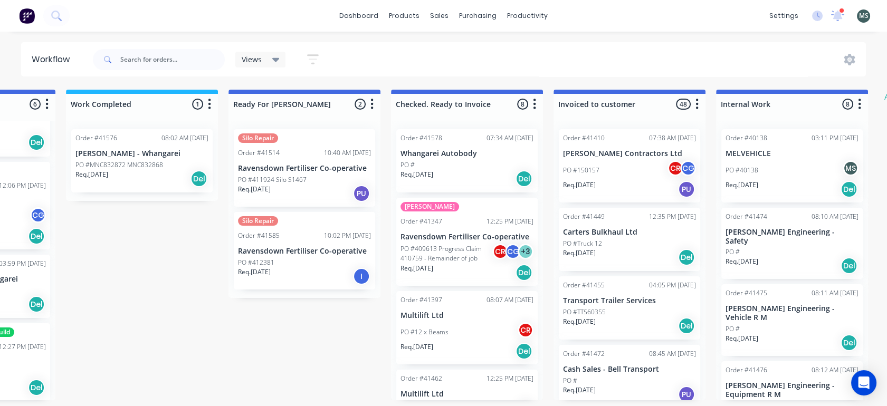
scroll to position [3, 613]
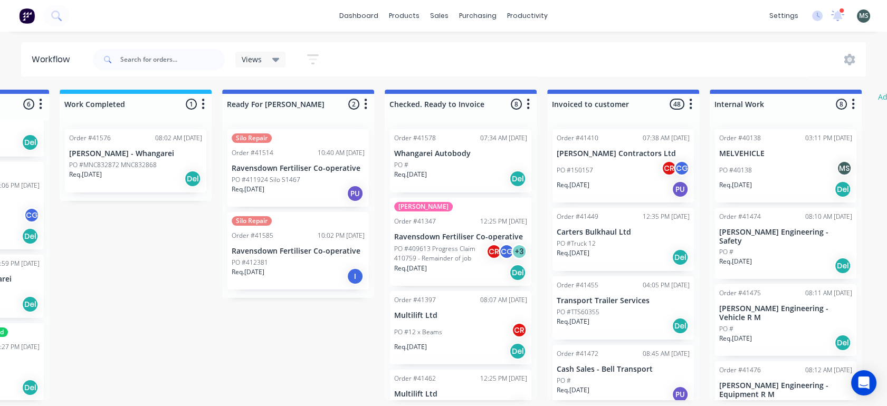
click at [422, 260] on p "PO #409613 Progress Claim 410759 - Remainder of job" at bounding box center [440, 253] width 92 height 19
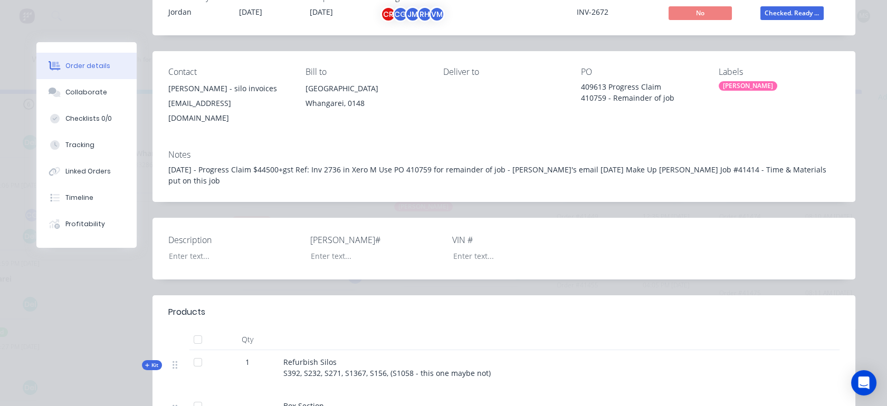
scroll to position [0, 0]
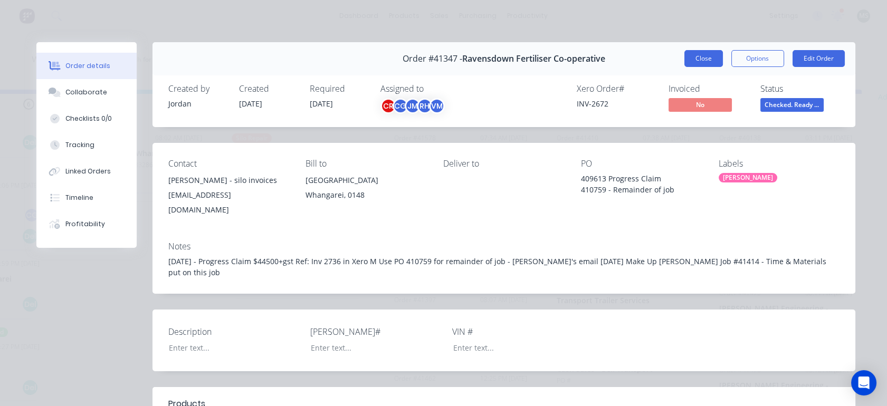
click at [694, 55] on button "Close" at bounding box center [704, 58] width 39 height 17
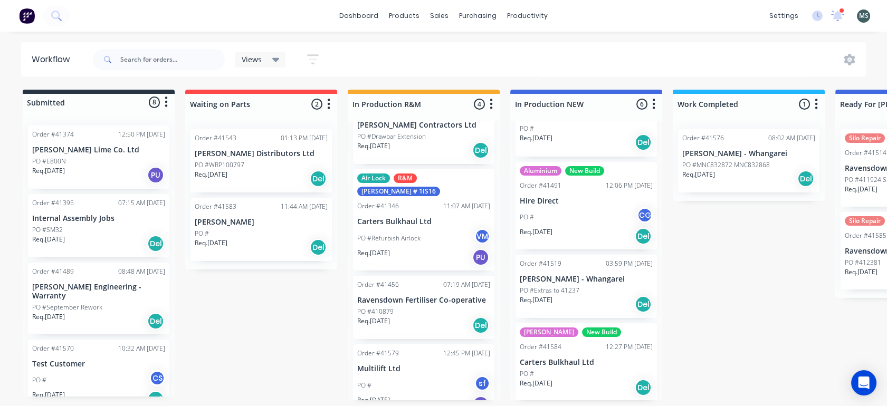
scroll to position [32, 0]
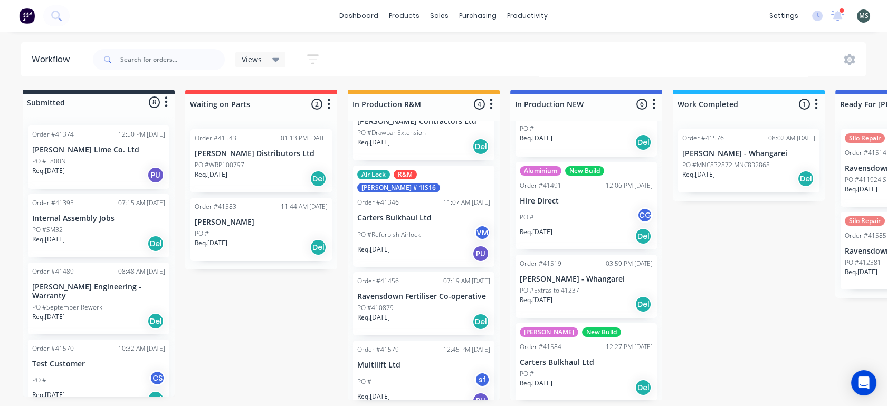
click at [391, 304] on p "PO #410879" at bounding box center [375, 309] width 36 height 10
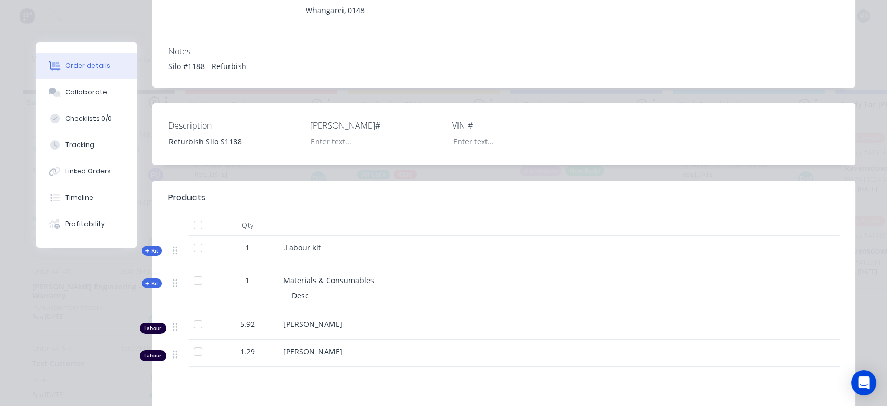
scroll to position [186, 0]
click at [82, 151] on button "Tracking" at bounding box center [86, 145] width 100 height 26
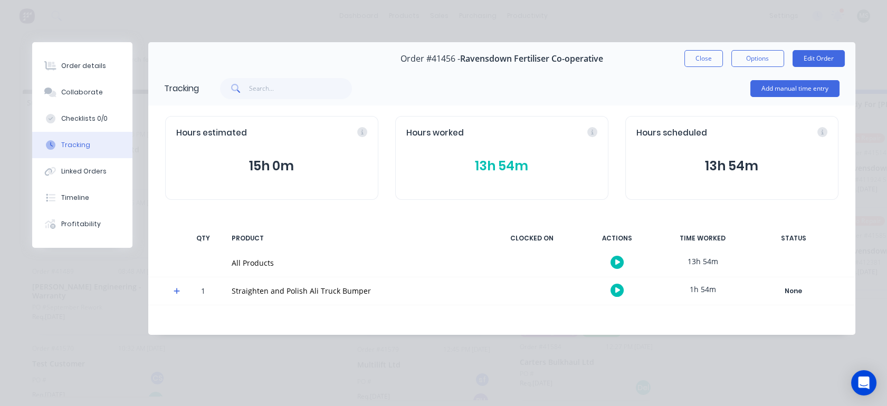
scroll to position [0, 0]
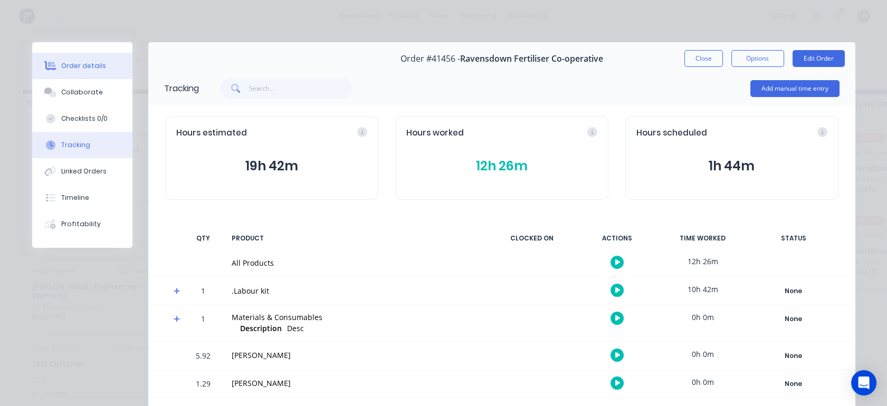
click at [79, 68] on div "Order details" at bounding box center [83, 66] width 45 height 10
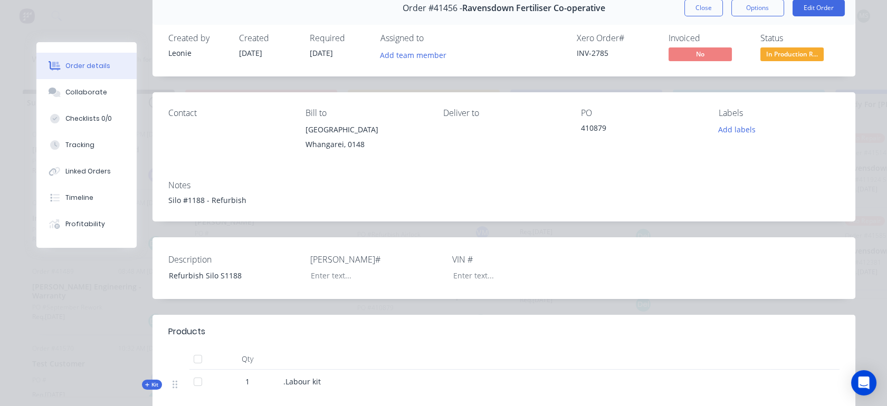
scroll to position [41, 0]
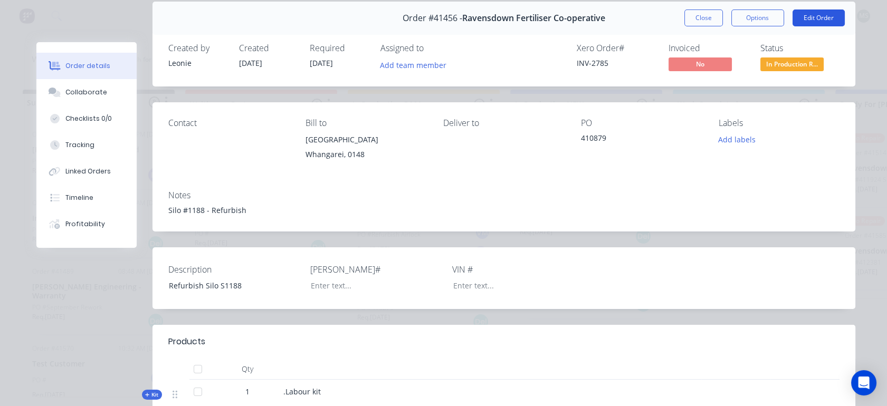
click at [813, 22] on button "Edit Order" at bounding box center [819, 18] width 52 height 17
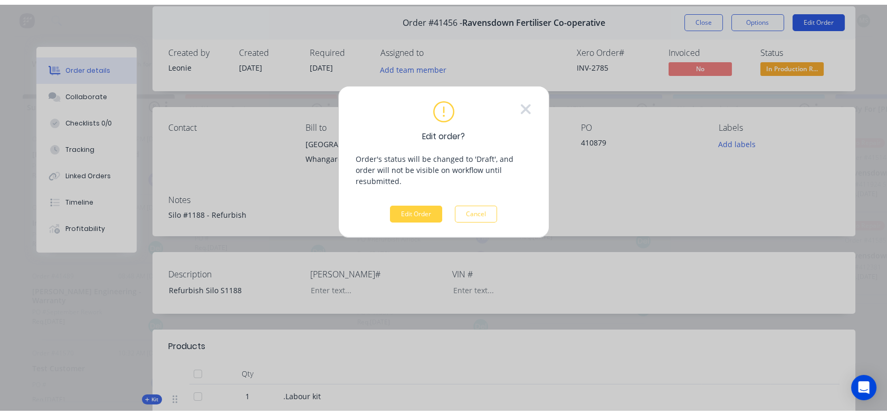
scroll to position [0, 0]
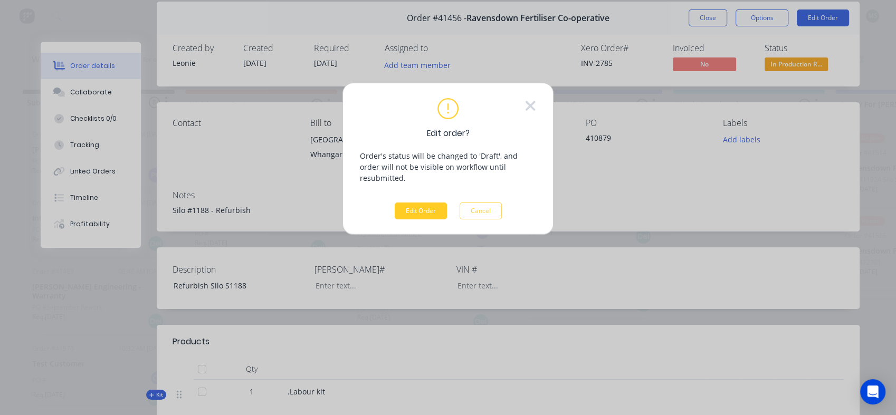
click at [429, 203] on button "Edit Order" at bounding box center [421, 211] width 52 height 17
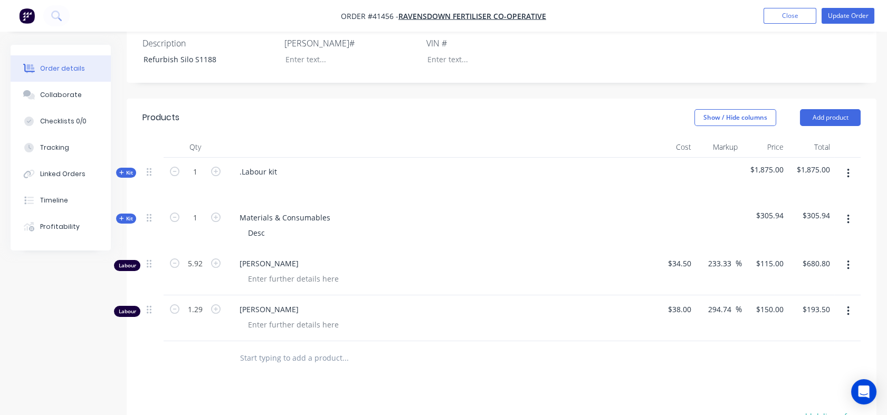
scroll to position [278, 0]
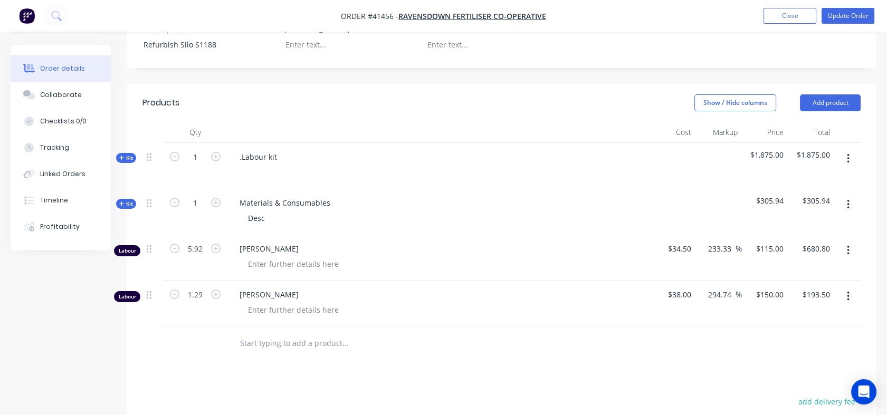
click at [129, 162] on span "Kit" at bounding box center [126, 158] width 14 height 8
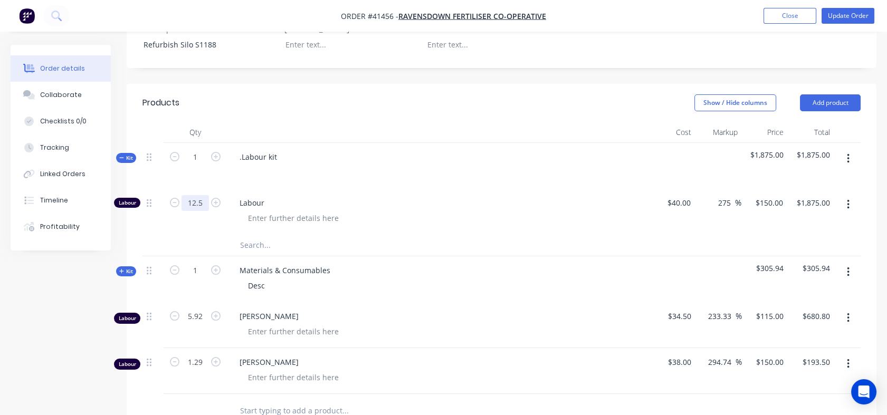
click at [204, 211] on input "12.5" at bounding box center [195, 203] width 27 height 16
type input "50"
type input "$7,500.00"
click at [204, 235] on div "50" at bounding box center [195, 212] width 63 height 46
click at [196, 211] on input "50" at bounding box center [195, 203] width 27 height 16
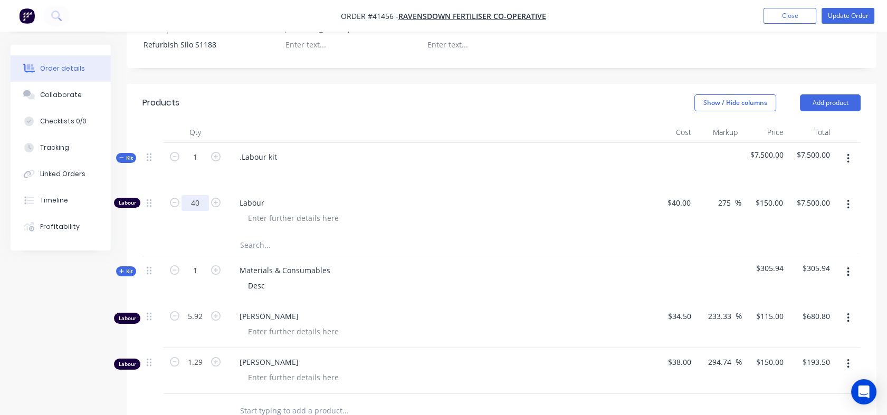
type input "40"
type input "$6,000.00"
click at [194, 249] on div at bounding box center [195, 245] width 63 height 21
click at [850, 328] on button "button" at bounding box center [848, 318] width 25 height 19
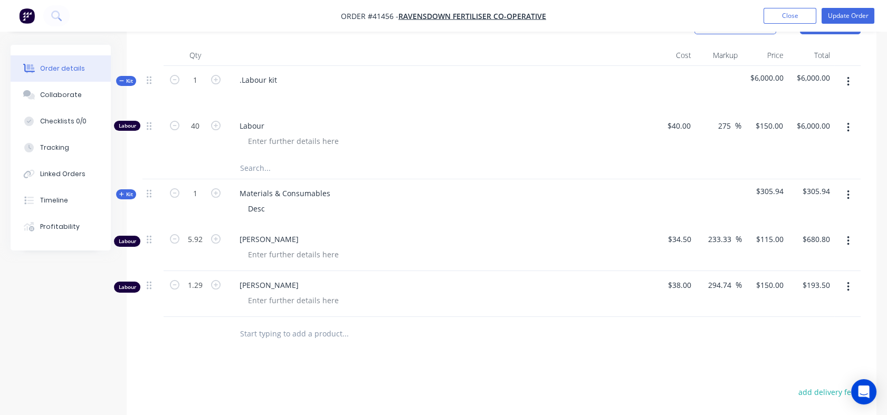
scroll to position [399, 0]
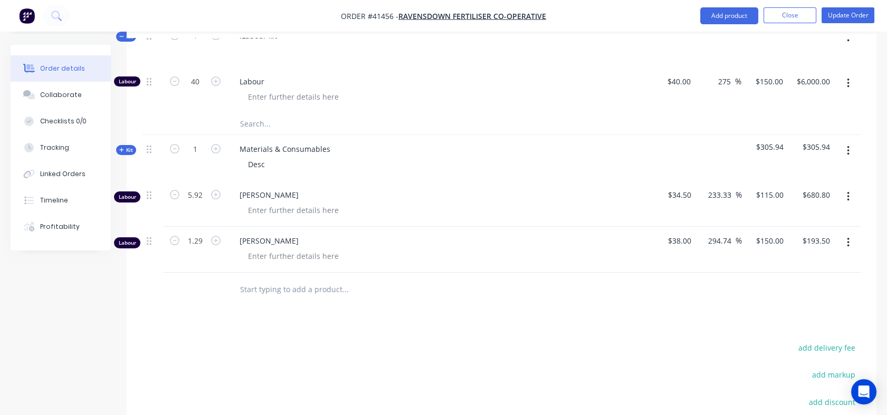
click at [849, 202] on icon "button" at bounding box center [848, 197] width 2 height 10
click at [781, 296] on div "Delete" at bounding box center [810, 287] width 81 height 15
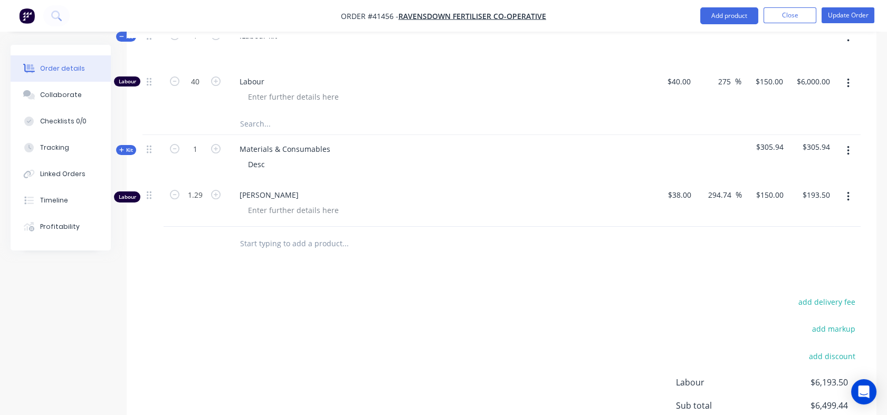
click at [850, 206] on button "button" at bounding box center [848, 196] width 25 height 19
click at [780, 296] on div "Delete" at bounding box center [810, 287] width 81 height 15
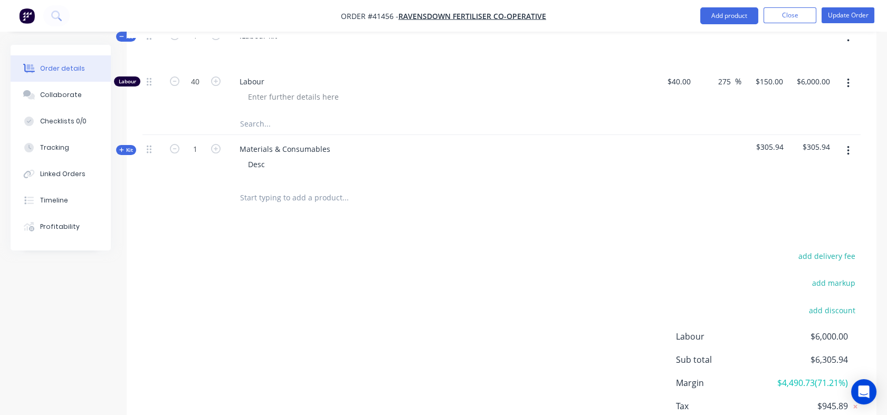
click at [252, 207] on input "text" at bounding box center [345, 197] width 211 height 21
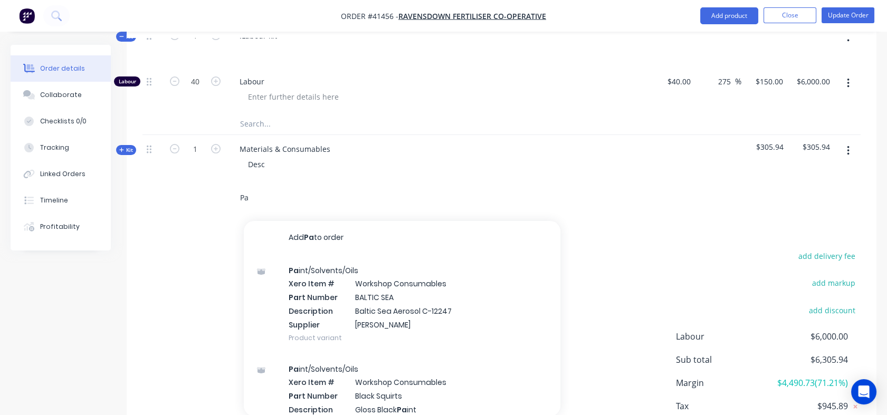
type input "P"
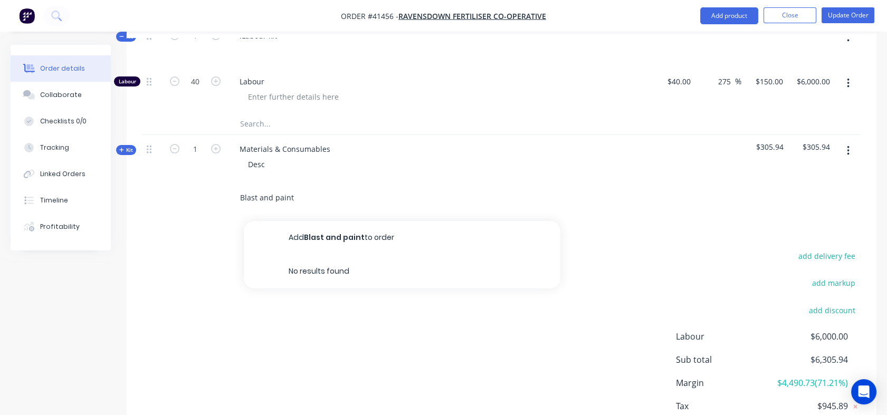
type input "Blast and paint"
click at [274, 172] on div "Desc" at bounding box center [438, 164] width 414 height 15
click at [269, 172] on div "Desc" at bounding box center [257, 164] width 34 height 15
drag, startPoint x: 301, startPoint y: 209, endPoint x: 207, endPoint y: 216, distance: 94.2
click at [207, 215] on div "Blast and paint Add Blast and paint to order No results found" at bounding box center [502, 198] width 718 height 34
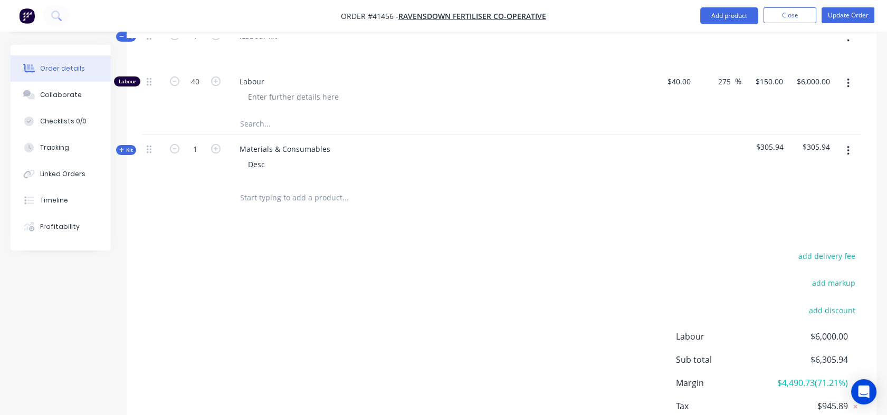
click at [242, 208] on input "text" at bounding box center [345, 197] width 211 height 21
click at [249, 206] on input "text" at bounding box center [345, 197] width 211 height 21
type input "B"
click at [265, 172] on div "Desc" at bounding box center [257, 164] width 34 height 15
drag, startPoint x: 265, startPoint y: 174, endPoint x: 236, endPoint y: 181, distance: 29.4
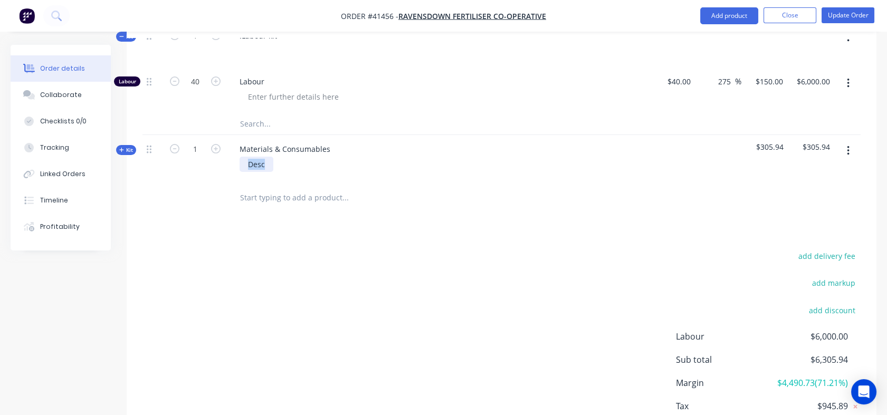
click at [236, 172] on div "Desc" at bounding box center [438, 164] width 414 height 15
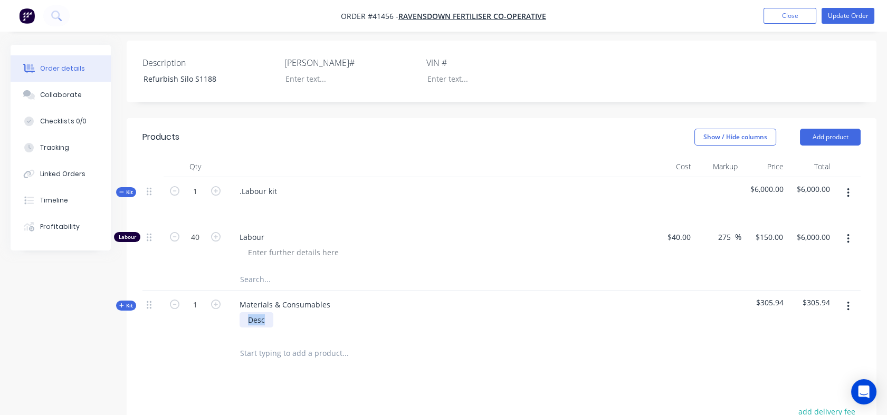
scroll to position [242, 0]
